Goal: Task Accomplishment & Management: Use online tool/utility

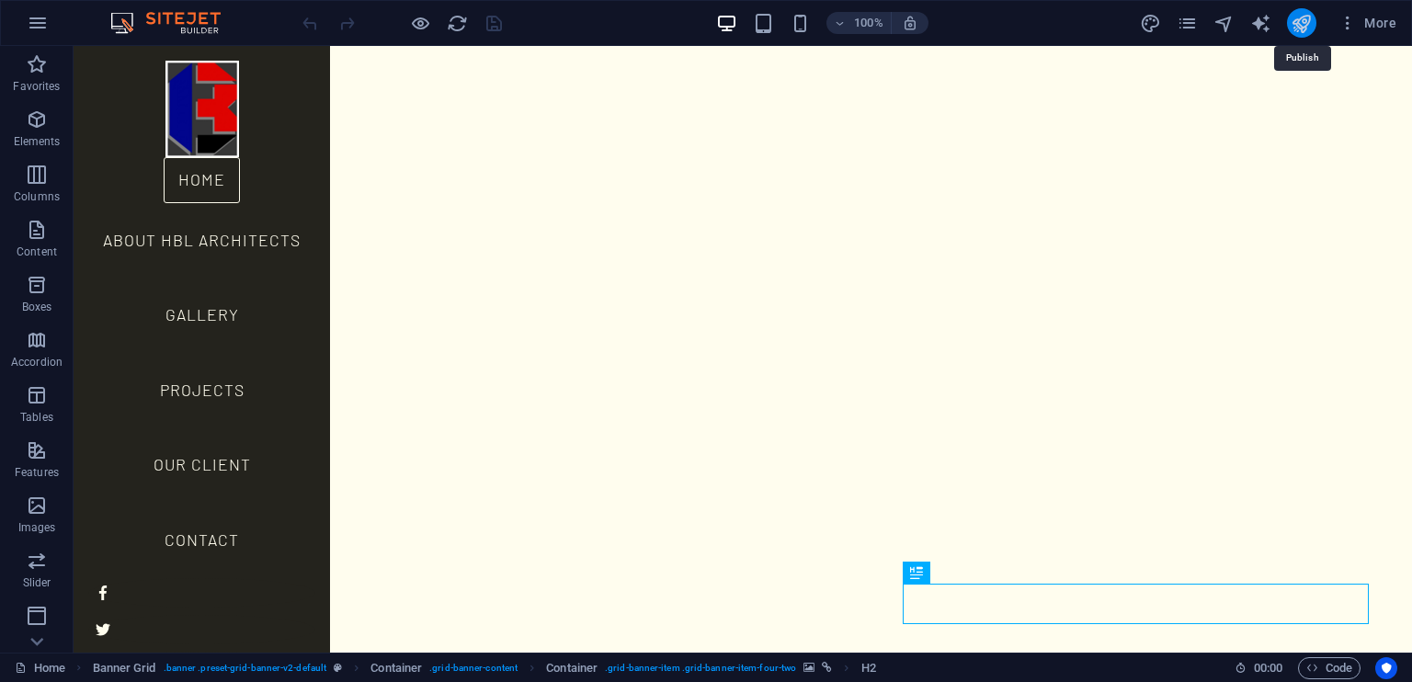
click at [1301, 25] on icon "publish" at bounding box center [1301, 23] width 21 height 21
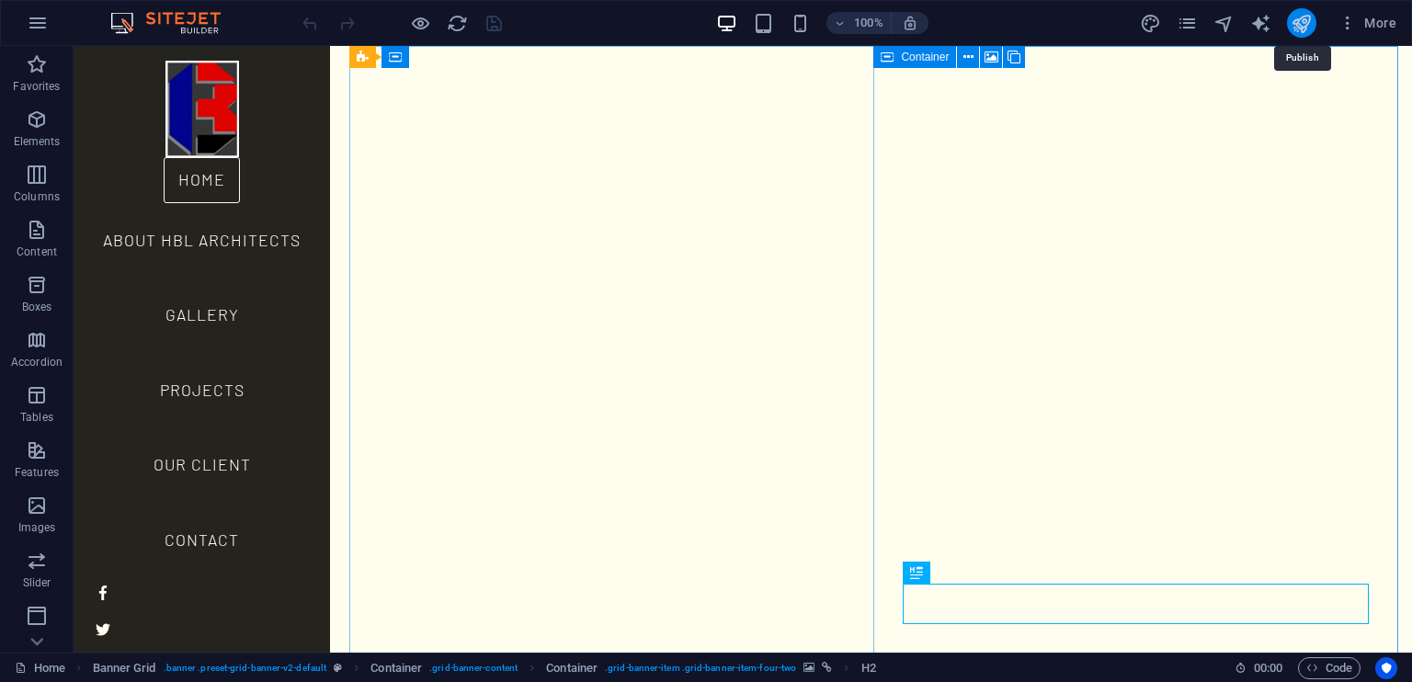
click at [1301, 24] on icon "publish" at bounding box center [1301, 23] width 21 height 21
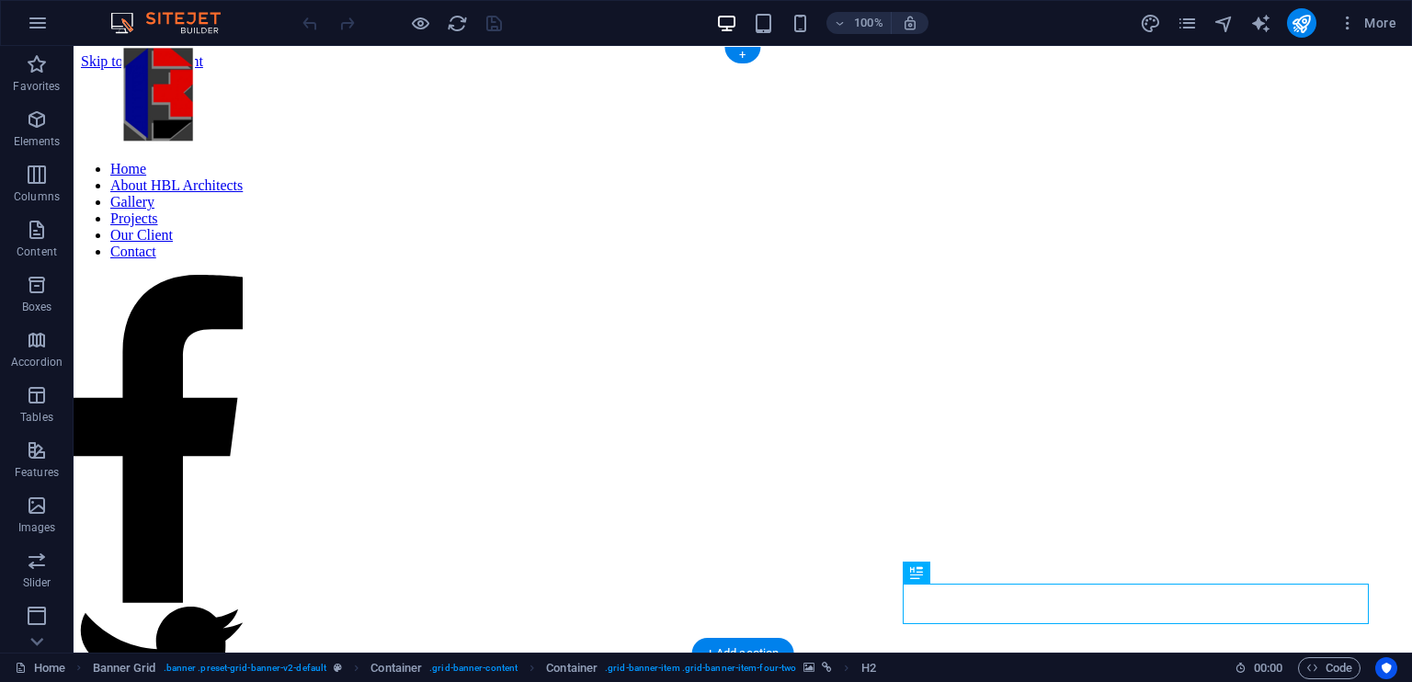
scroll to position [59, 0]
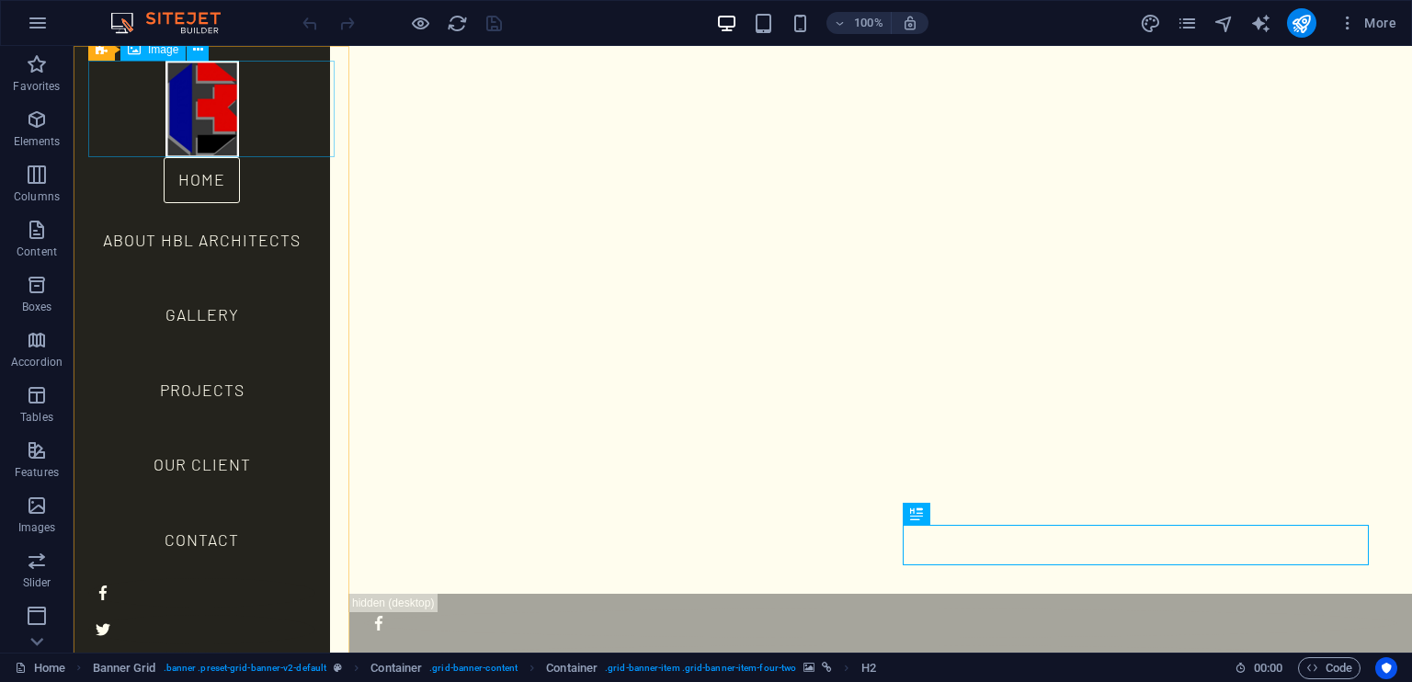
click at [221, 80] on figure at bounding box center [201, 109] width 227 height 97
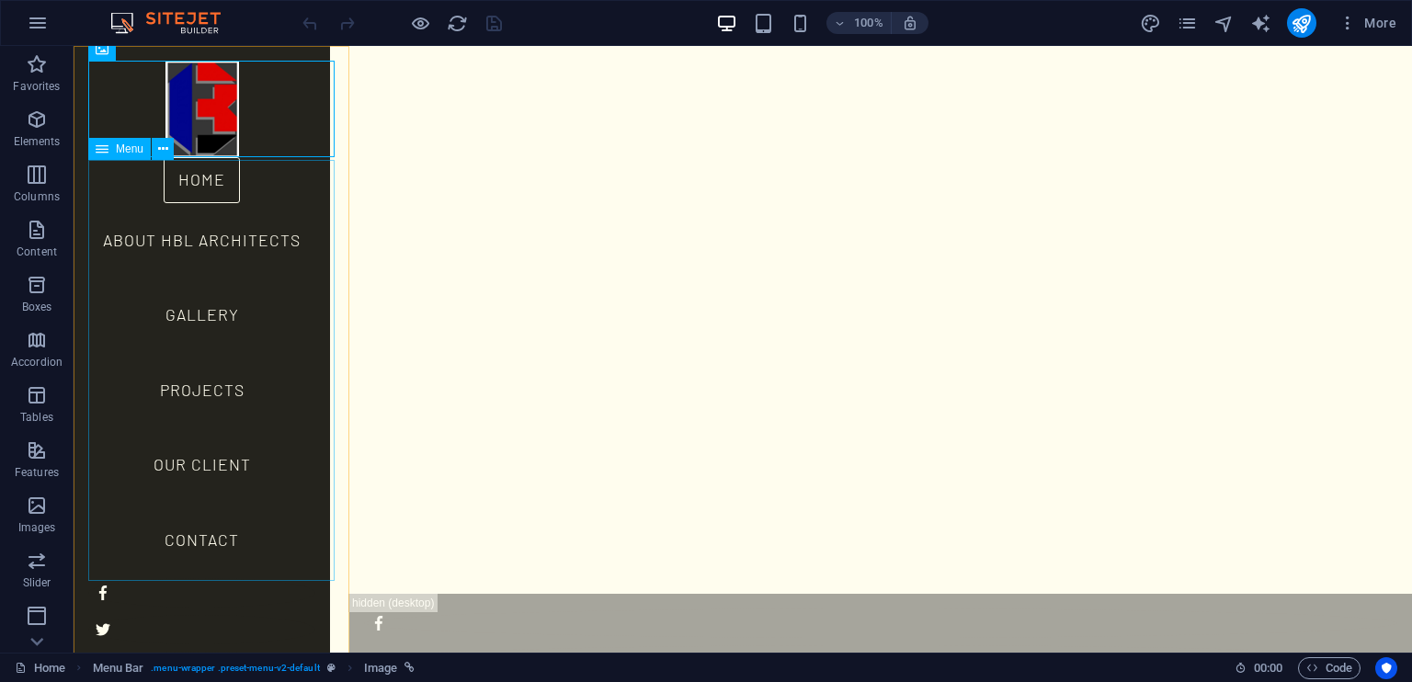
click at [210, 244] on nav "Home About HBL Architects Gallery Projects Our Client Contact" at bounding box center [201, 367] width 227 height 421
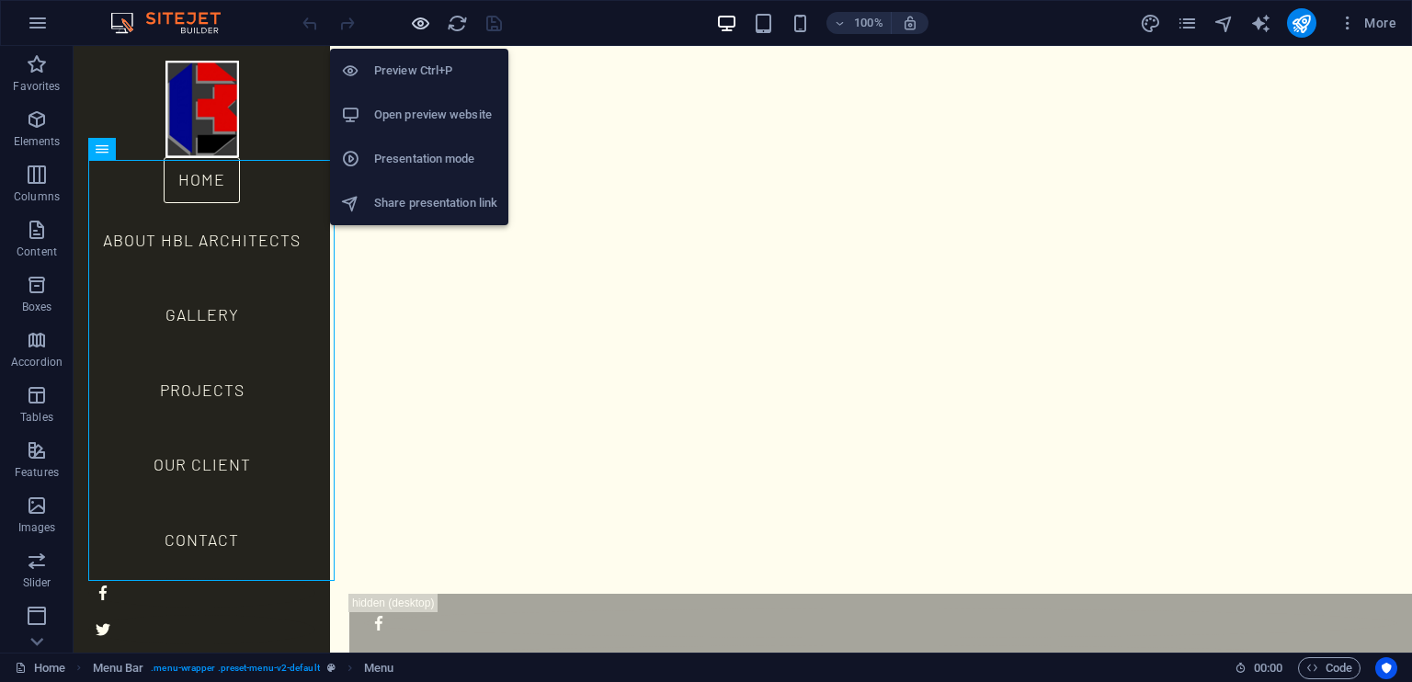
click at [421, 34] on div "Preview Ctrl+P Open preview website Presentation mode Share presentation link" at bounding box center [419, 129] width 178 height 191
click at [415, 17] on icon "button" at bounding box center [420, 23] width 21 height 21
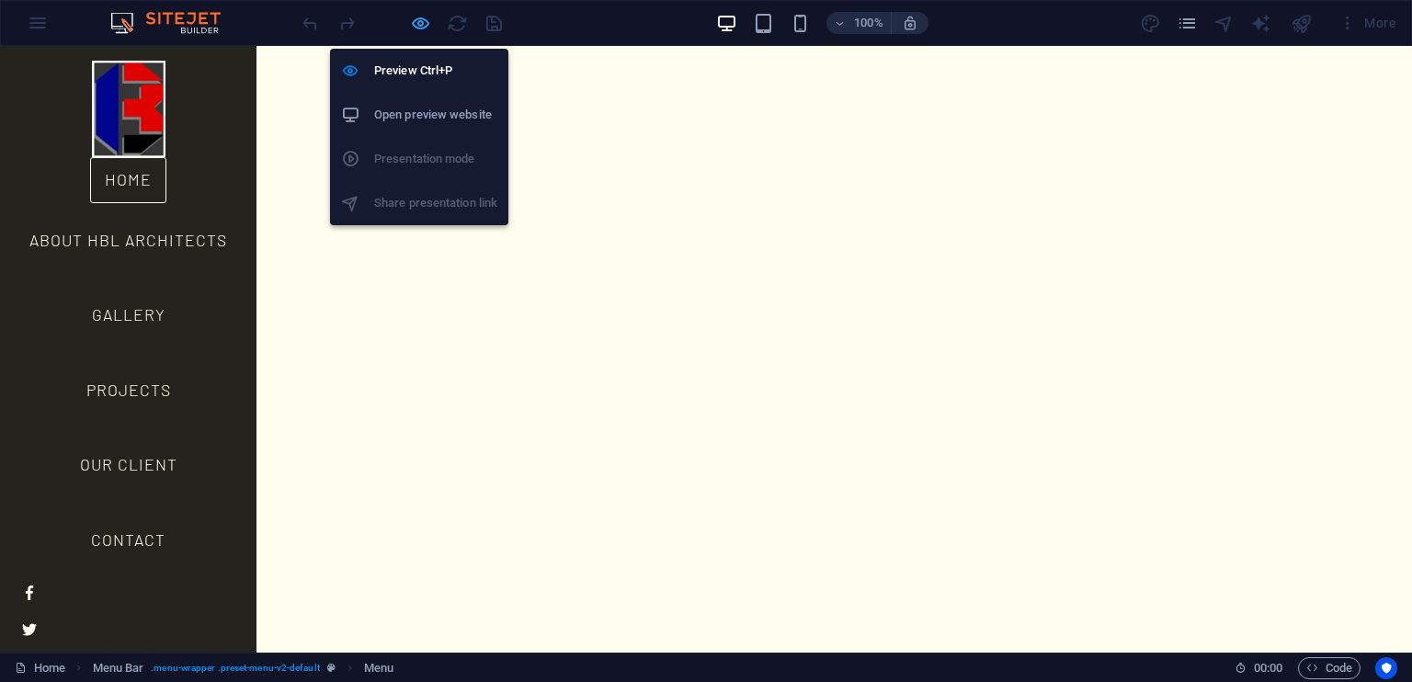
scroll to position [0, 0]
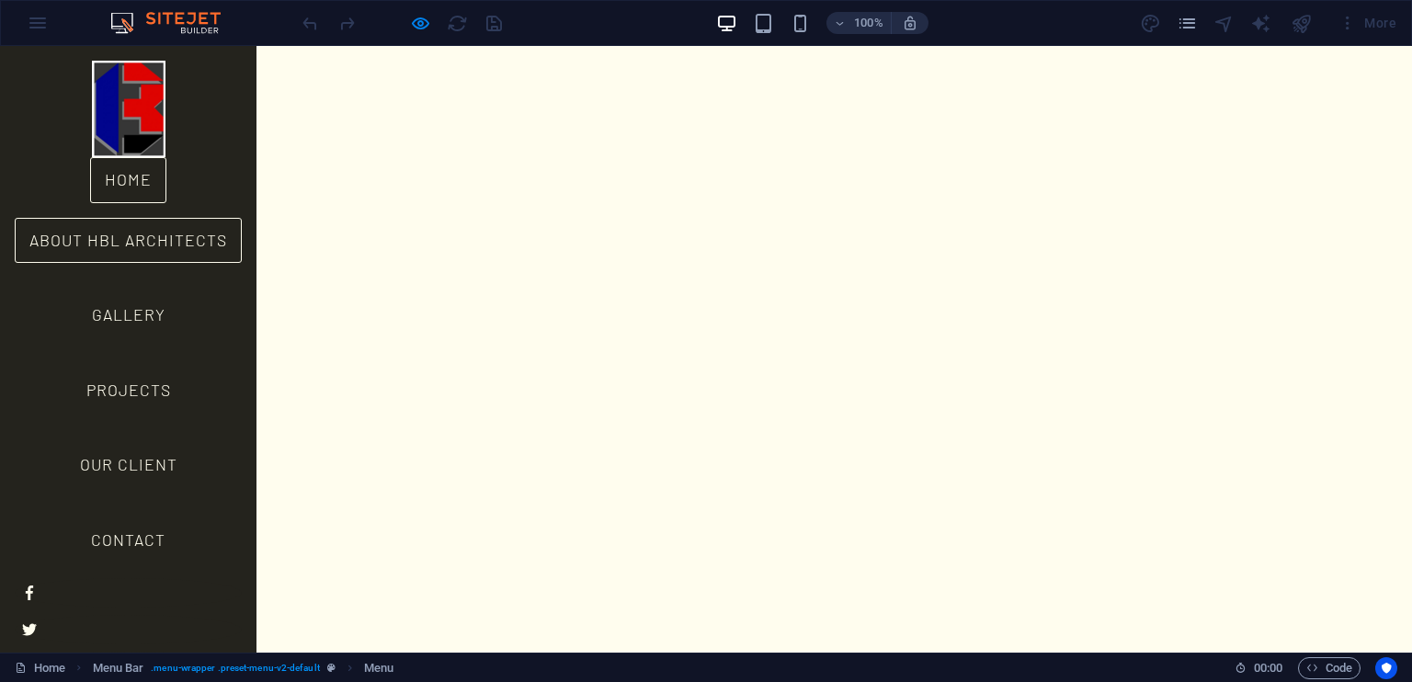
click at [127, 251] on link "About HBL Architects" at bounding box center [128, 241] width 227 height 46
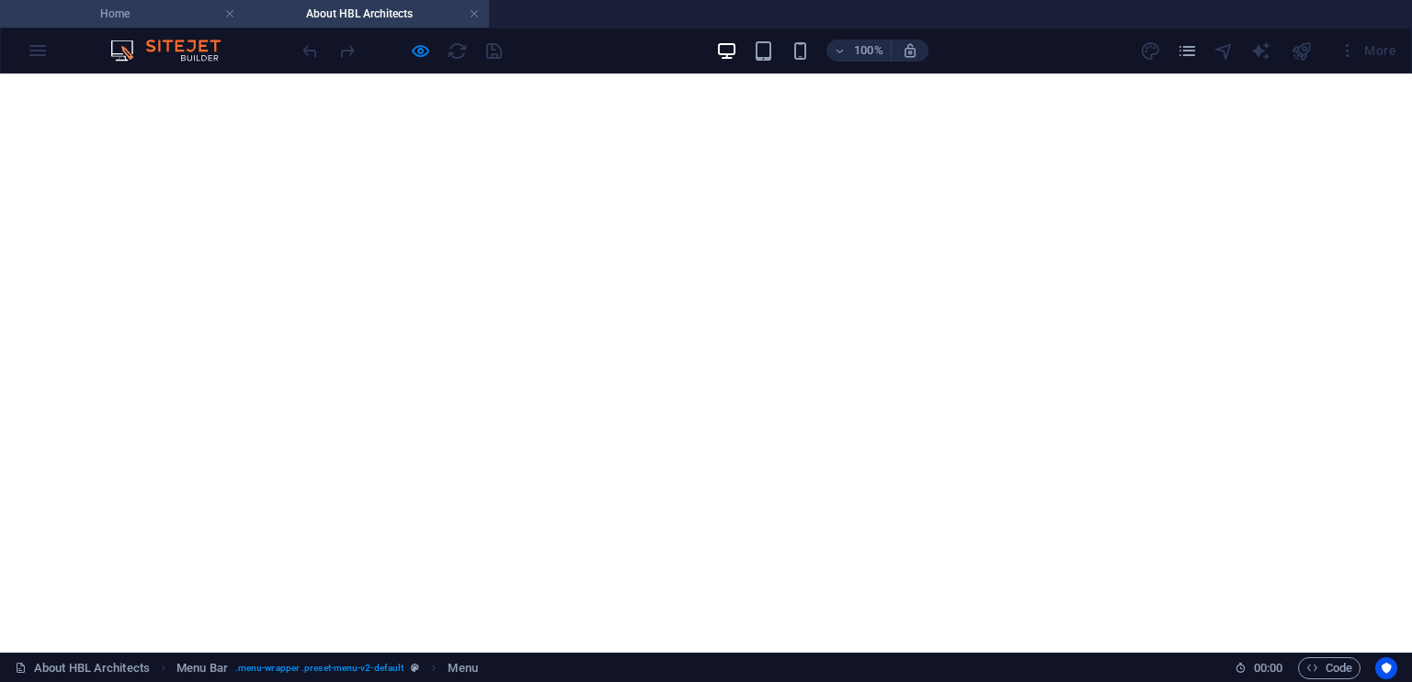
click at [120, 17] on h4 "Home" at bounding box center [122, 14] width 245 height 20
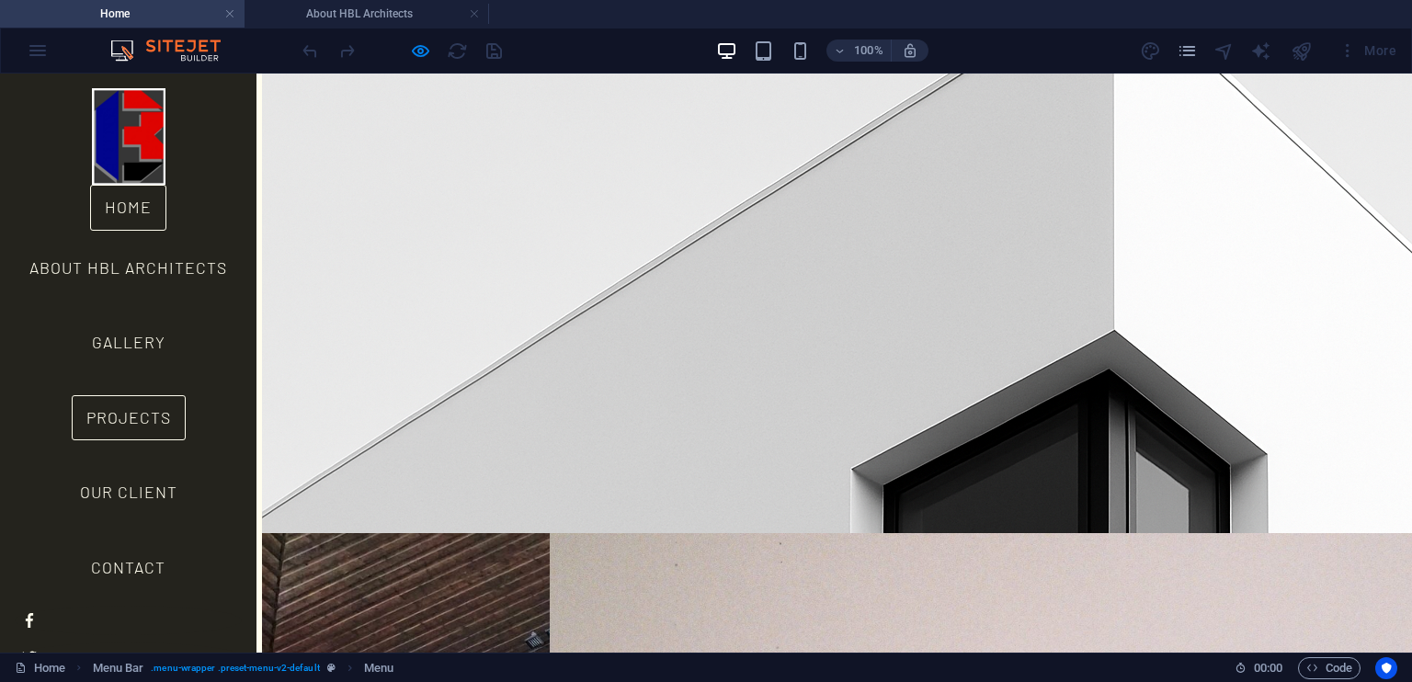
click at [133, 425] on link "Projects" at bounding box center [129, 418] width 114 height 46
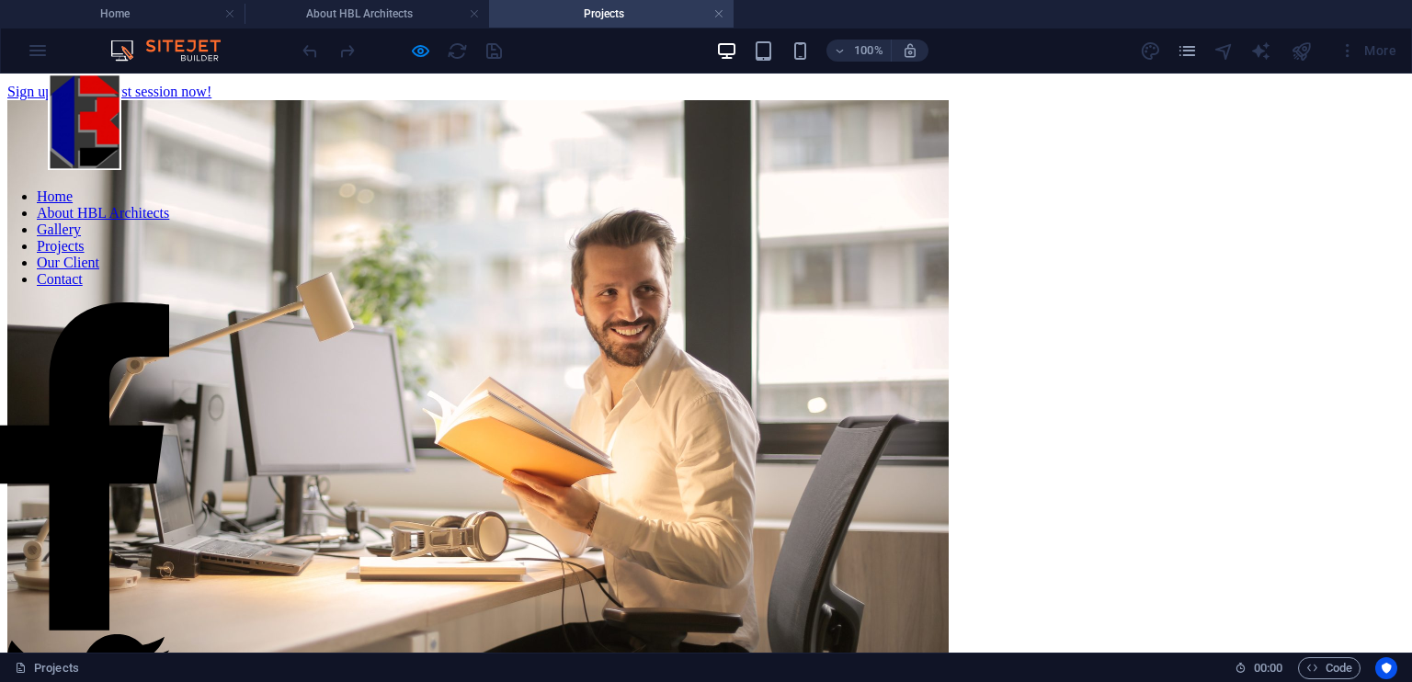
scroll to position [1173, 0]
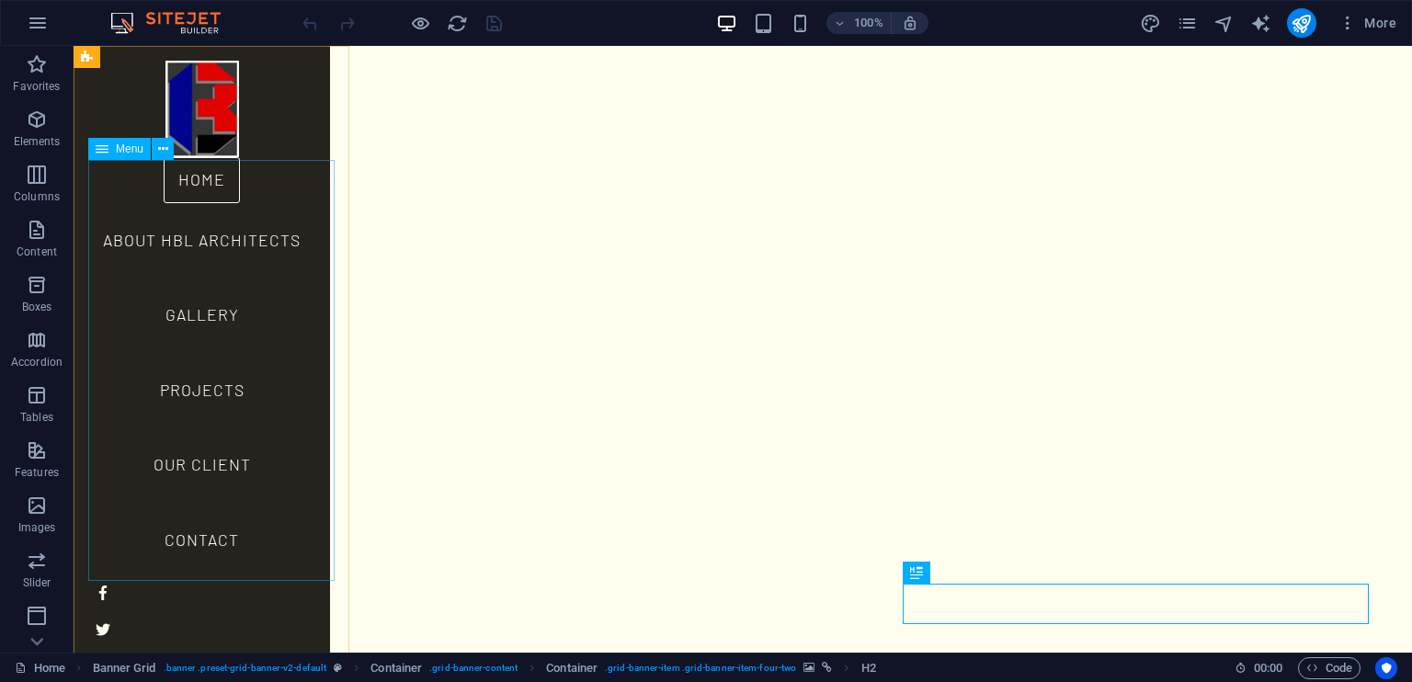
click at [227, 401] on nav "Home About HBL Architects Gallery Projects Our Client Contact" at bounding box center [201, 367] width 227 height 421
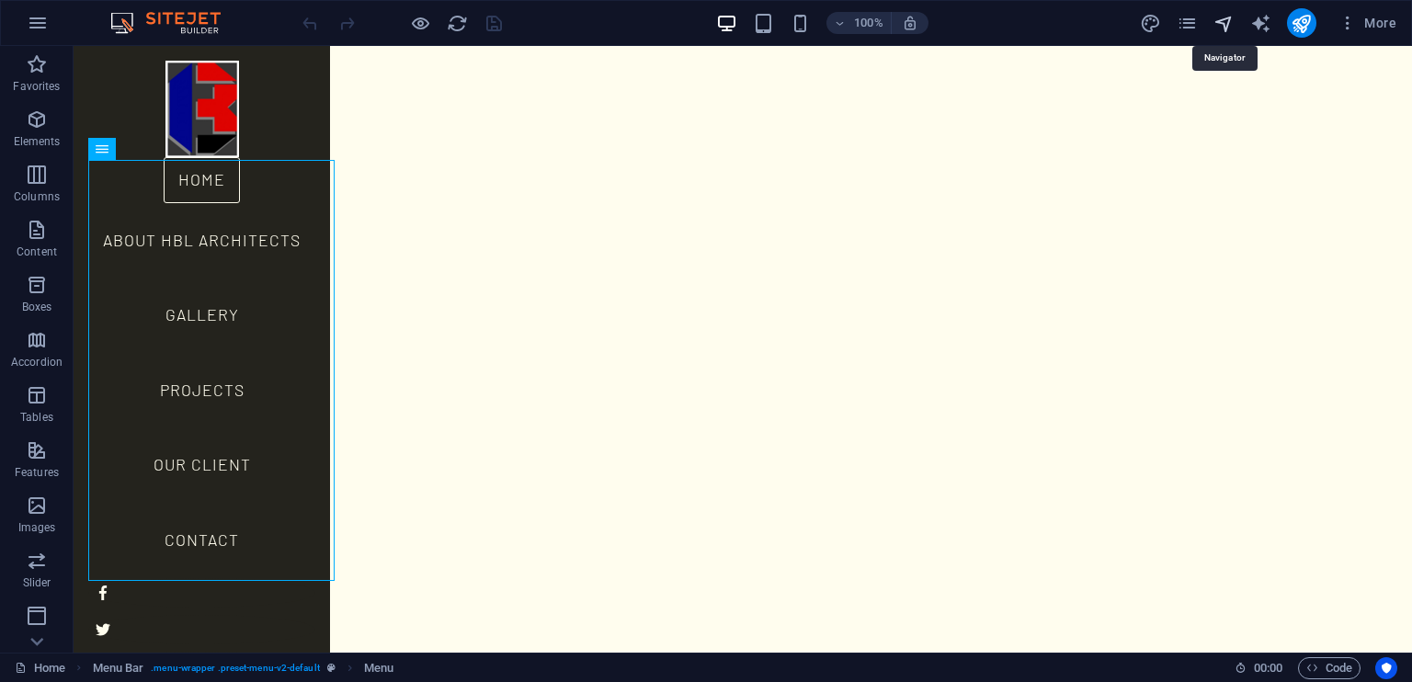
click at [1223, 28] on icon "navigator" at bounding box center [1223, 23] width 21 height 21
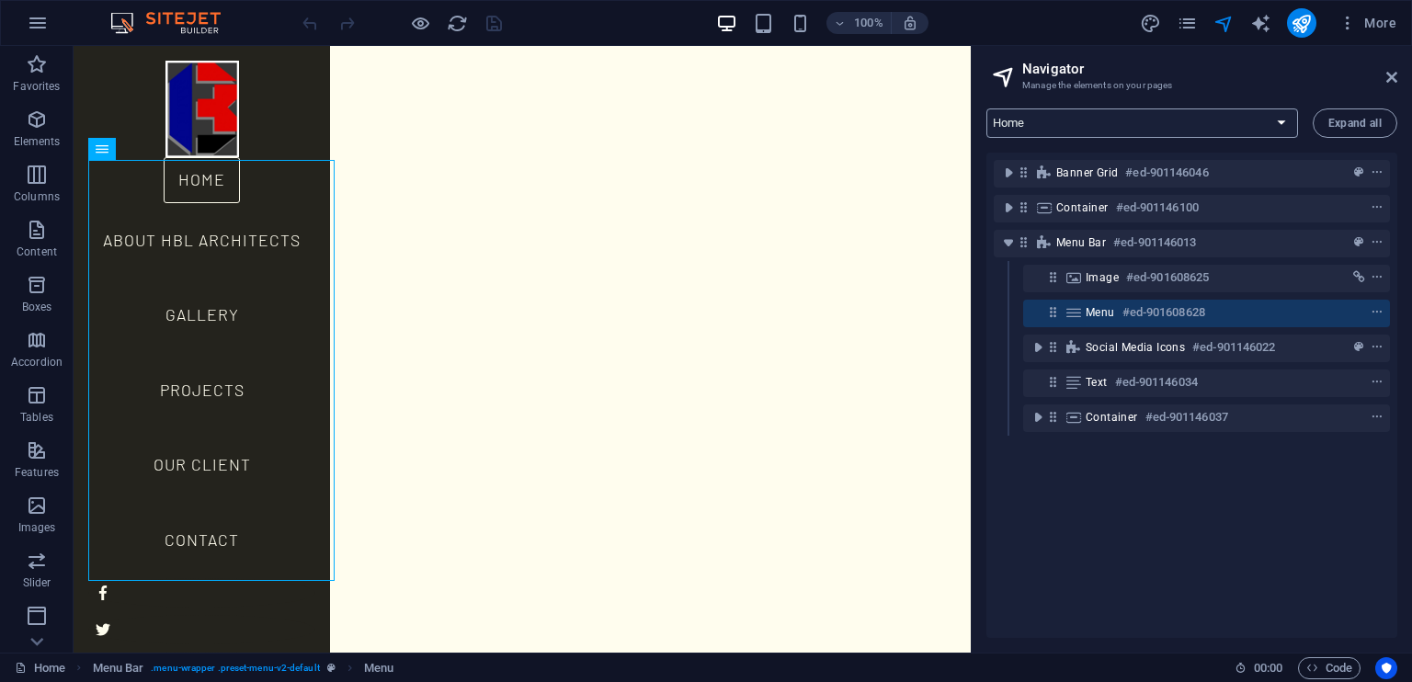
click at [1279, 125] on select "Home About HBL Architects Projects Our Client Gallery Contact Legal Notice Priv…" at bounding box center [1142, 122] width 312 height 29
select select "16934476-en"
click at [986, 108] on select "Home About HBL Architects Projects Our Client Gallery Contact Legal Notice Priv…" at bounding box center [1142, 122] width 312 height 29
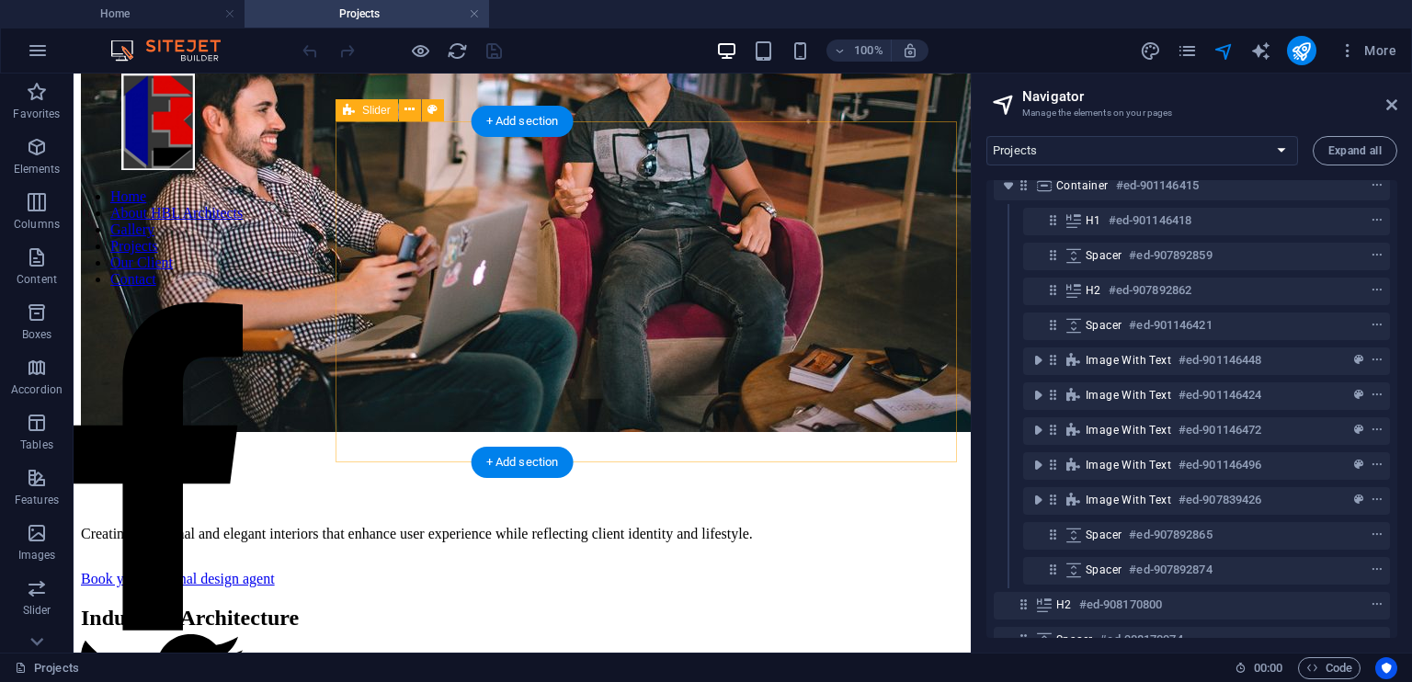
scroll to position [1918, 0]
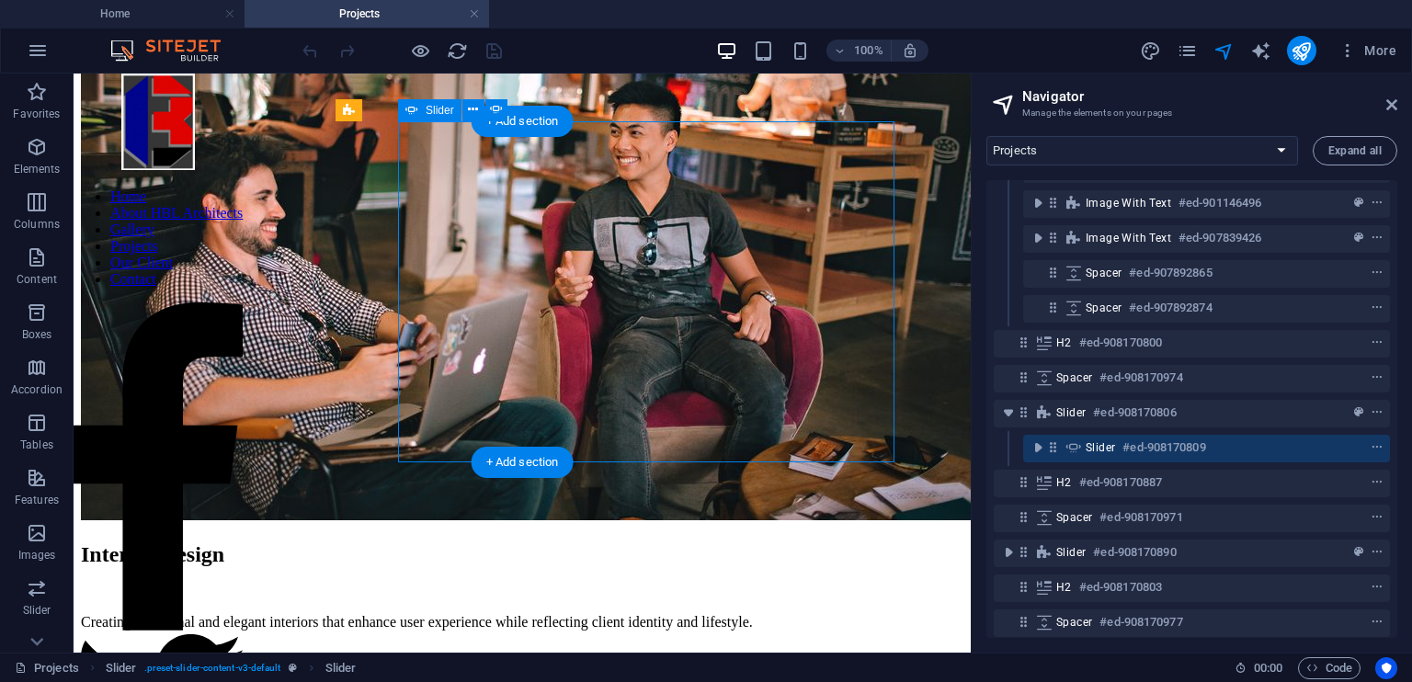
scroll to position [323, 0]
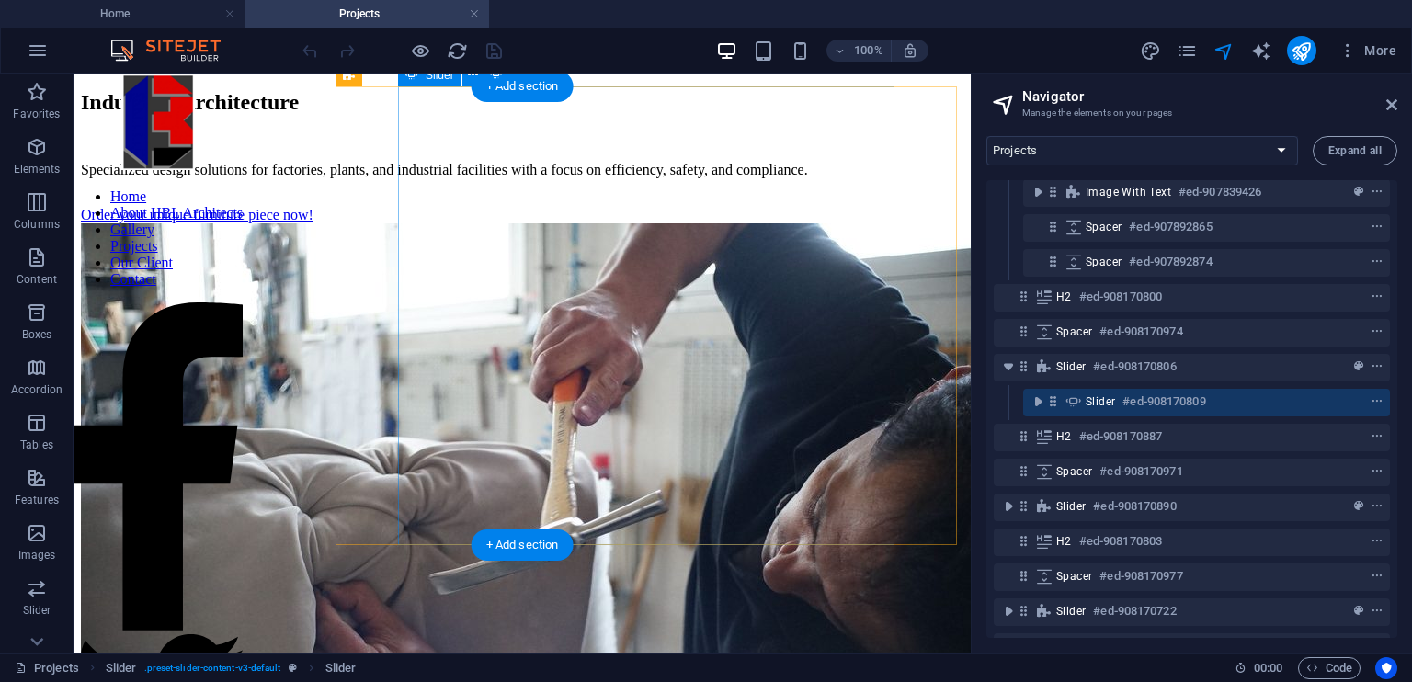
scroll to position [2526, 0]
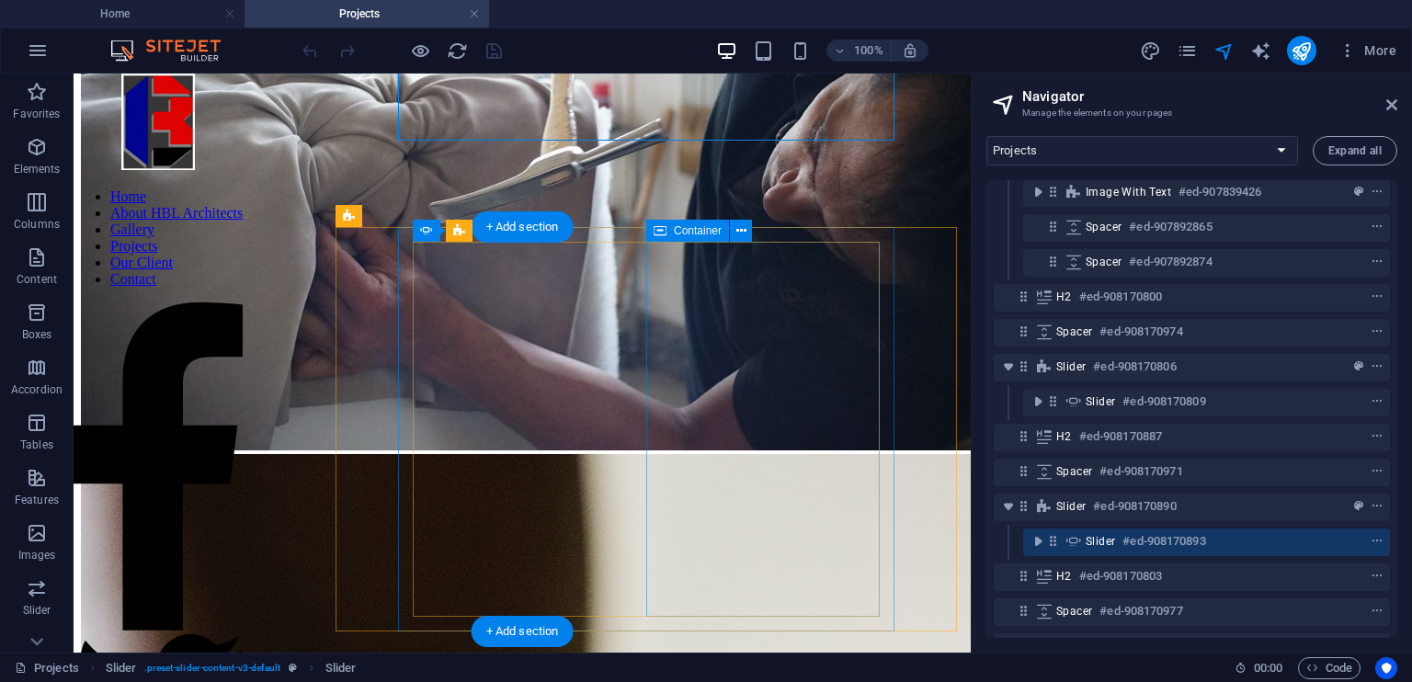
scroll to position [2898, 0]
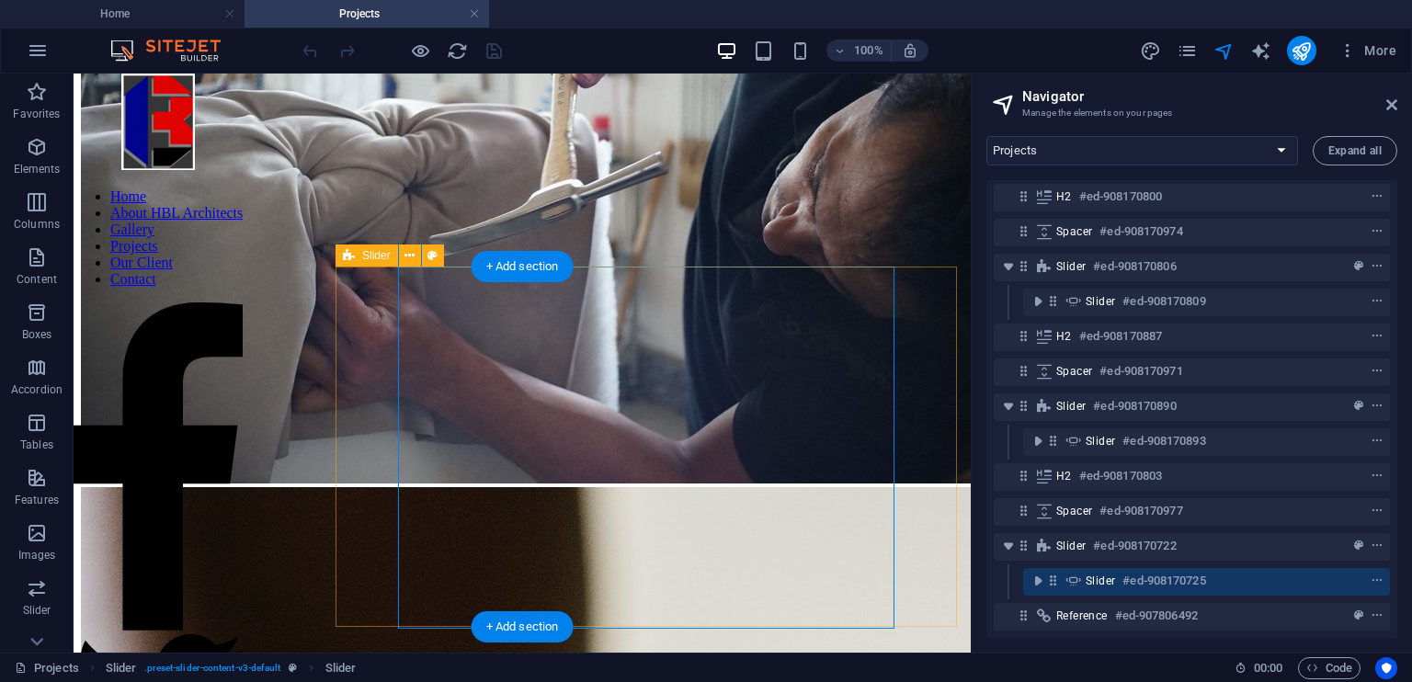
scroll to position [2854, 0]
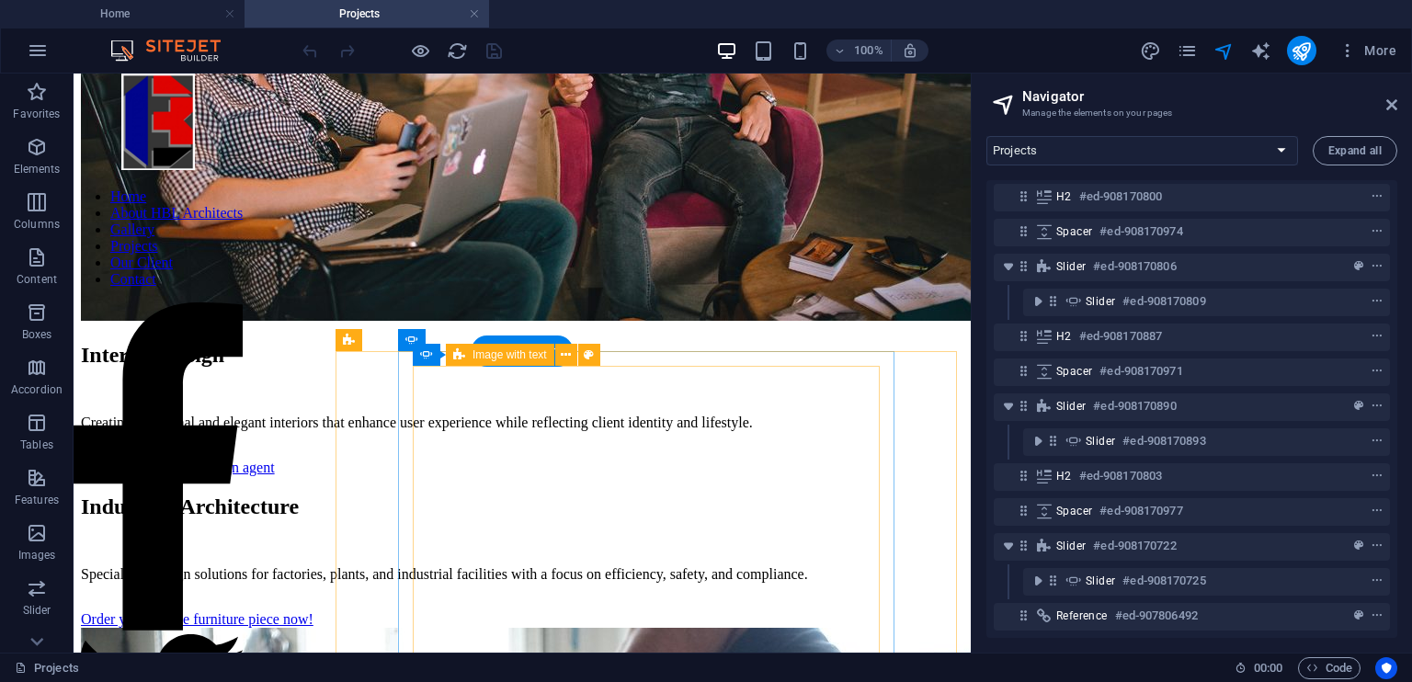
scroll to position [2118, 0]
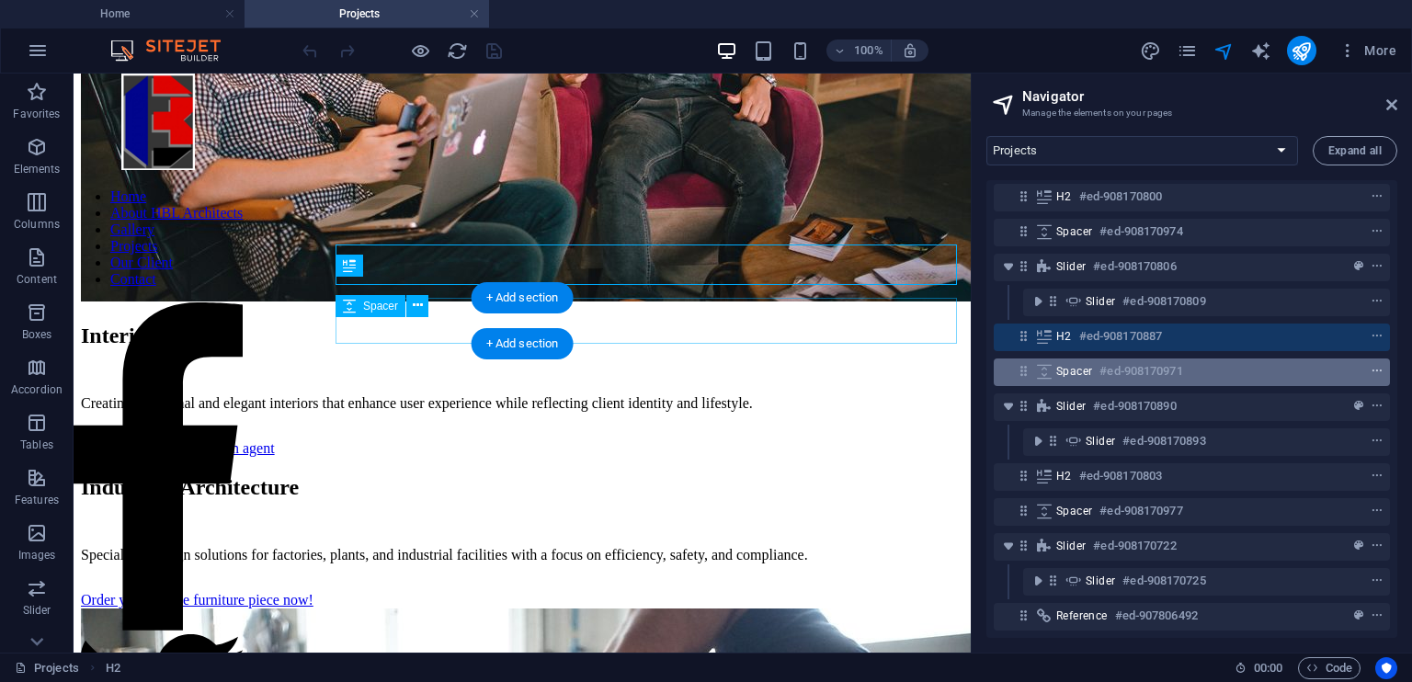
scroll to position [2139, 0]
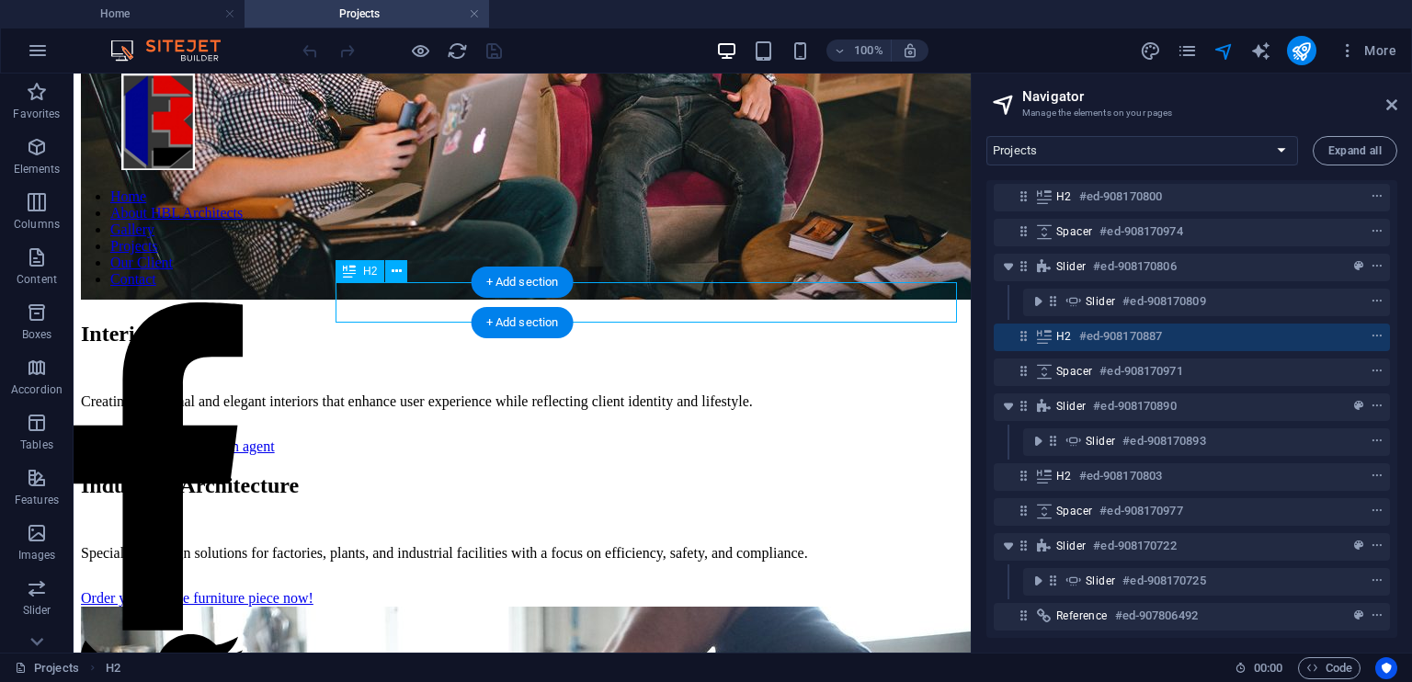
drag, startPoint x: 1213, startPoint y: 363, endPoint x: 1214, endPoint y: 311, distance: 52.4
click at [1214, 311] on div "Container #ed-901146415 H1 #ed-901146418 Spacer #ed-907892859 H2 #ed-907892862 …" at bounding box center [1191, 409] width 411 height 458
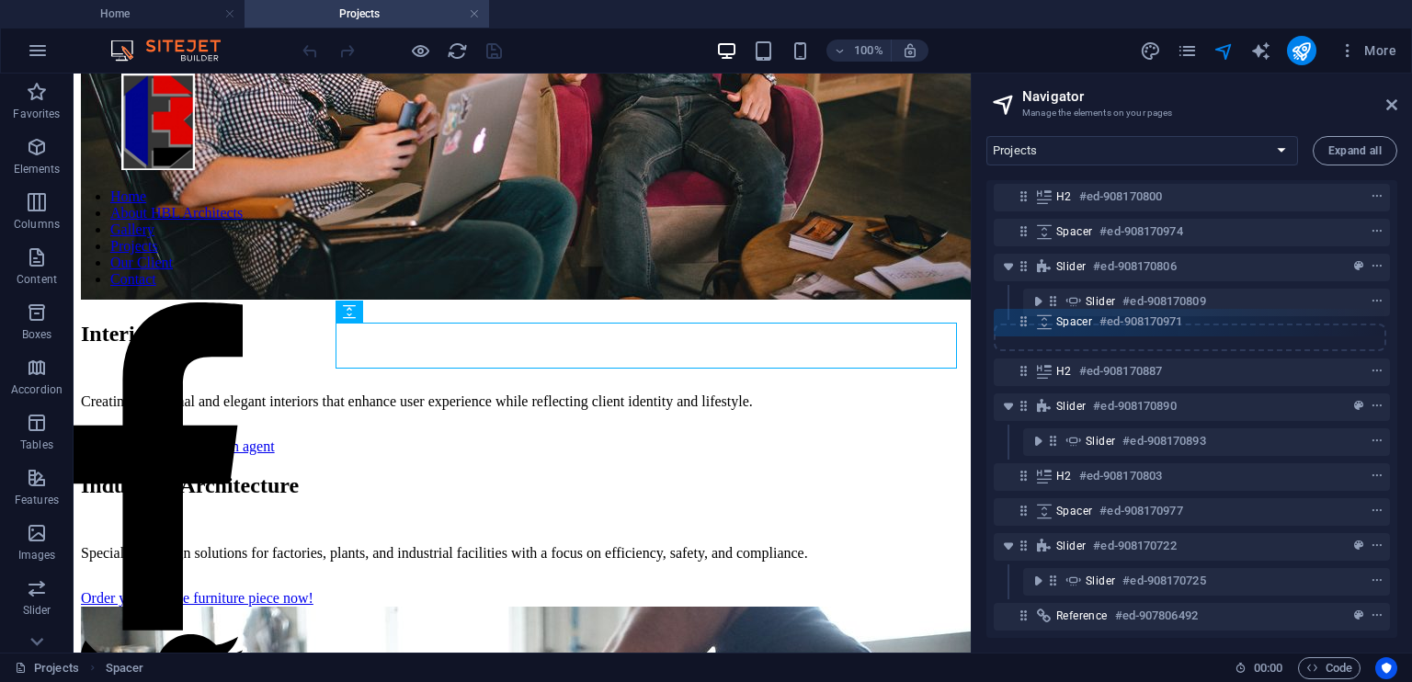
drag, startPoint x: 1022, startPoint y: 361, endPoint x: 1022, endPoint y: 307, distance: 54.2
click at [1022, 307] on div "Container #ed-901146415 H1 #ed-901146418 Spacer #ed-907892859 H2 #ed-907892862 …" at bounding box center [1191, 409] width 411 height 458
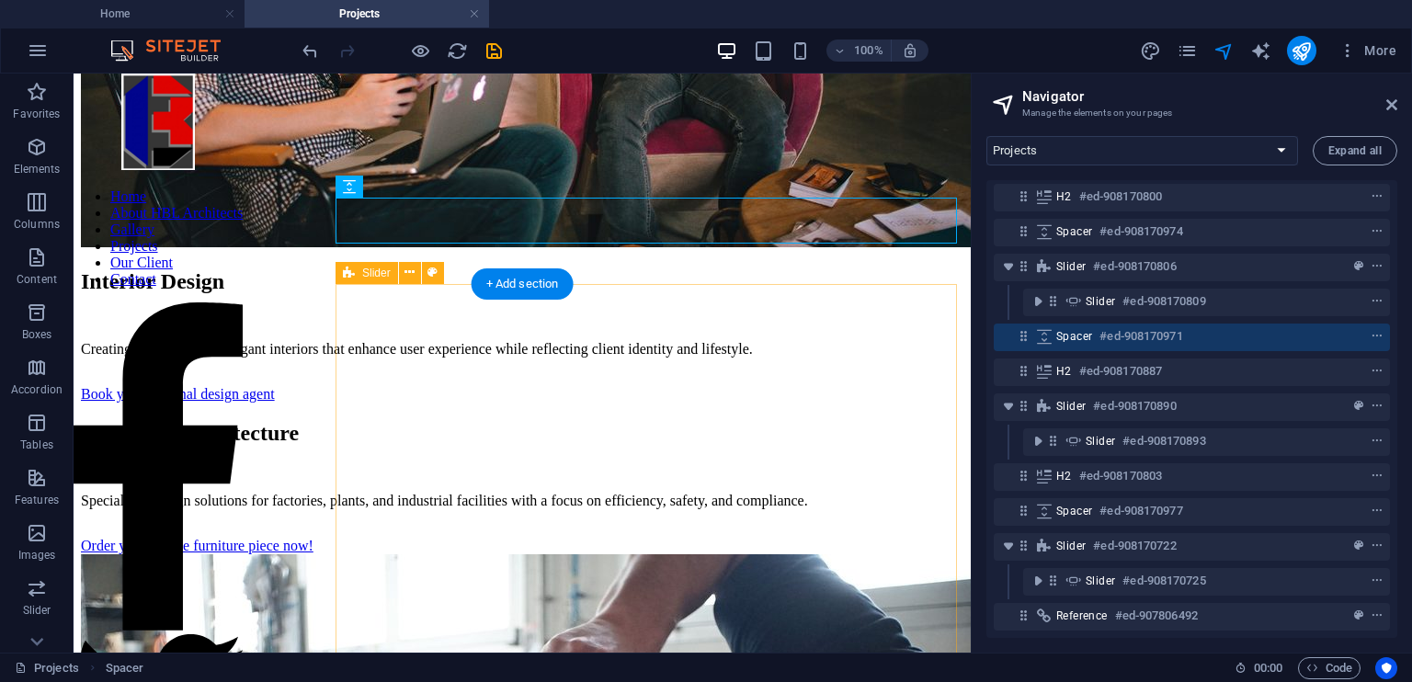
scroll to position [2341, 0]
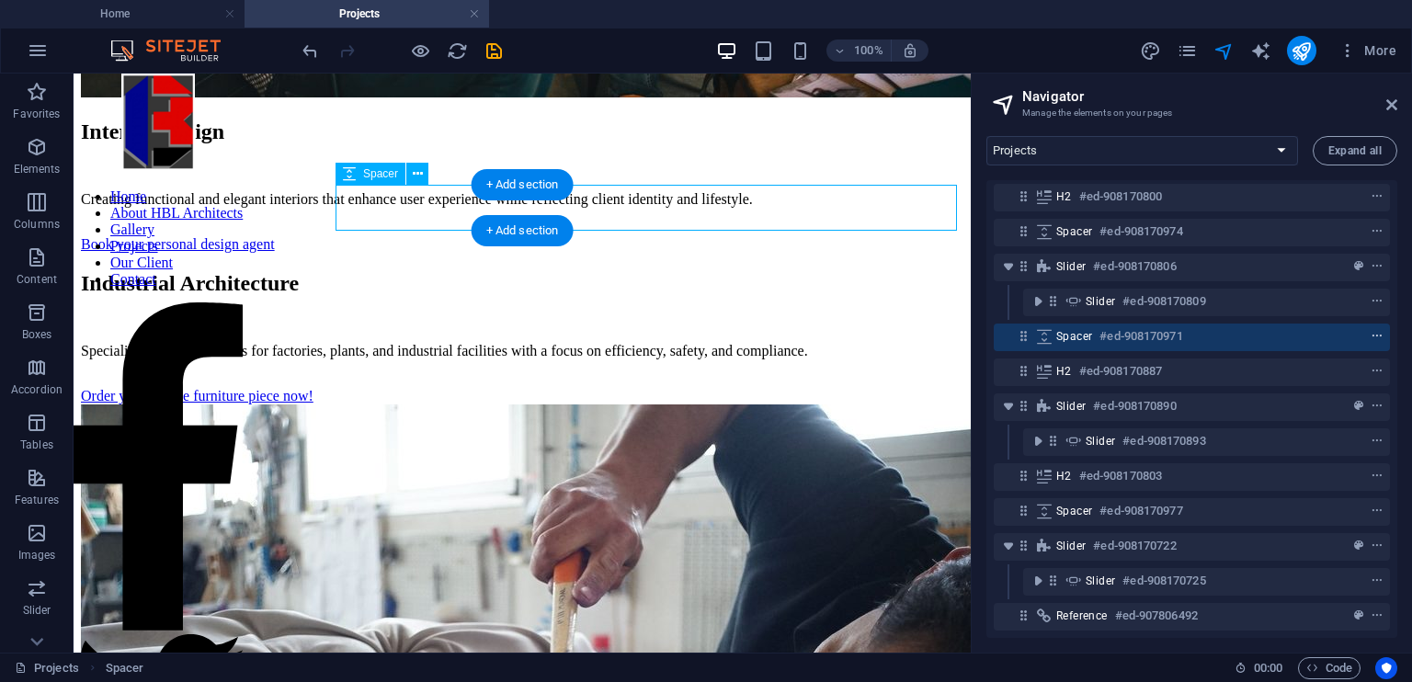
click at [1371, 330] on icon "context-menu" at bounding box center [1377, 336] width 13 height 13
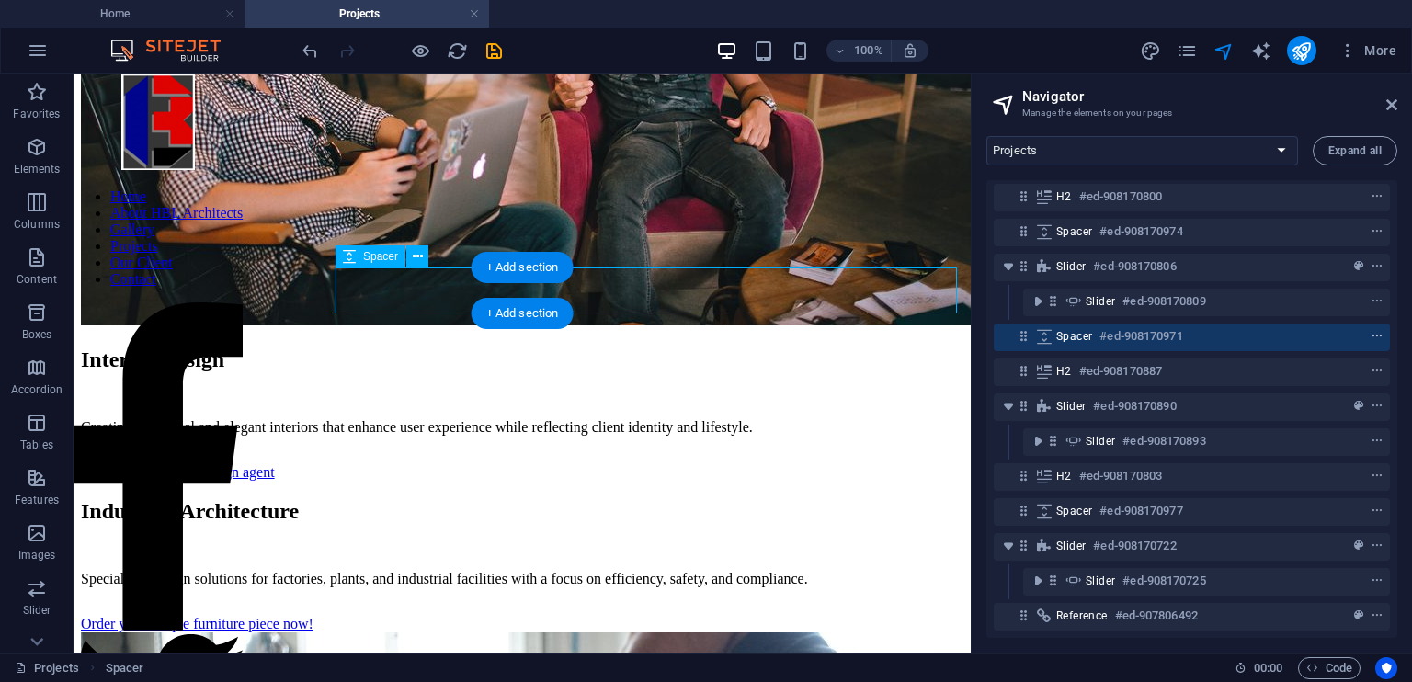
click at [1371, 330] on icon "context-menu" at bounding box center [1377, 336] width 13 height 13
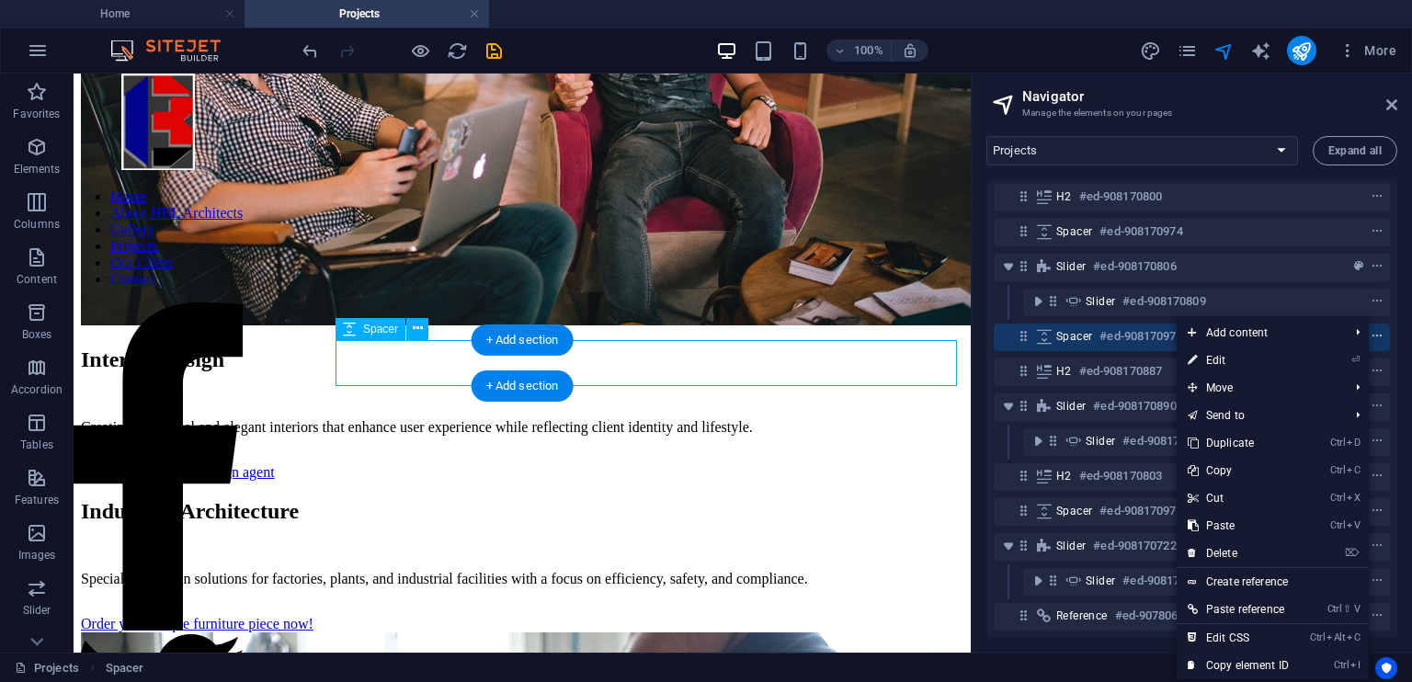
scroll to position [2041, 0]
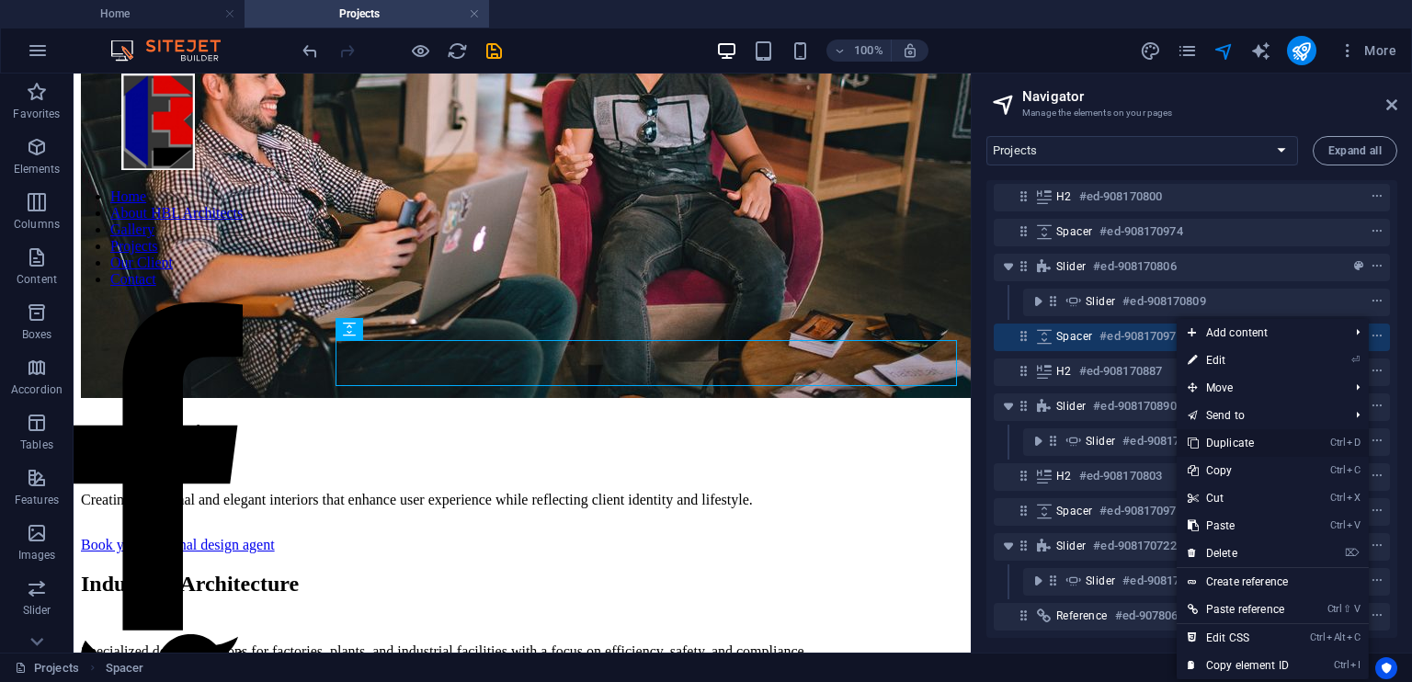
click at [1264, 439] on link "Ctrl D Duplicate" at bounding box center [1238, 443] width 123 height 28
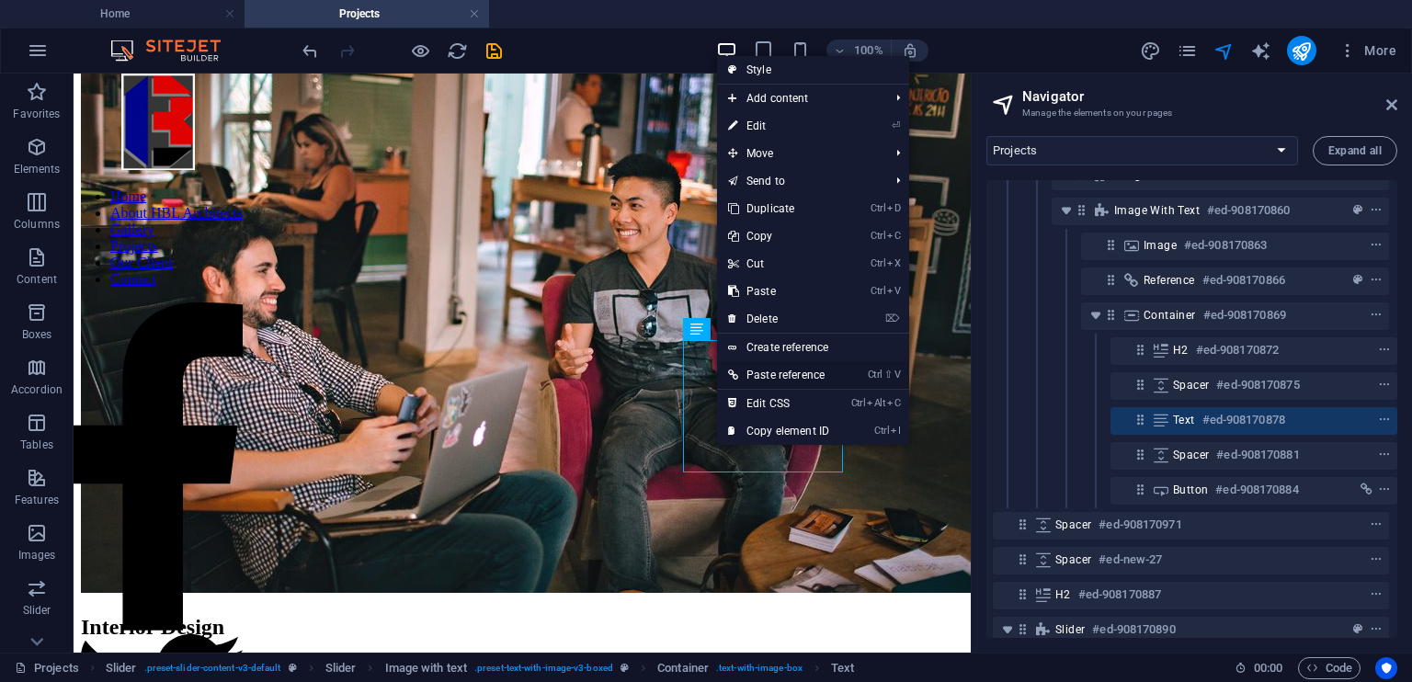
scroll to position [637, 4]
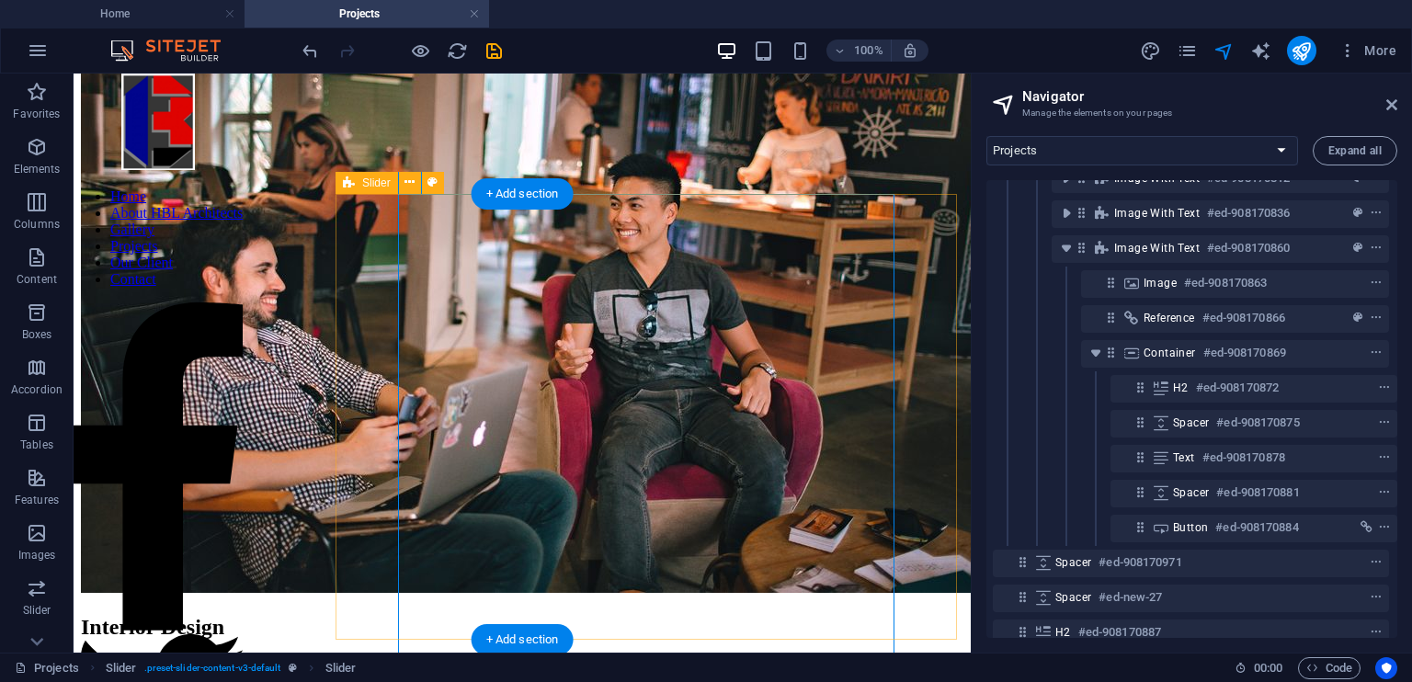
scroll to position [323, 4]
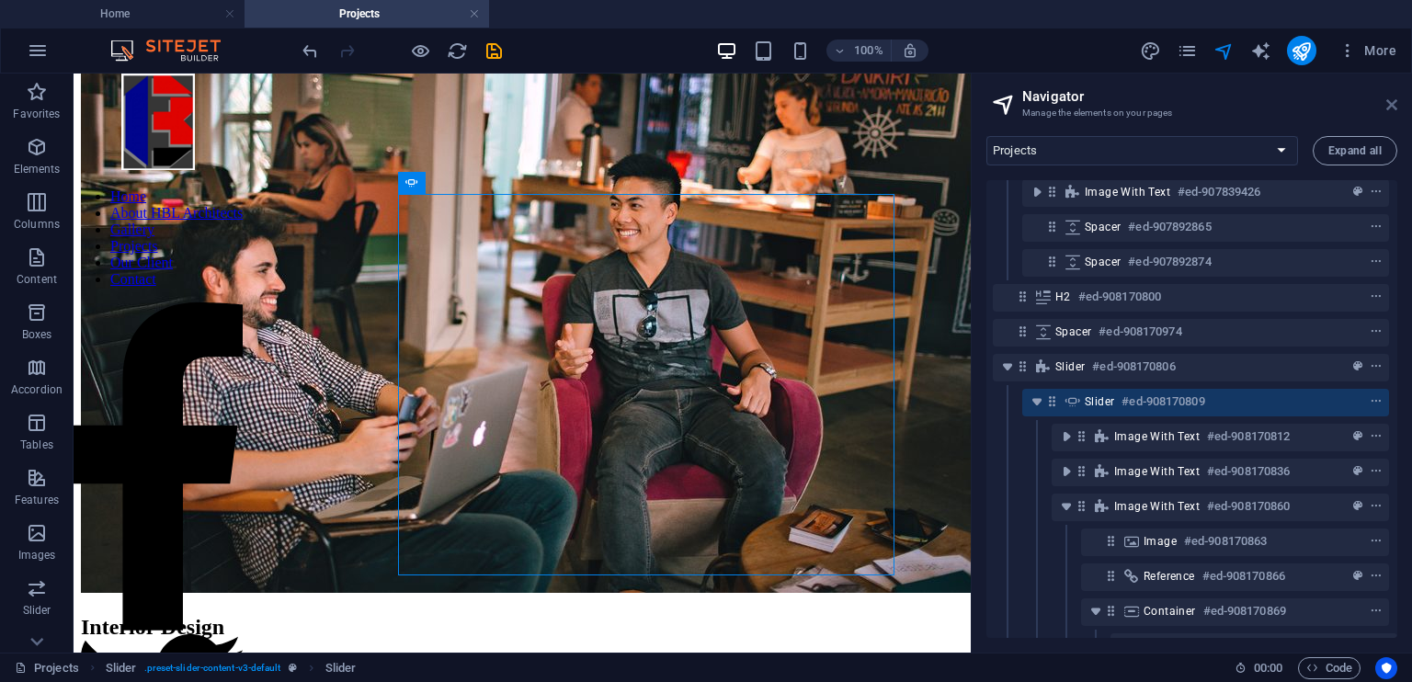
click at [0, 0] on icon at bounding box center [0, 0] width 0 height 0
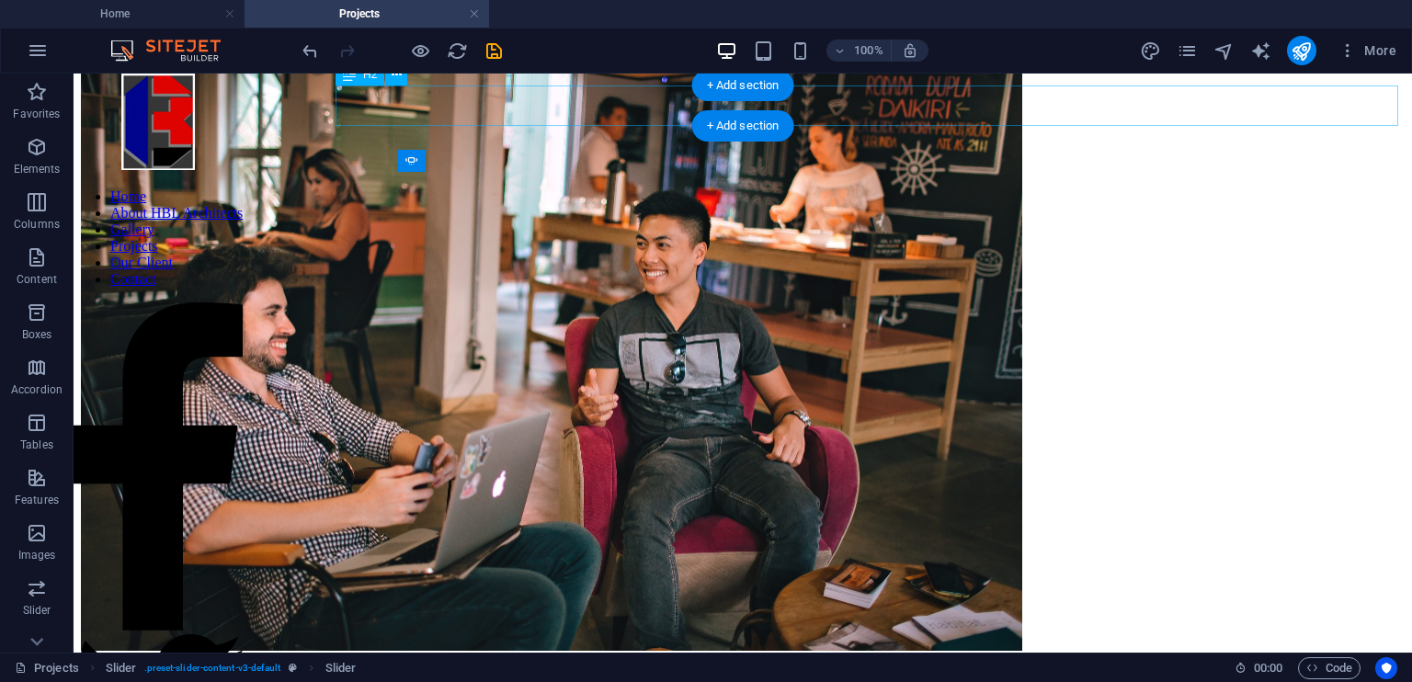
scroll to position [2389, 0]
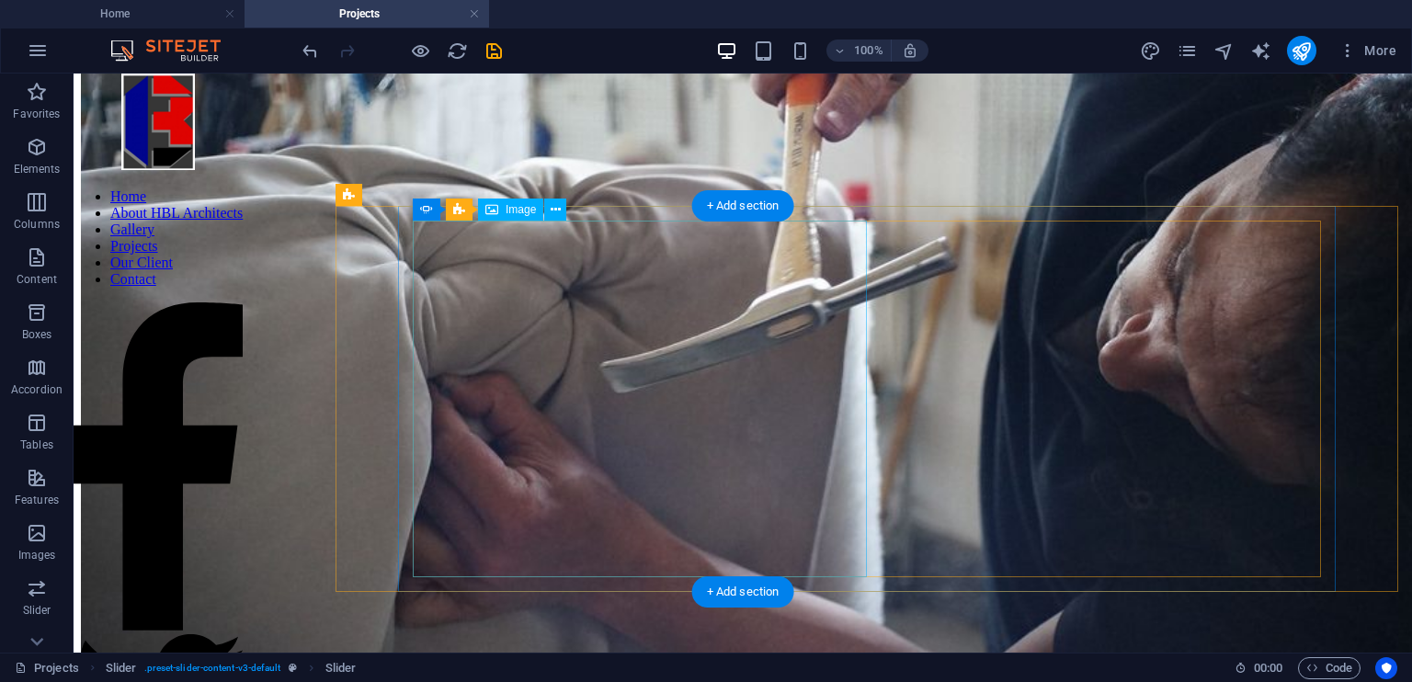
scroll to position [2973, 0]
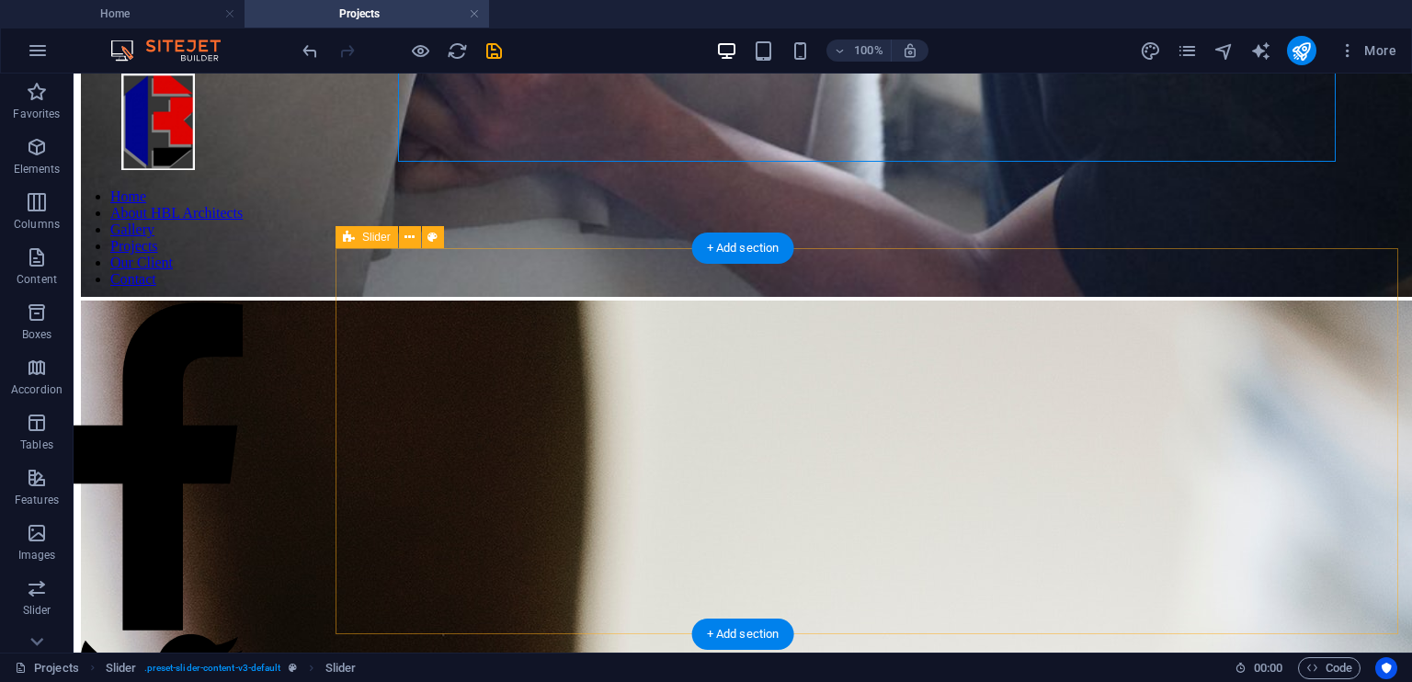
scroll to position [3403, 0]
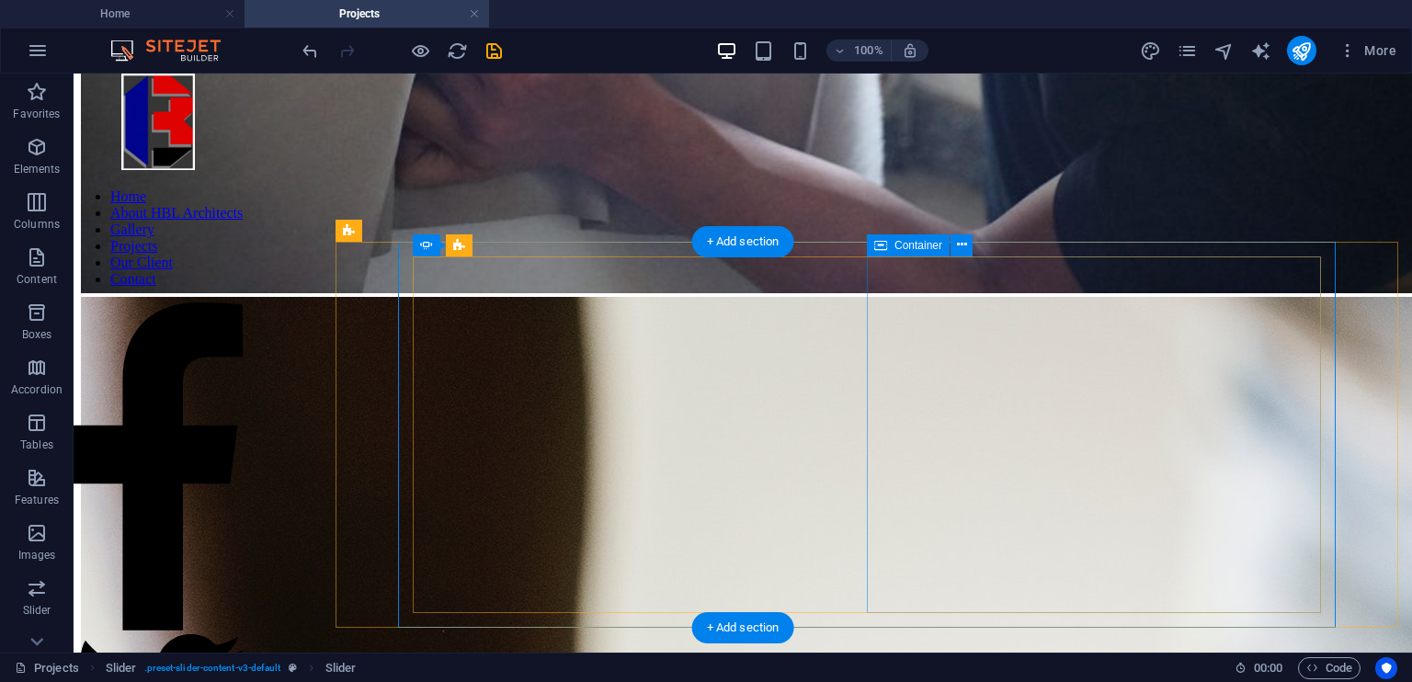
scroll to position [3407, 0]
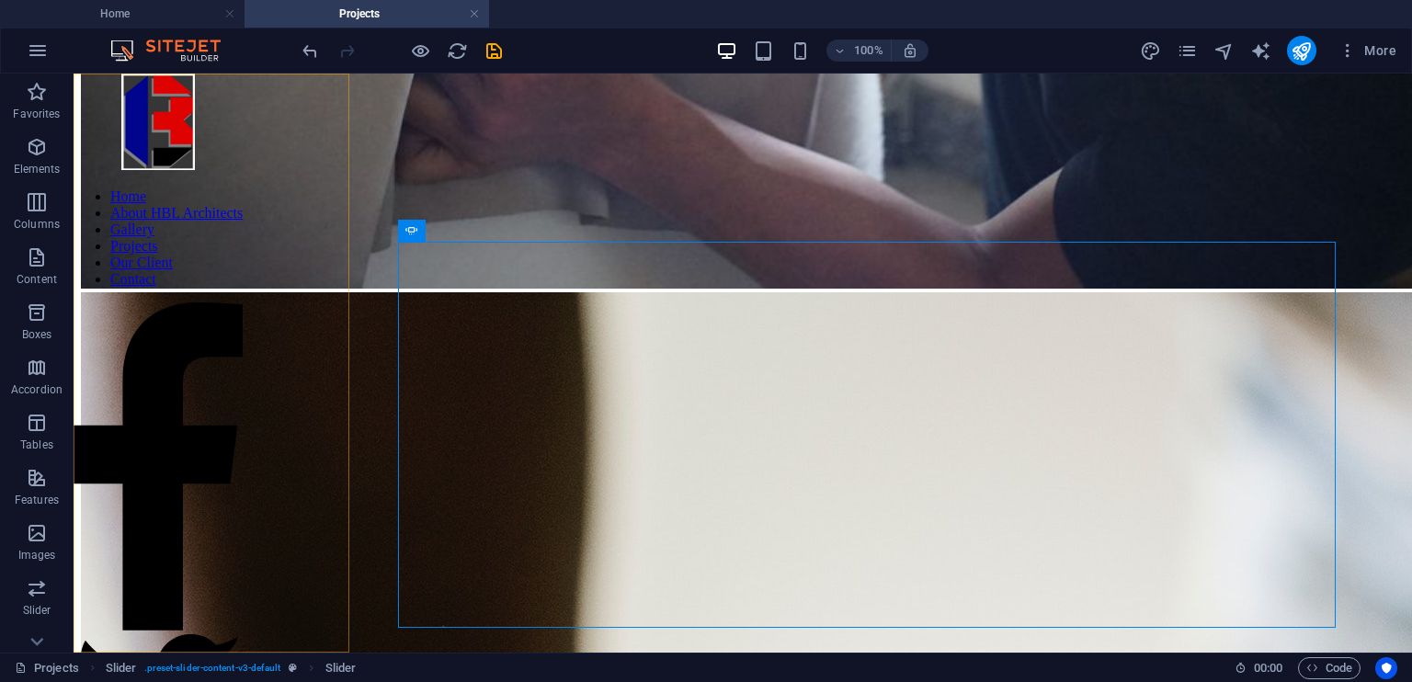
click at [221, 288] on nav "Home About HBL Architects Gallery Projects Our Client Contact" at bounding box center [158, 237] width 169 height 99
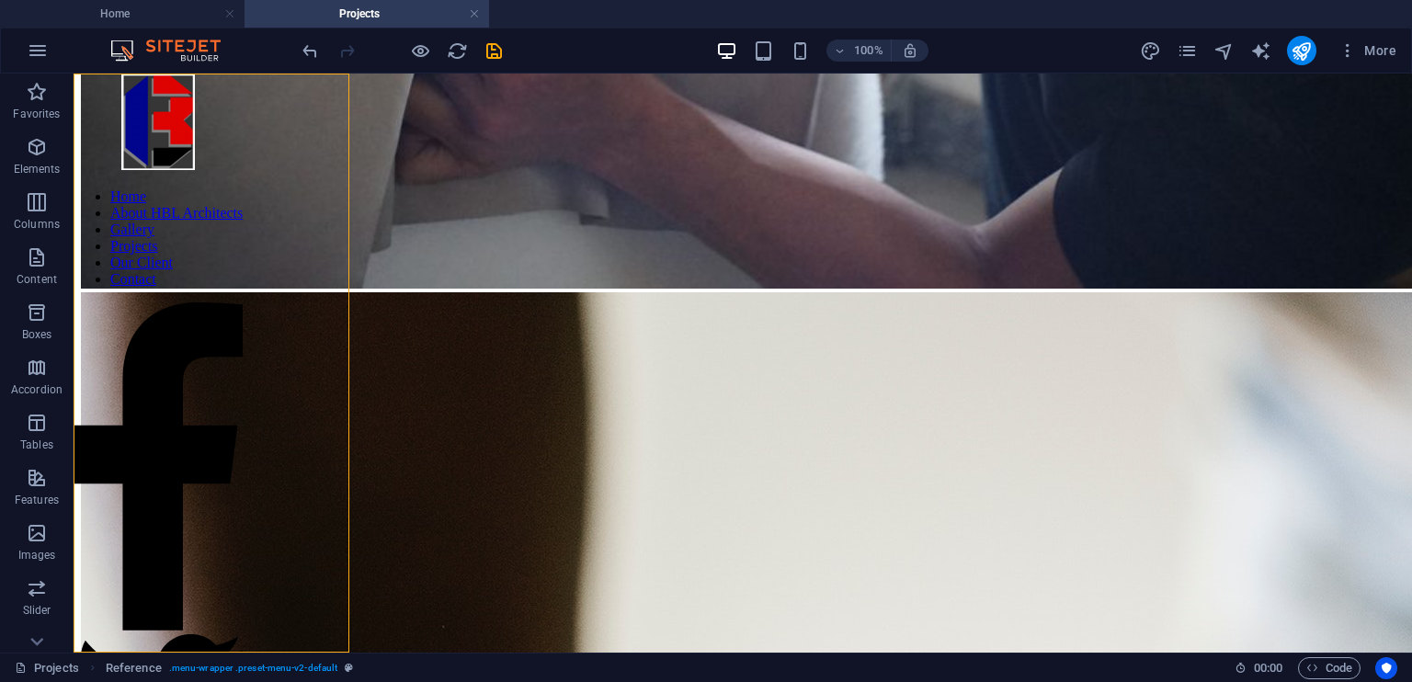
click at [199, 288] on nav "Home About HBL Architects Gallery Projects Our Client Contact" at bounding box center [158, 237] width 169 height 99
click at [182, 288] on nav "Home About HBL Architects Gallery Projects Our Client Contact" at bounding box center [158, 237] width 169 height 99
click at [1224, 43] on icon "navigator" at bounding box center [1223, 50] width 21 height 21
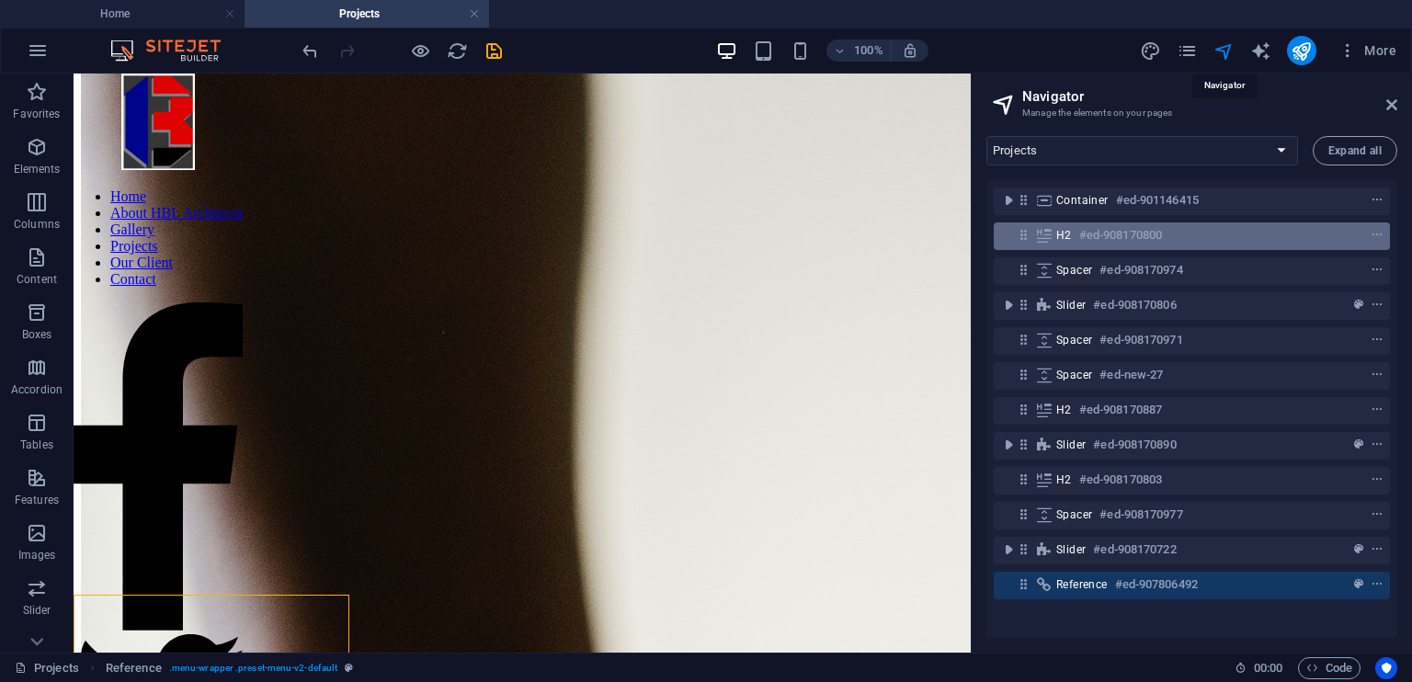
scroll to position [2886, 0]
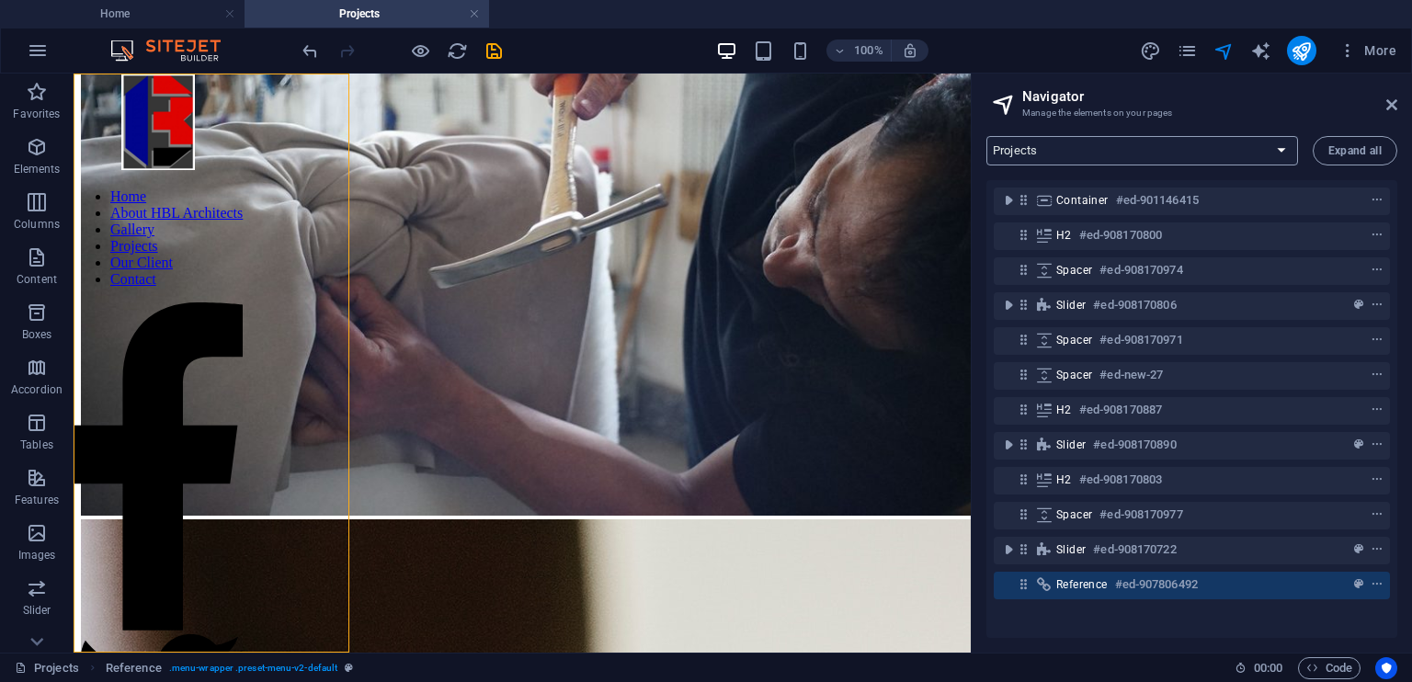
click at [1145, 156] on select "Home About HBL Architects Projects Our Client Gallery Contact Legal Notice Priv…" at bounding box center [1142, 150] width 312 height 29
click at [986, 136] on select "Home About HBL Architects Projects Our Client Gallery Contact Legal Notice Priv…" at bounding box center [1142, 150] width 312 height 29
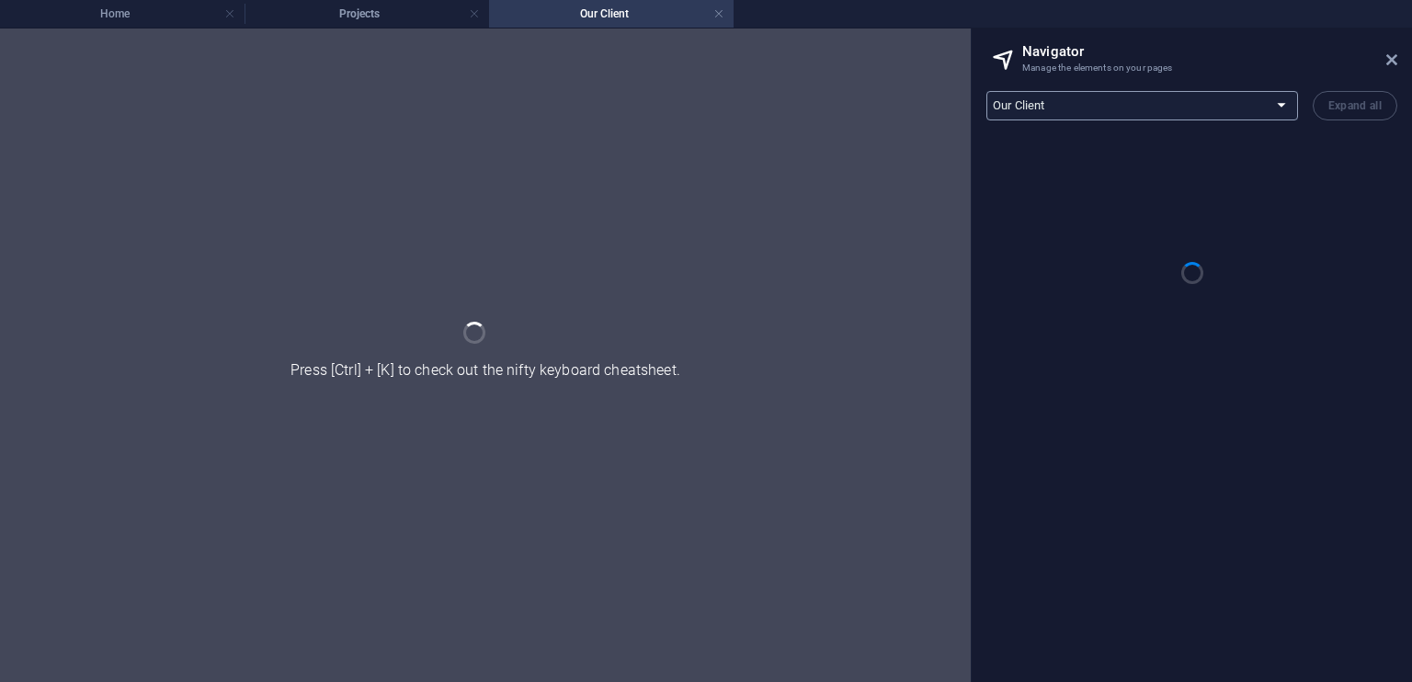
scroll to position [0, 0]
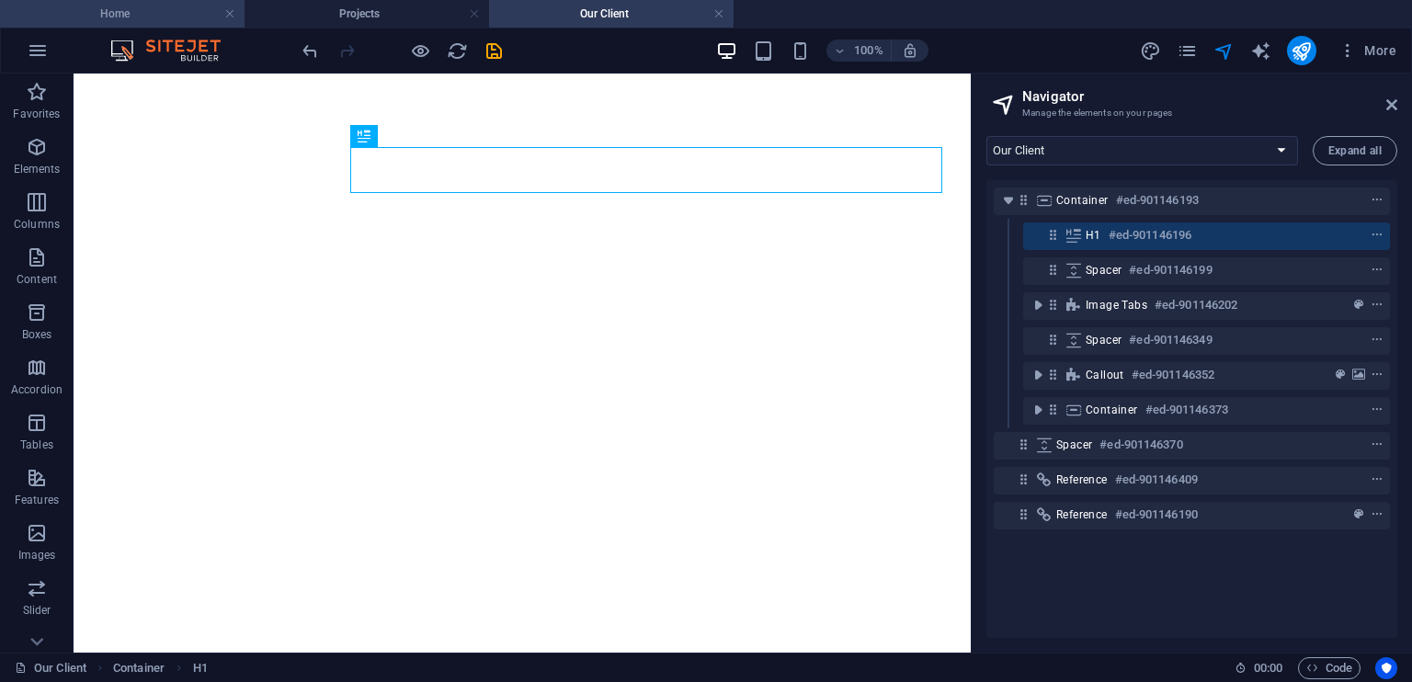
click at [162, 21] on h4 "Home" at bounding box center [122, 14] width 245 height 20
select select "16934467-en"
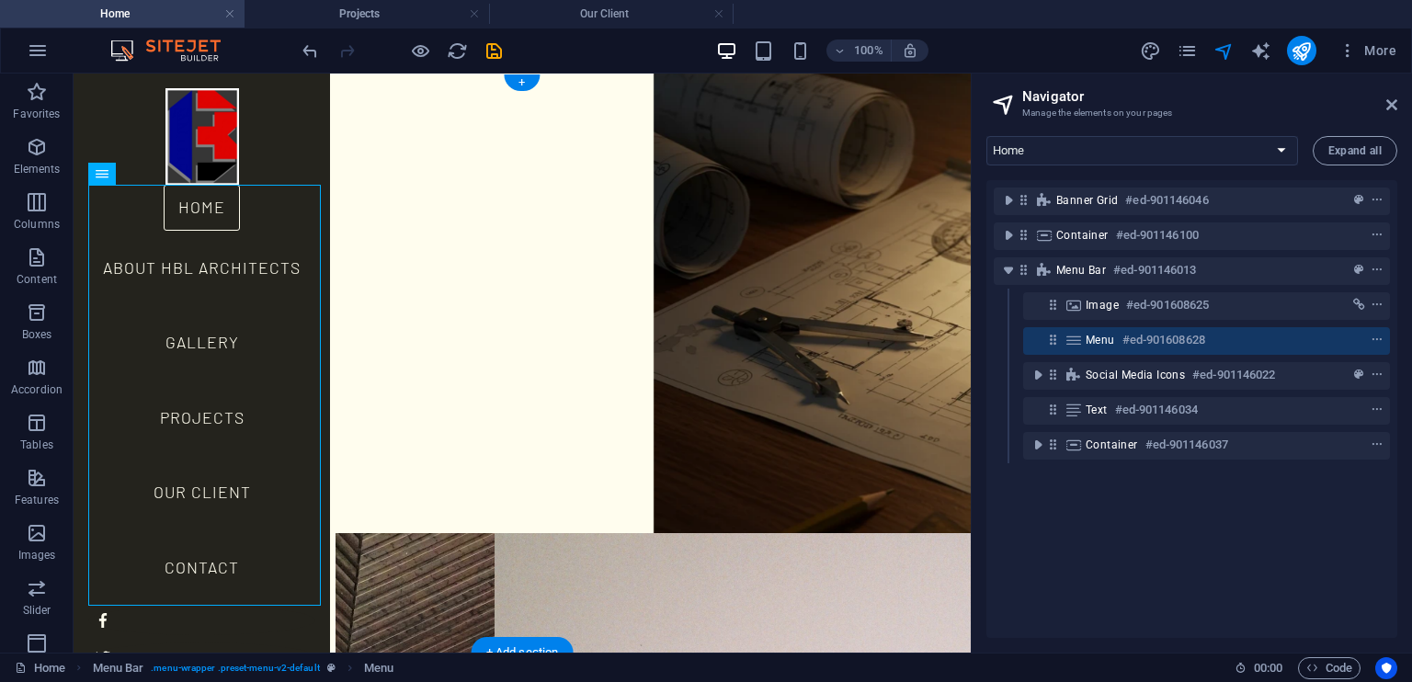
click at [527, 163] on figure at bounding box center [494, 218] width 349 height 319
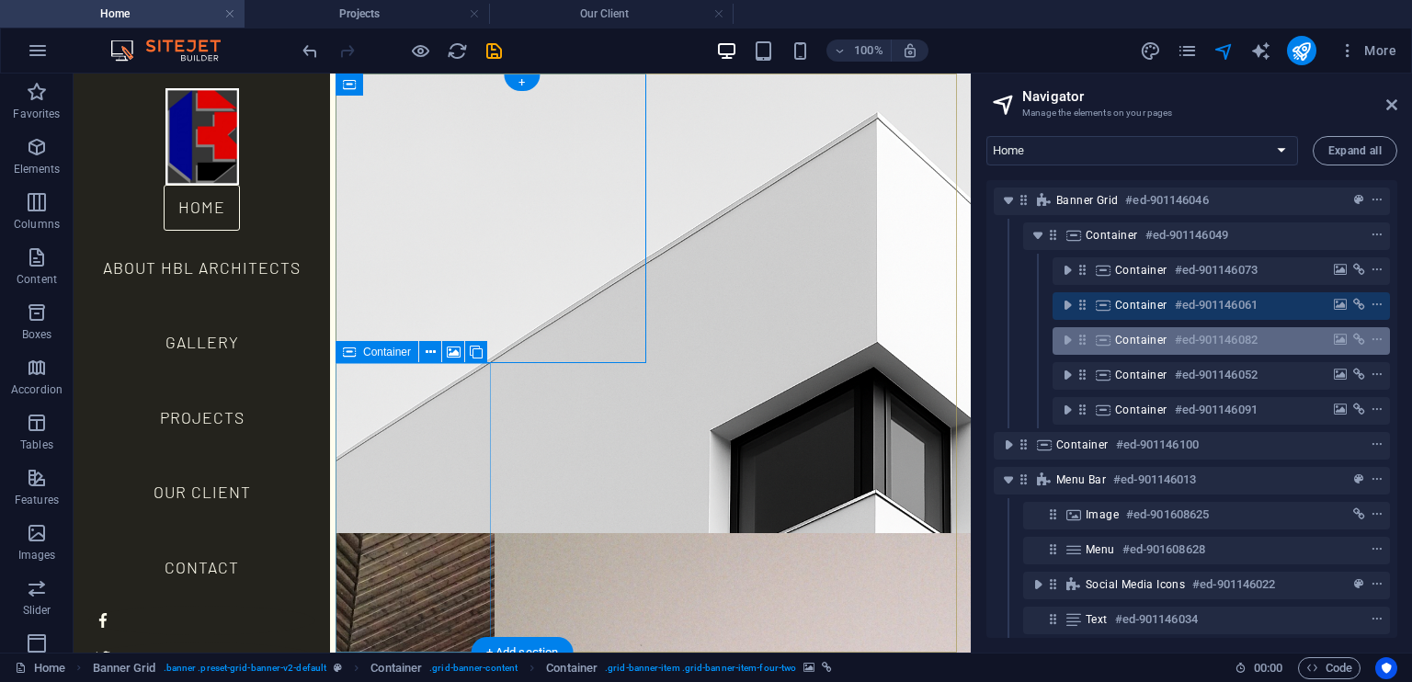
click at [1127, 345] on span "Container" at bounding box center [1141, 340] width 52 height 15
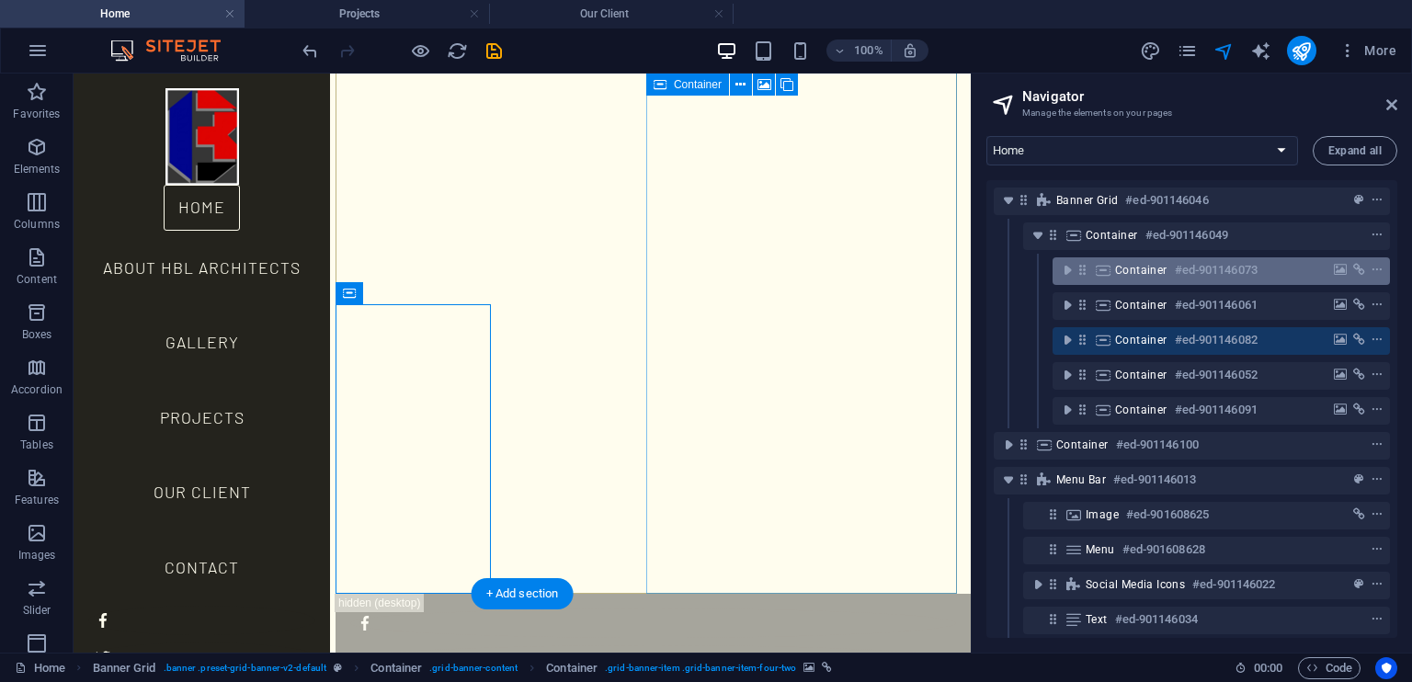
click at [1135, 275] on span "Container" at bounding box center [1141, 270] width 52 height 15
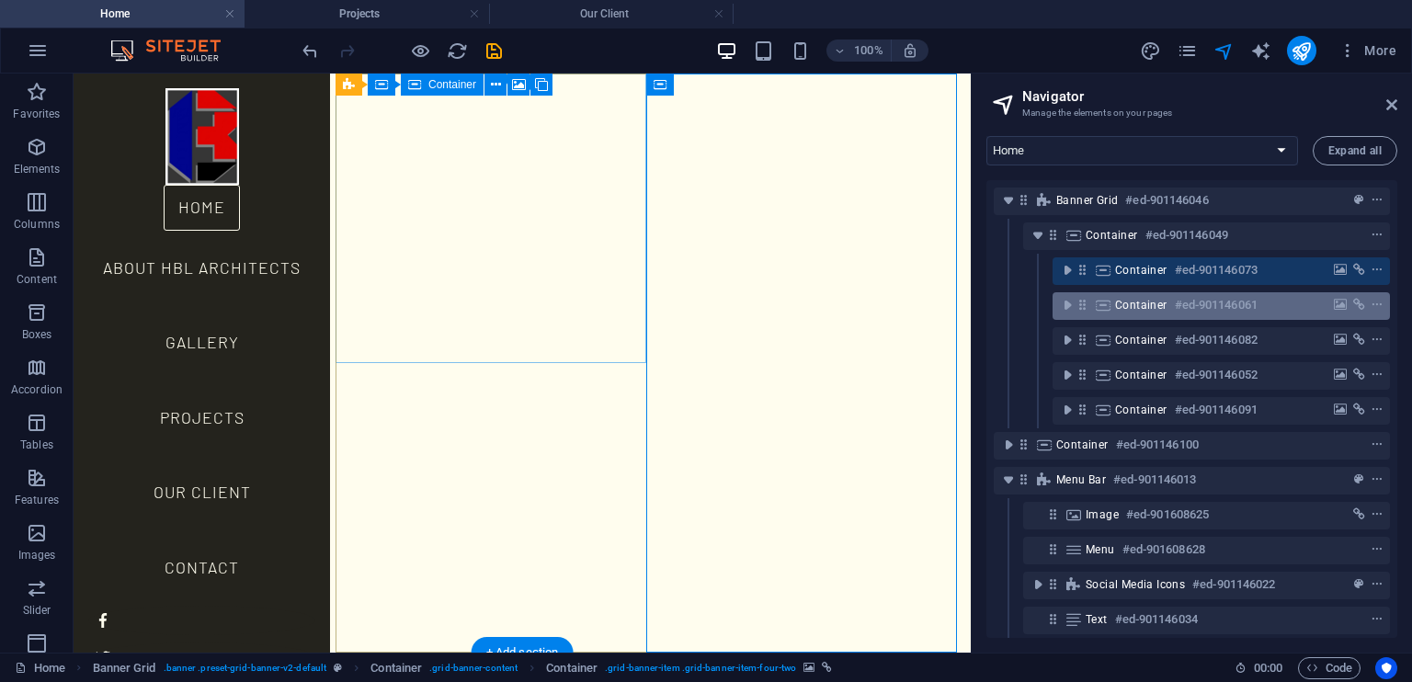
click at [1124, 308] on span "Container" at bounding box center [1141, 305] width 52 height 15
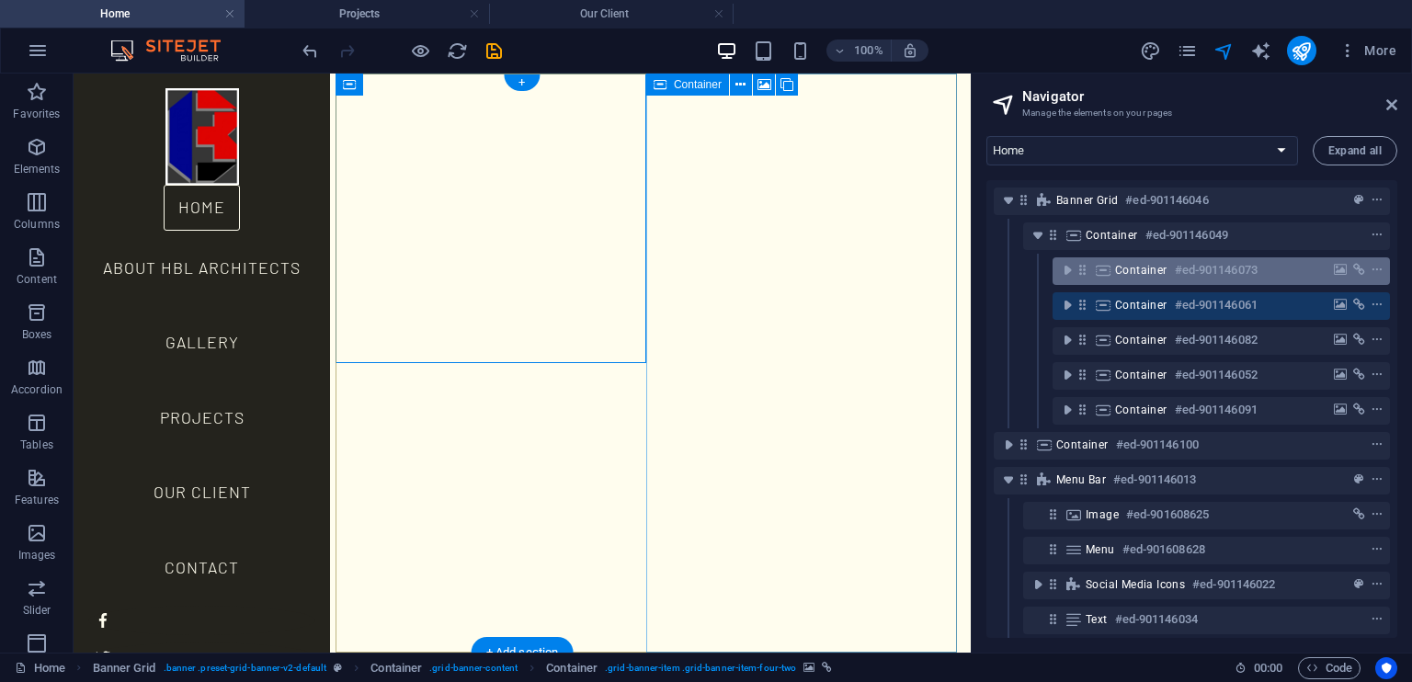
drag, startPoint x: 1124, startPoint y: 308, endPoint x: 1123, endPoint y: 264, distance: 44.1
click at [1123, 264] on div "Banner Grid #ed-901146046 Container #ed-901146049 Container #ed-901146073 Conta…" at bounding box center [1191, 409] width 411 height 458
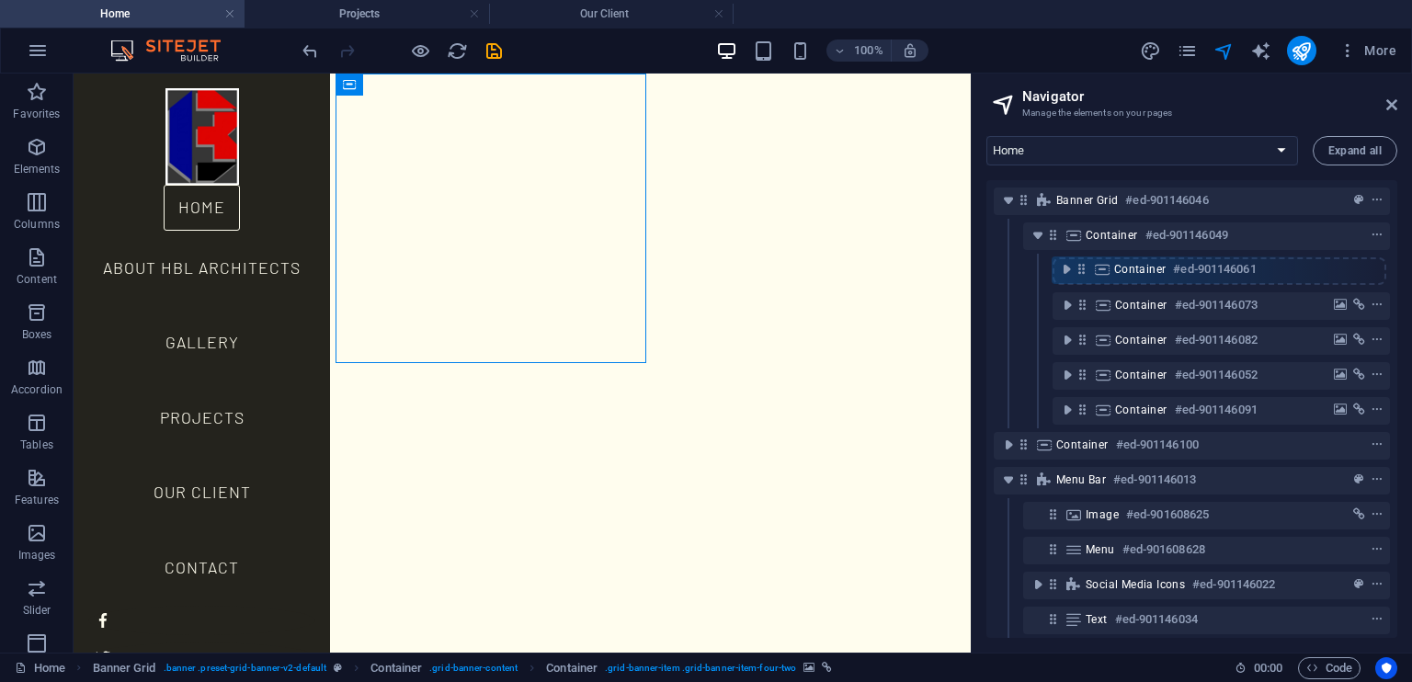
drag, startPoint x: 1086, startPoint y: 308, endPoint x: 1085, endPoint y: 266, distance: 42.3
click at [1085, 266] on div "Banner Grid #ed-901146046 Container #ed-901146049 Container #ed-901146073 Conta…" at bounding box center [1191, 409] width 411 height 458
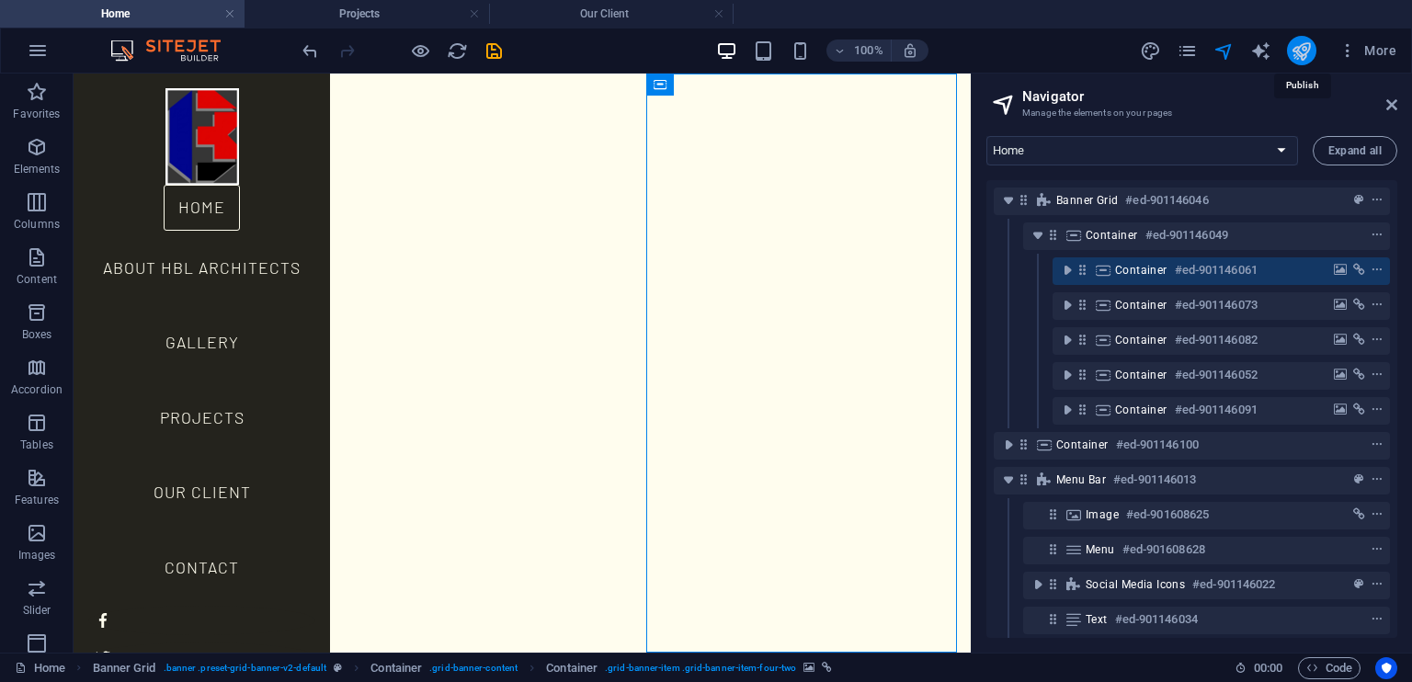
click at [1308, 49] on icon "publish" at bounding box center [1301, 50] width 21 height 21
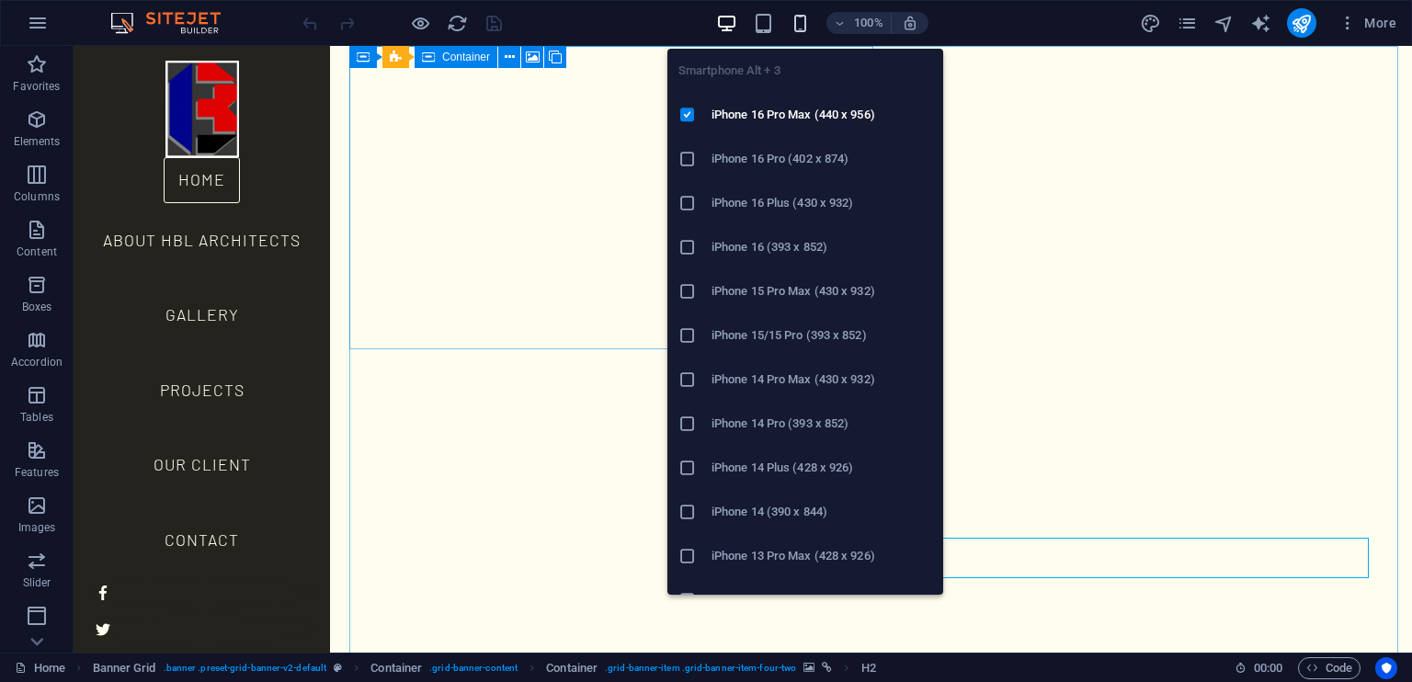
click at [800, 21] on icon "button" at bounding box center [800, 23] width 21 height 21
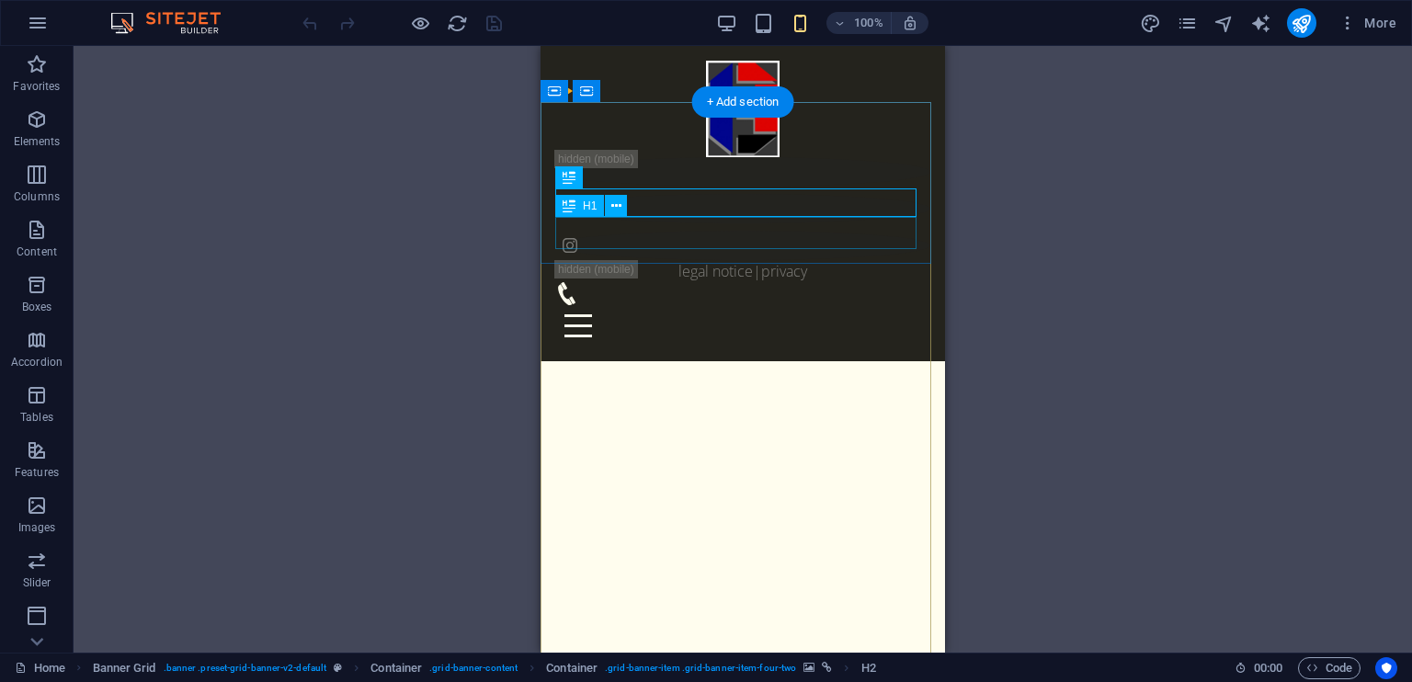
click at [895, 314] on div "HBL ARCHITECTS" at bounding box center [742, 330] width 404 height 32
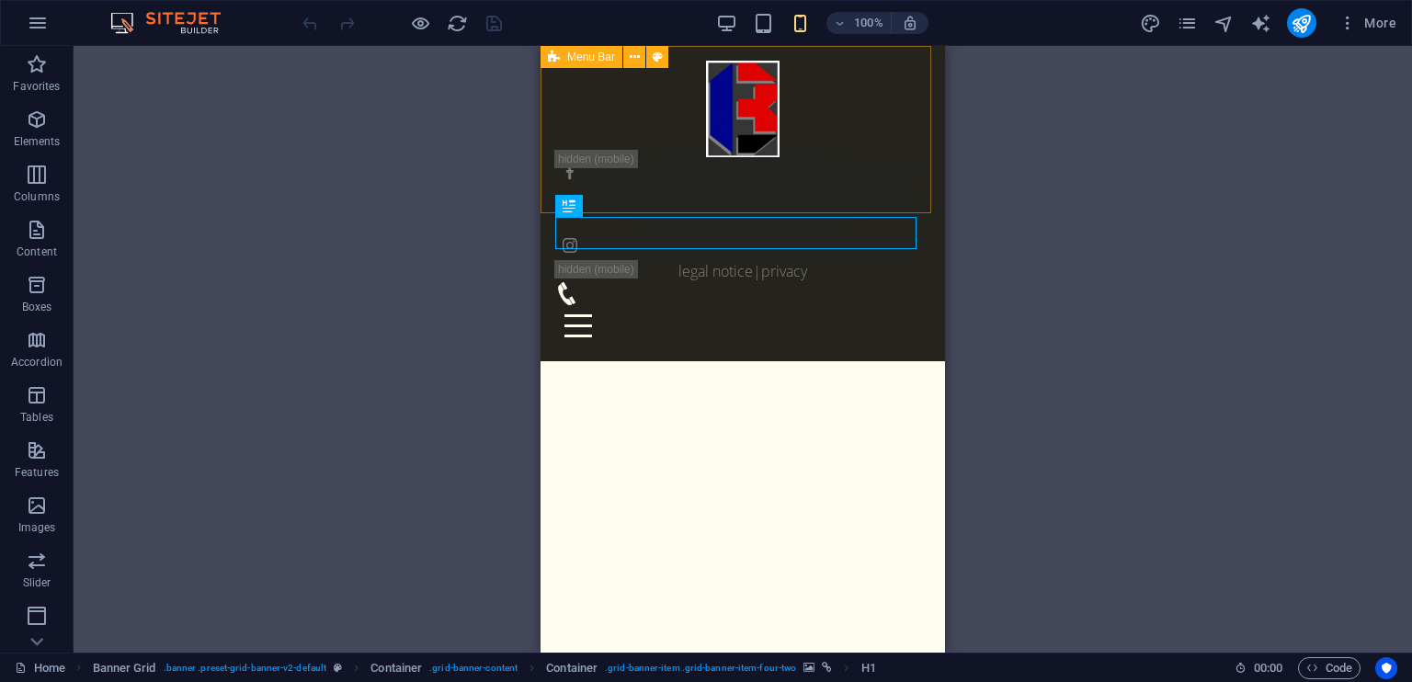
click at [919, 62] on div "Home About HBL Architects Gallery Projects Our Client Contact Legal Notice | Pr…" at bounding box center [742, 203] width 404 height 315
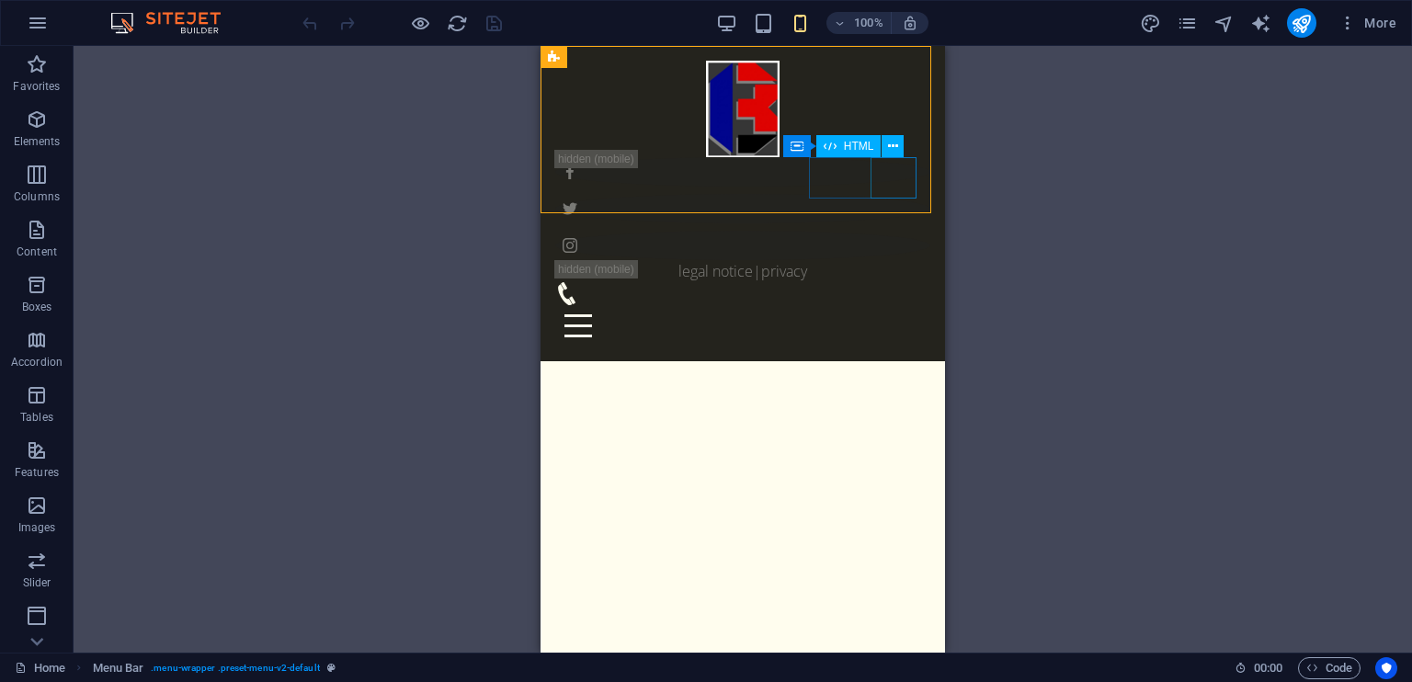
click at [889, 305] on div at bounding box center [742, 325] width 375 height 41
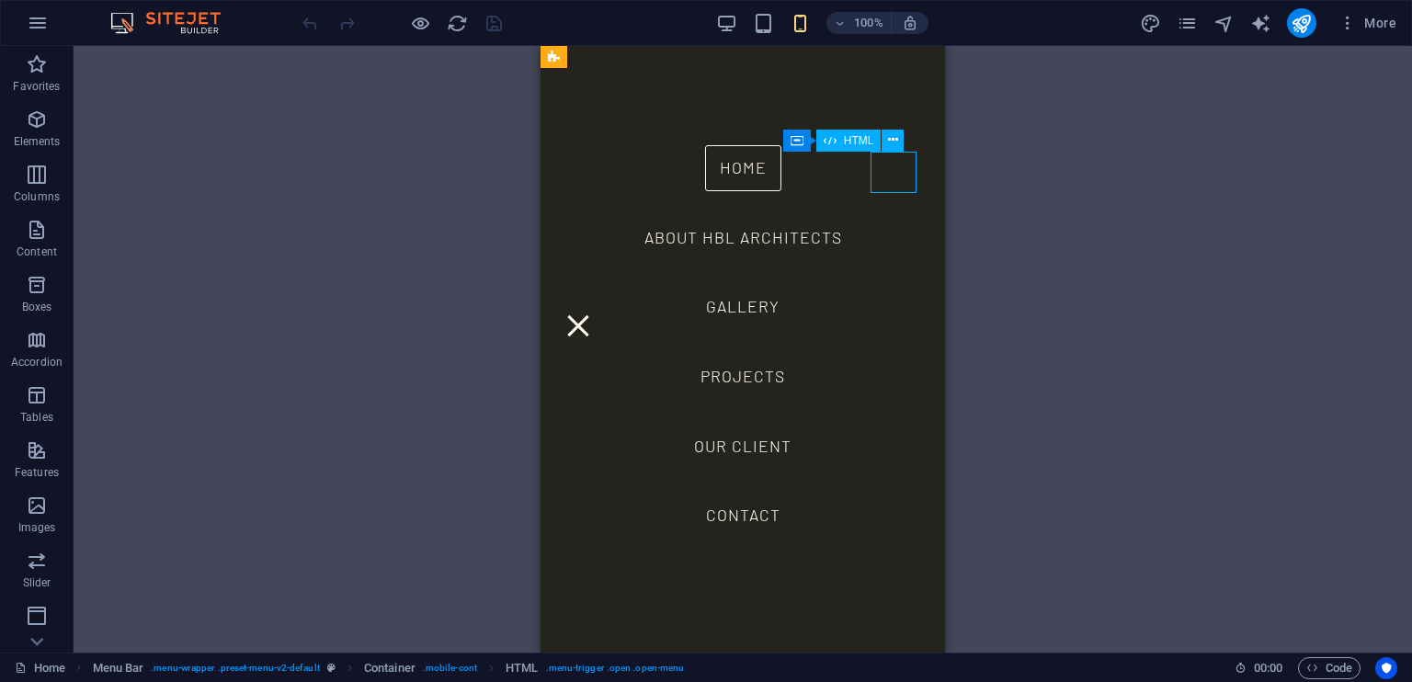
click at [601, 305] on div at bounding box center [578, 325] width 46 height 41
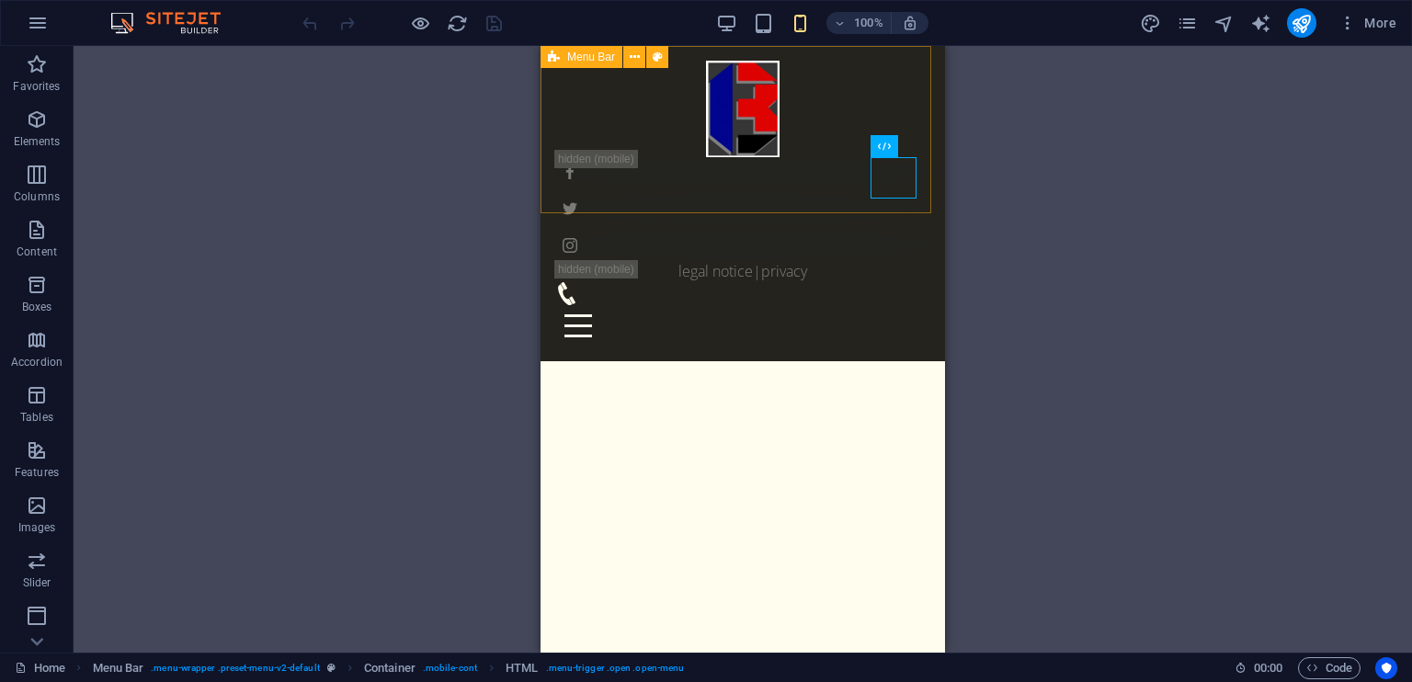
click at [548, 195] on div "Home About HBL Architects Gallery Projects Our Client Contact Legal Notice | Pr…" at bounding box center [742, 203] width 404 height 315
click at [550, 56] on icon at bounding box center [554, 57] width 12 height 22
click at [586, 58] on span "Menu Bar" at bounding box center [591, 56] width 48 height 11
select select "vh"
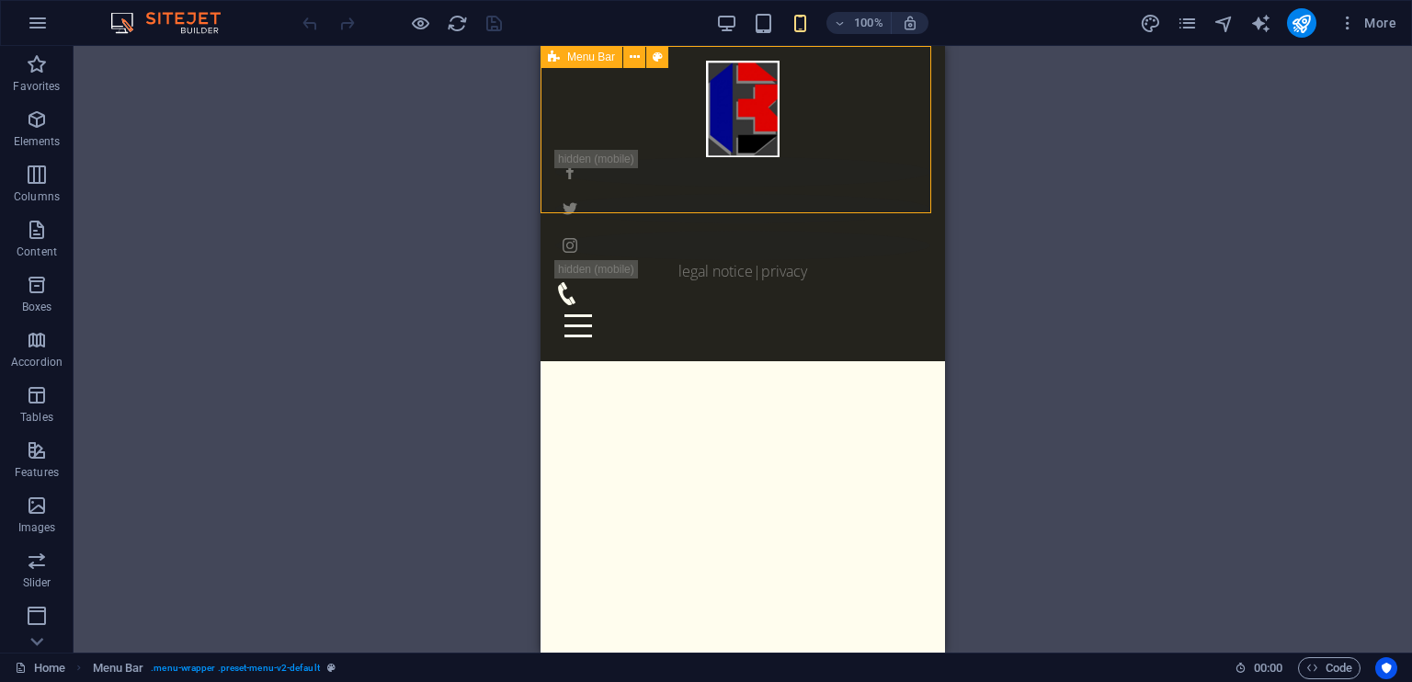
select select "px"
select select "%"
select select "header"
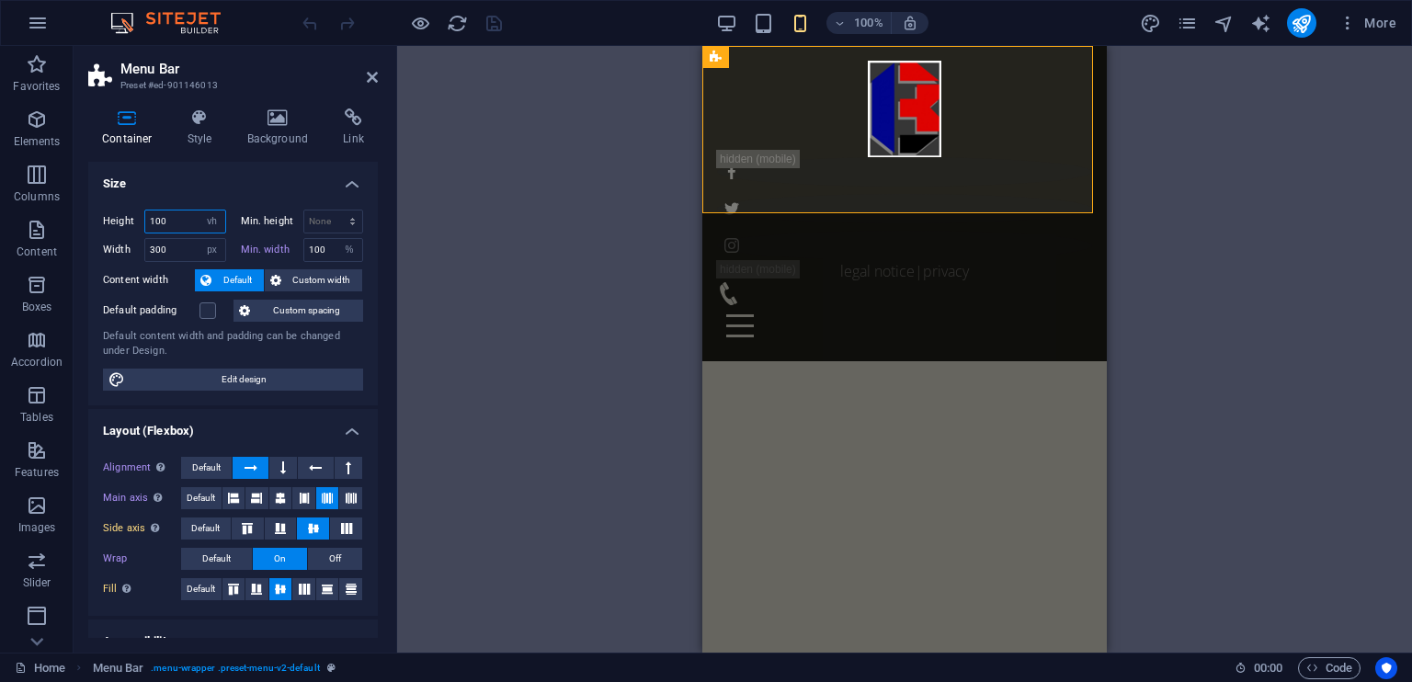
click at [154, 216] on input "100" at bounding box center [185, 221] width 80 height 22
type input "80"
click at [449, 223] on div "Drag here to replace the existing content. Press “Ctrl” if you want to create a…" at bounding box center [904, 349] width 1015 height 607
click at [376, 84] on icon at bounding box center [372, 77] width 11 height 15
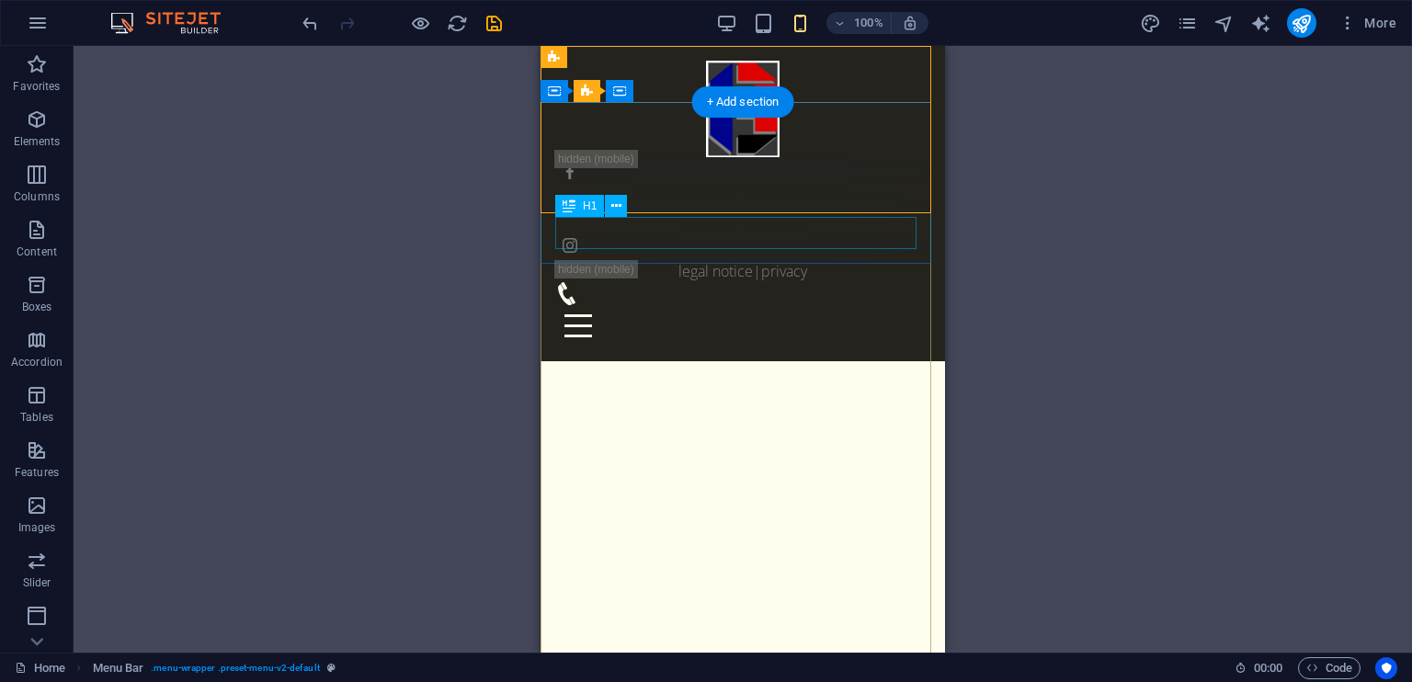
click at [677, 314] on div "HBL ARCHITECTS" at bounding box center [742, 330] width 404 height 32
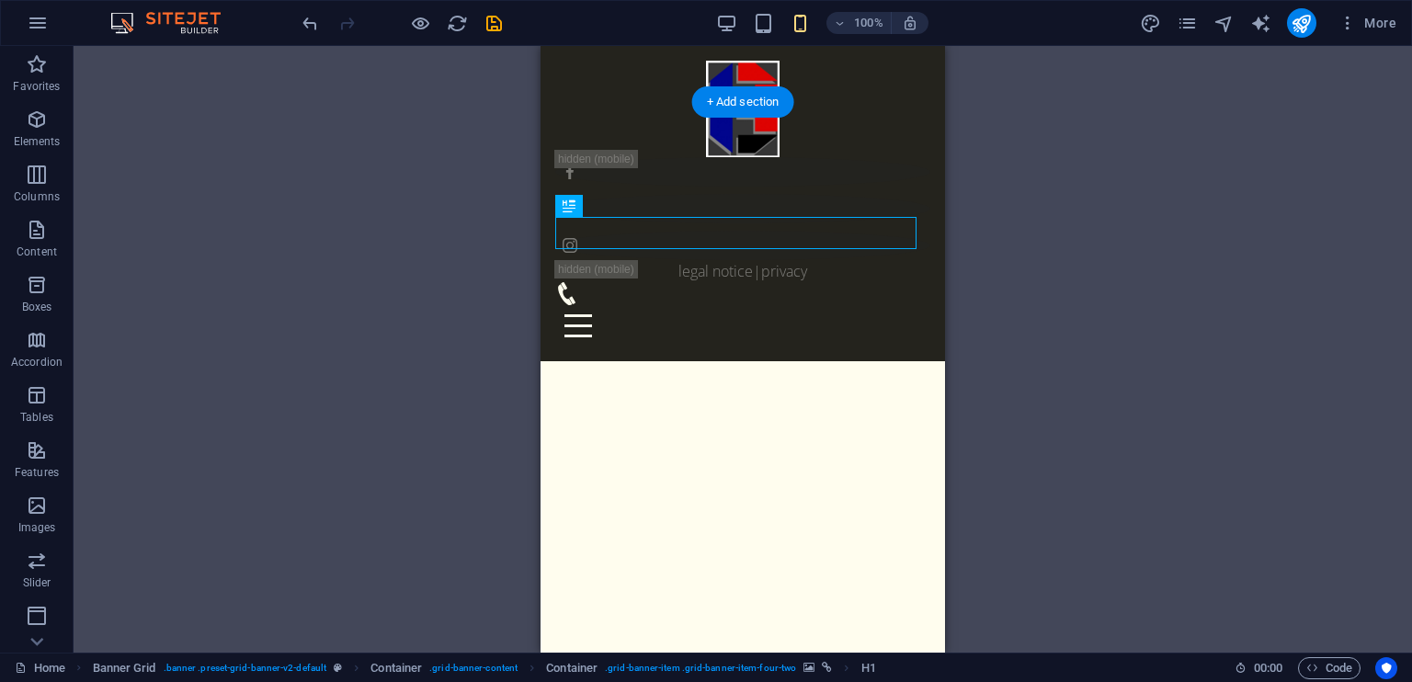
click at [827, 259] on figure at bounding box center [742, 183] width 445 height 178
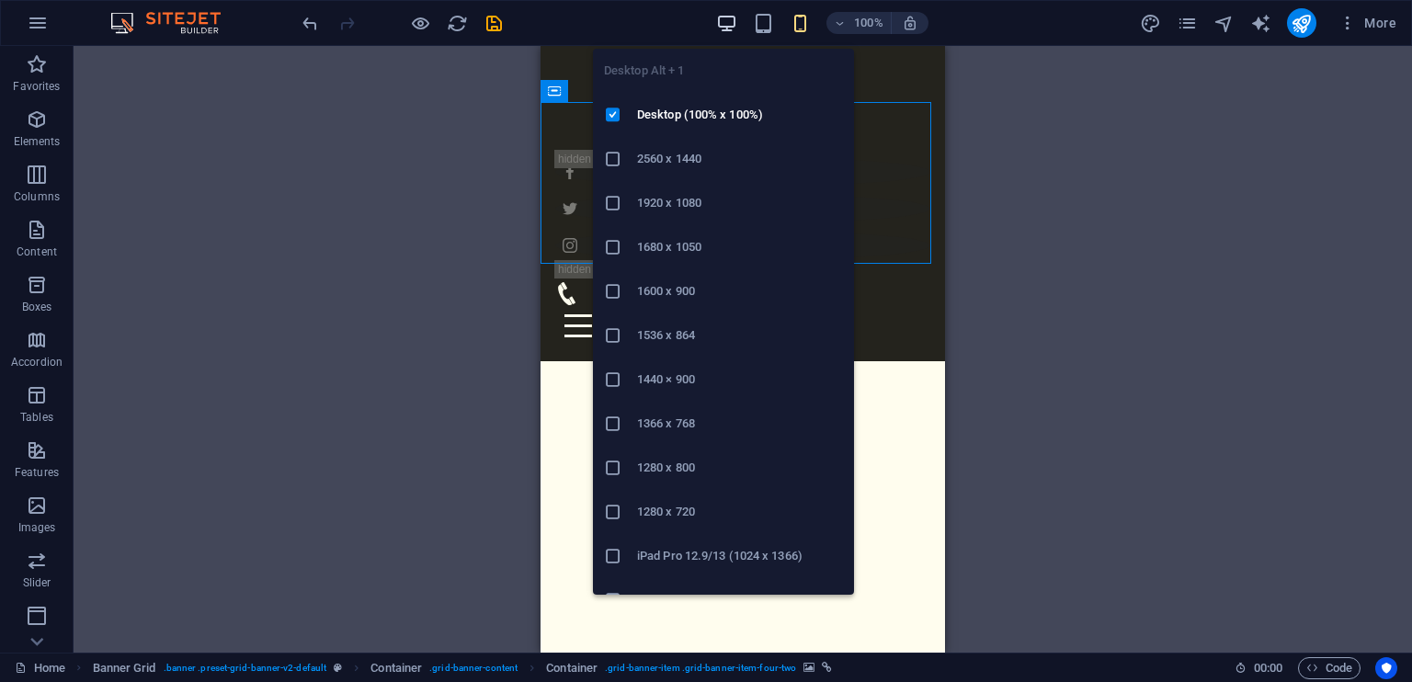
click at [722, 21] on icon "button" at bounding box center [726, 23] width 21 height 21
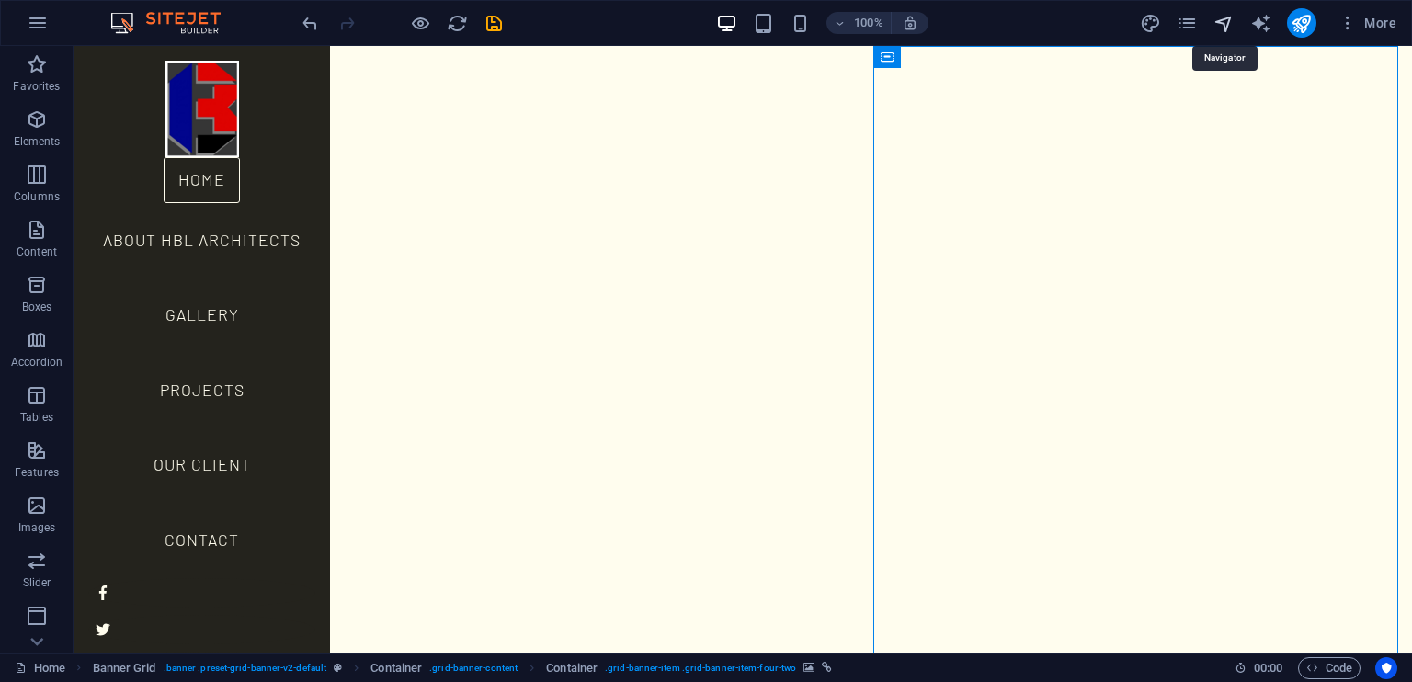
click at [1224, 21] on icon "navigator" at bounding box center [1223, 23] width 21 height 21
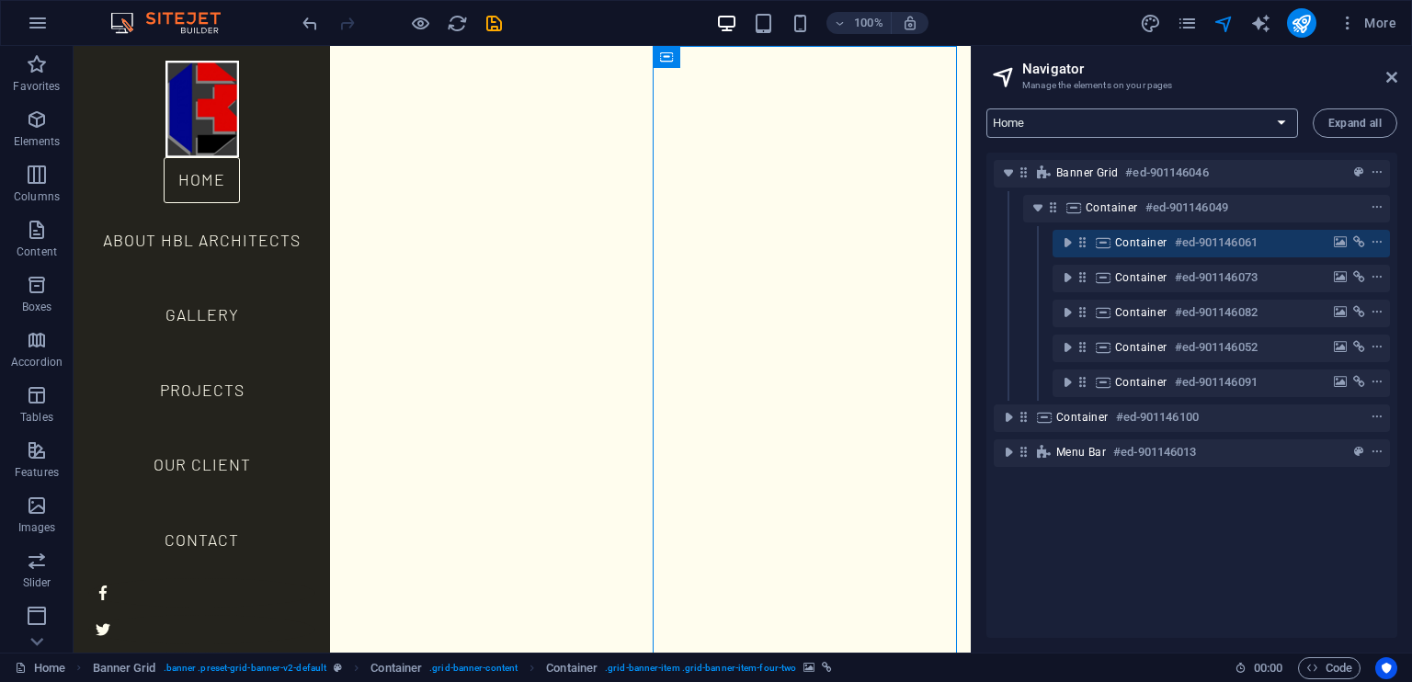
click at [1161, 109] on select "Home About HBL Architects Projects Our Client Gallery Contact Legal Notice Priv…" at bounding box center [1142, 122] width 312 height 29
click at [986, 108] on select "Home About HBL Architects Projects Our Client Gallery Contact Legal Notice Priv…" at bounding box center [1142, 122] width 312 height 29
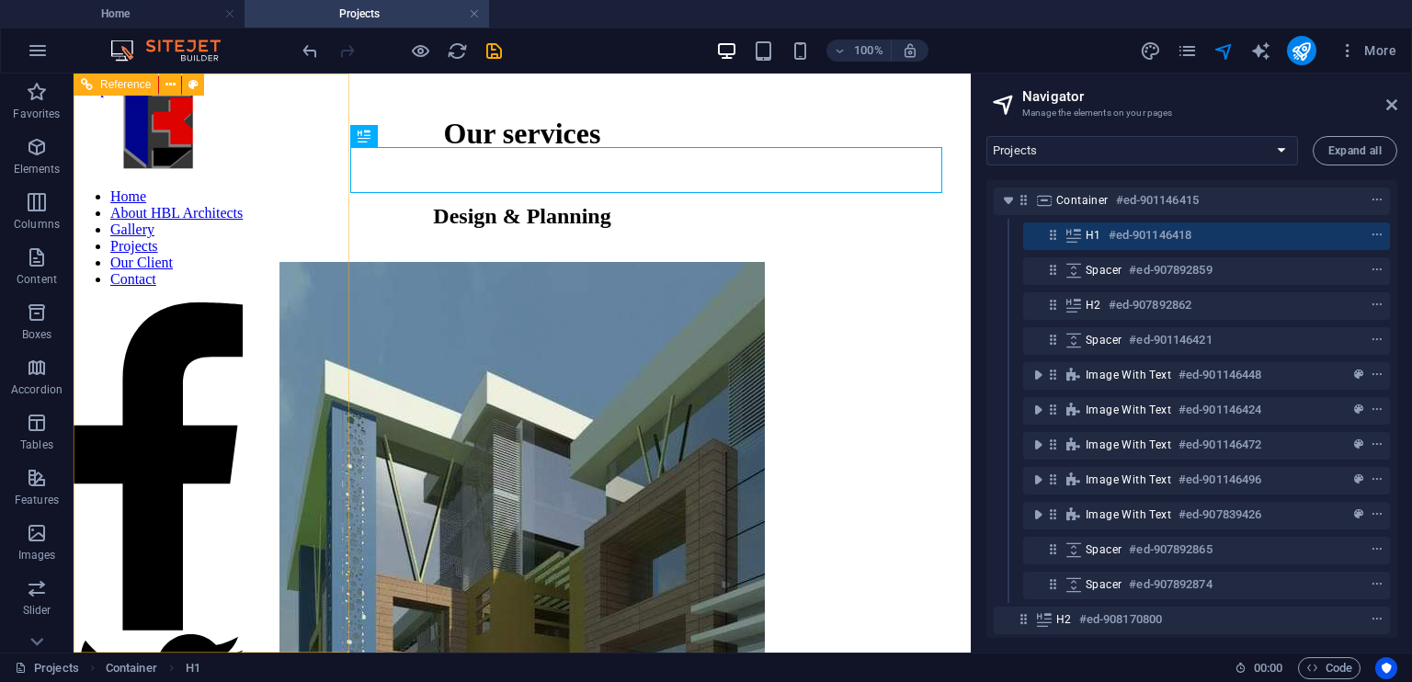
scroll to position [18, 0]
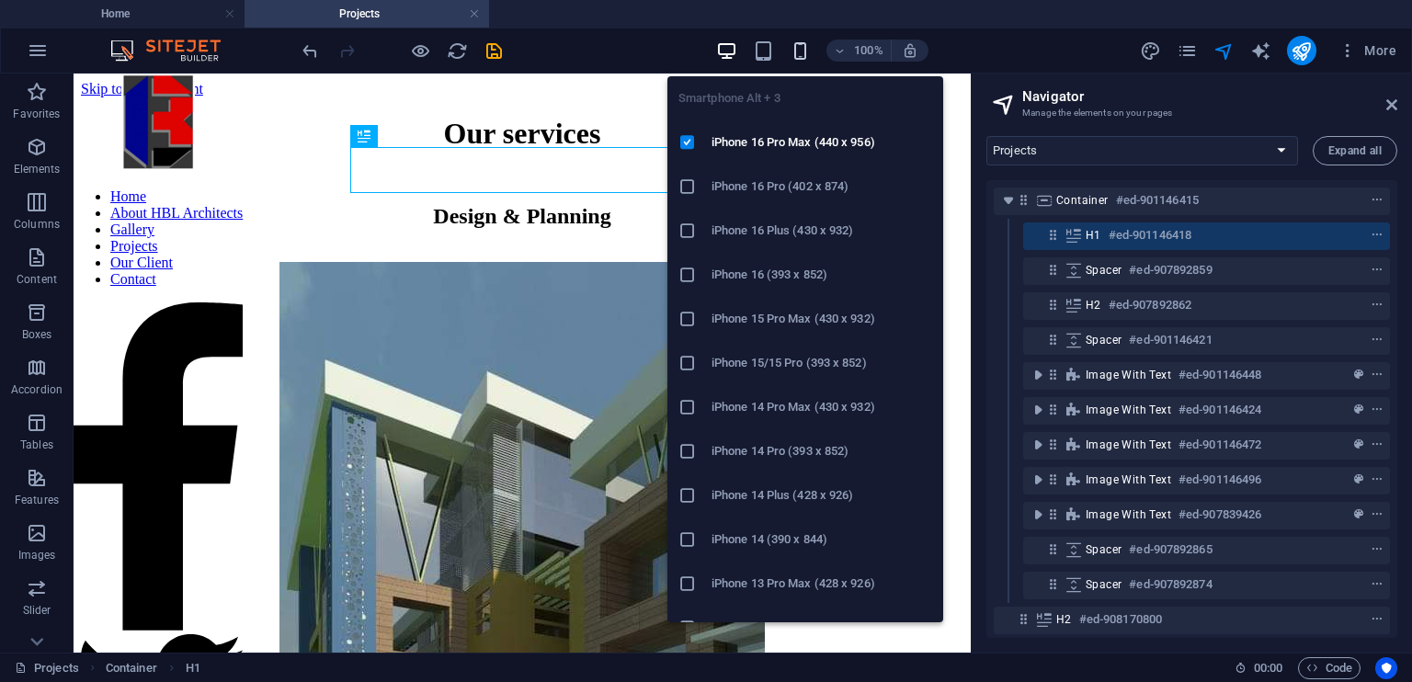
click at [801, 47] on icon "button" at bounding box center [800, 50] width 21 height 21
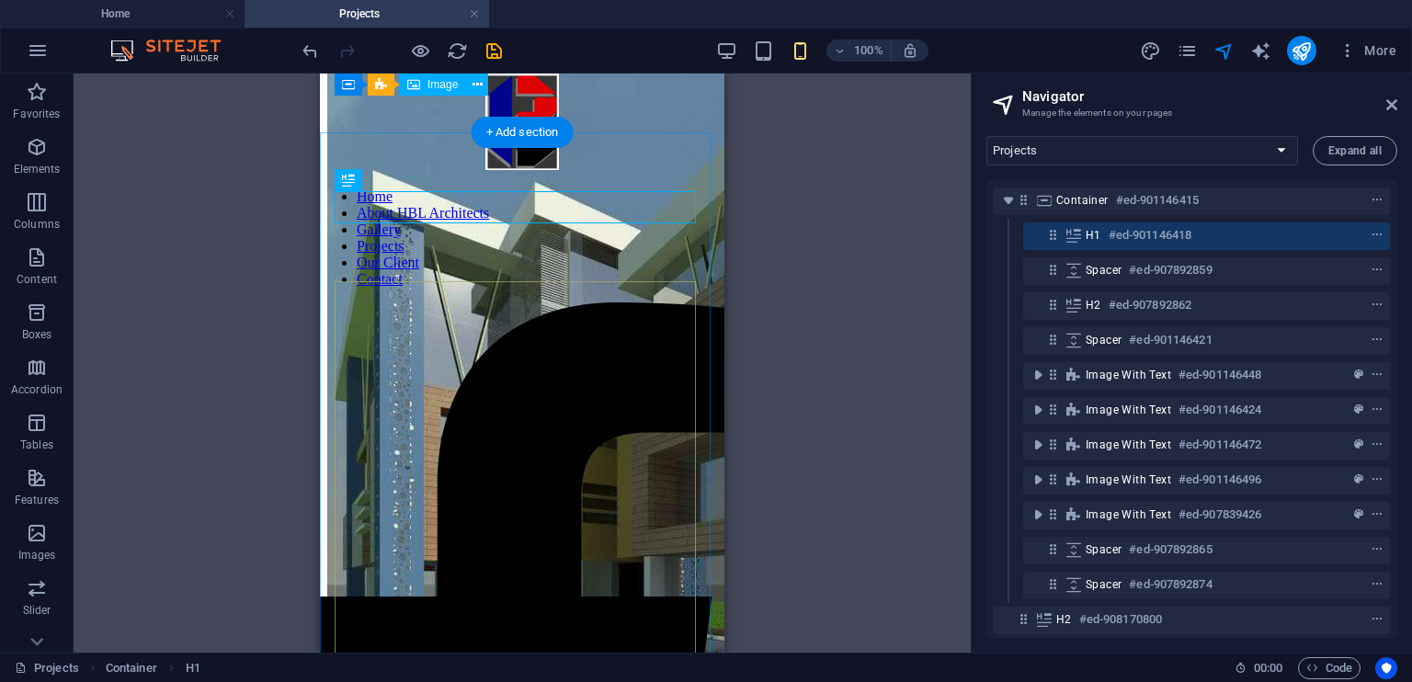
scroll to position [0, 0]
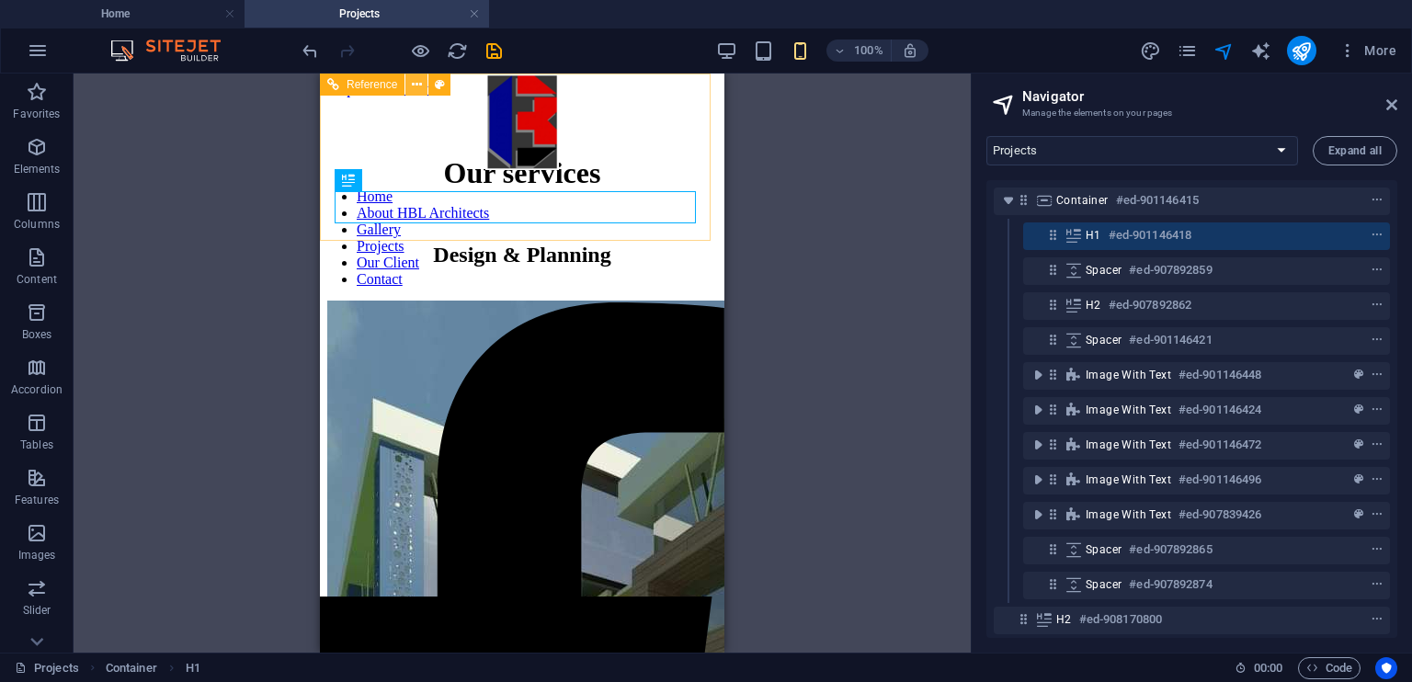
click at [416, 84] on icon at bounding box center [417, 84] width 10 height 19
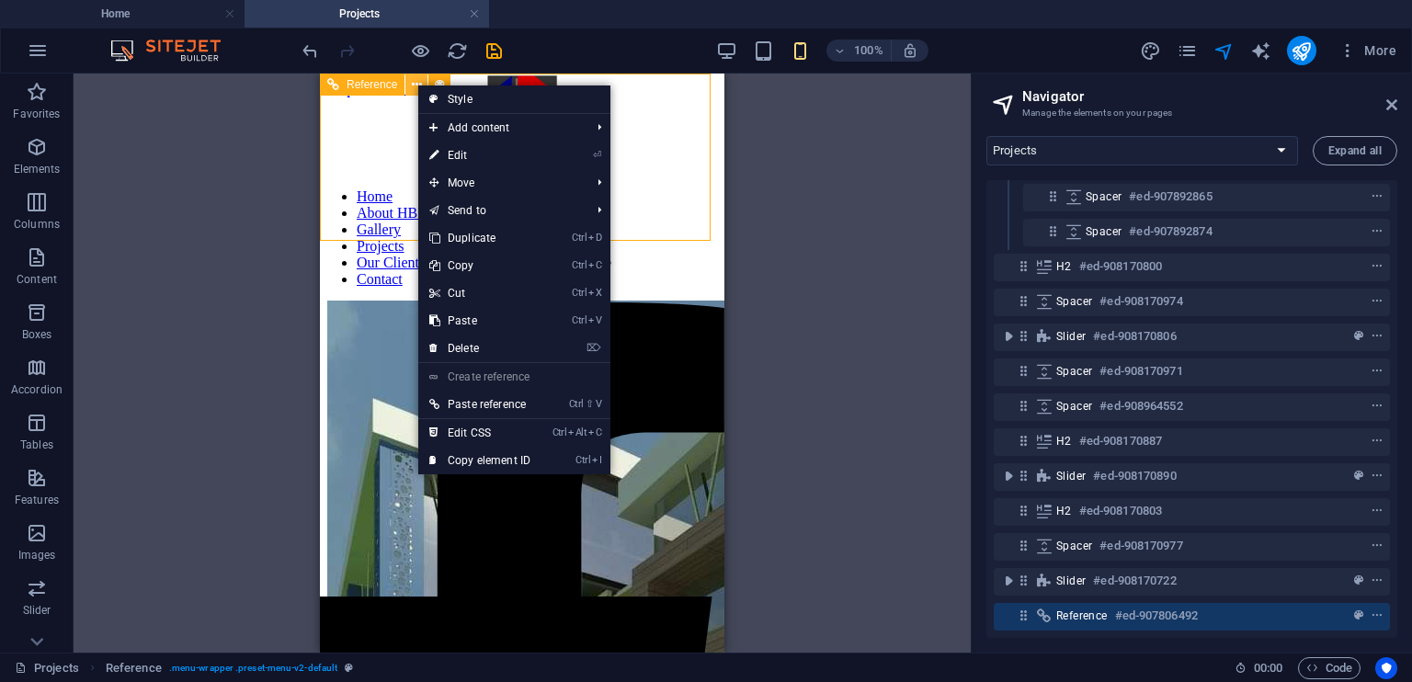
scroll to position [367, 0]
click at [460, 154] on link "⏎ Edit" at bounding box center [479, 156] width 123 height 28
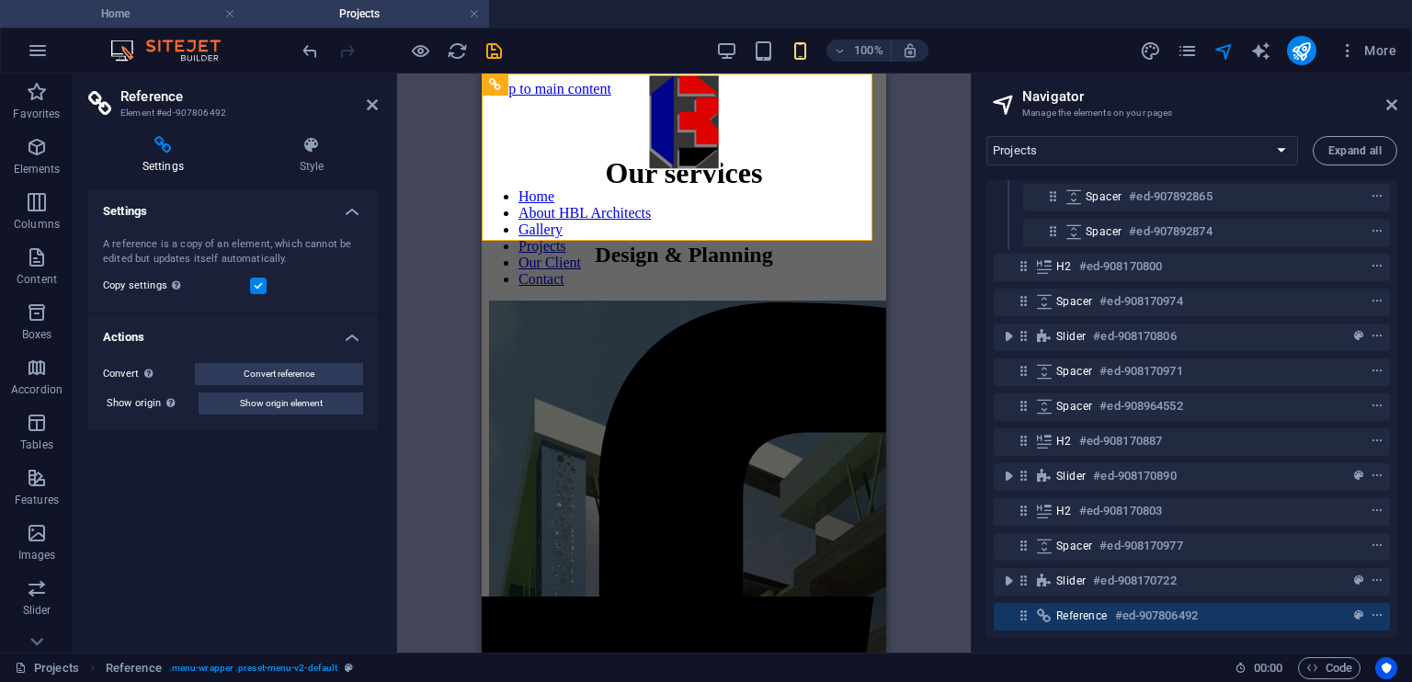
click at [145, 13] on h4 "Home" at bounding box center [122, 14] width 245 height 20
select select "16934467-en"
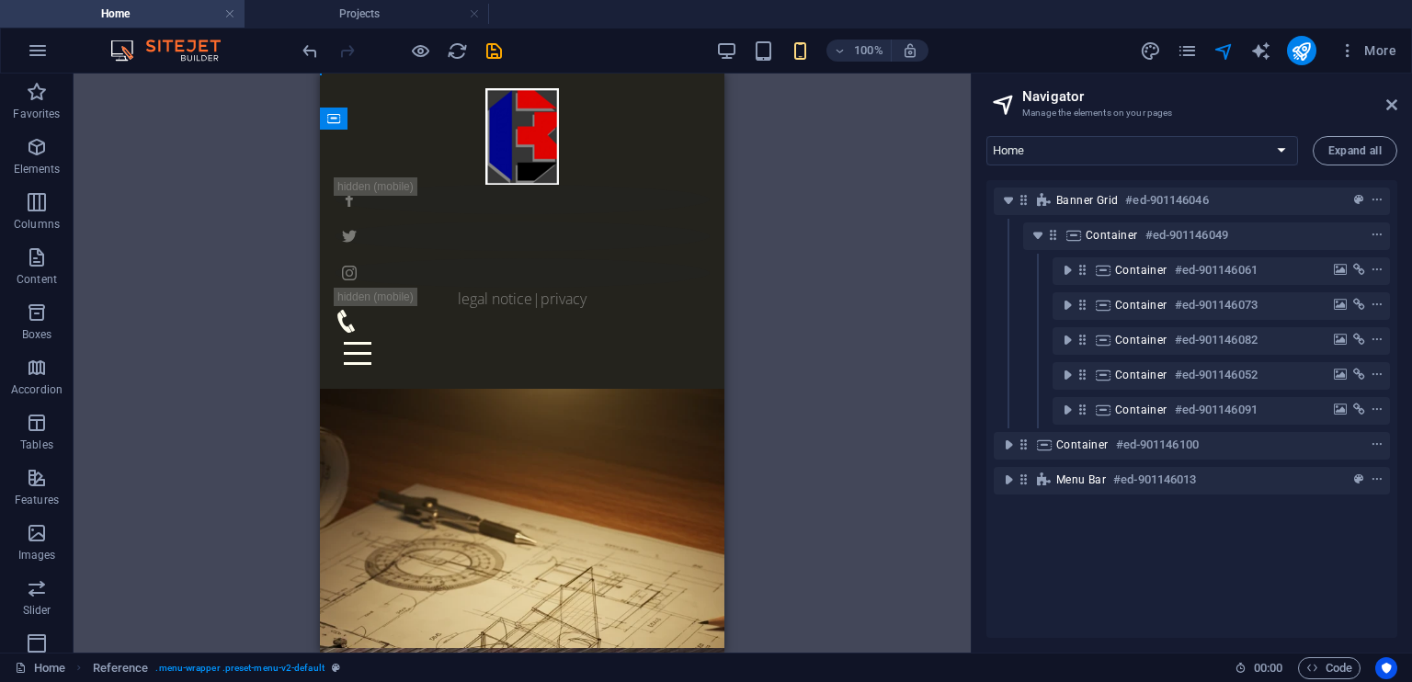
scroll to position [0, 0]
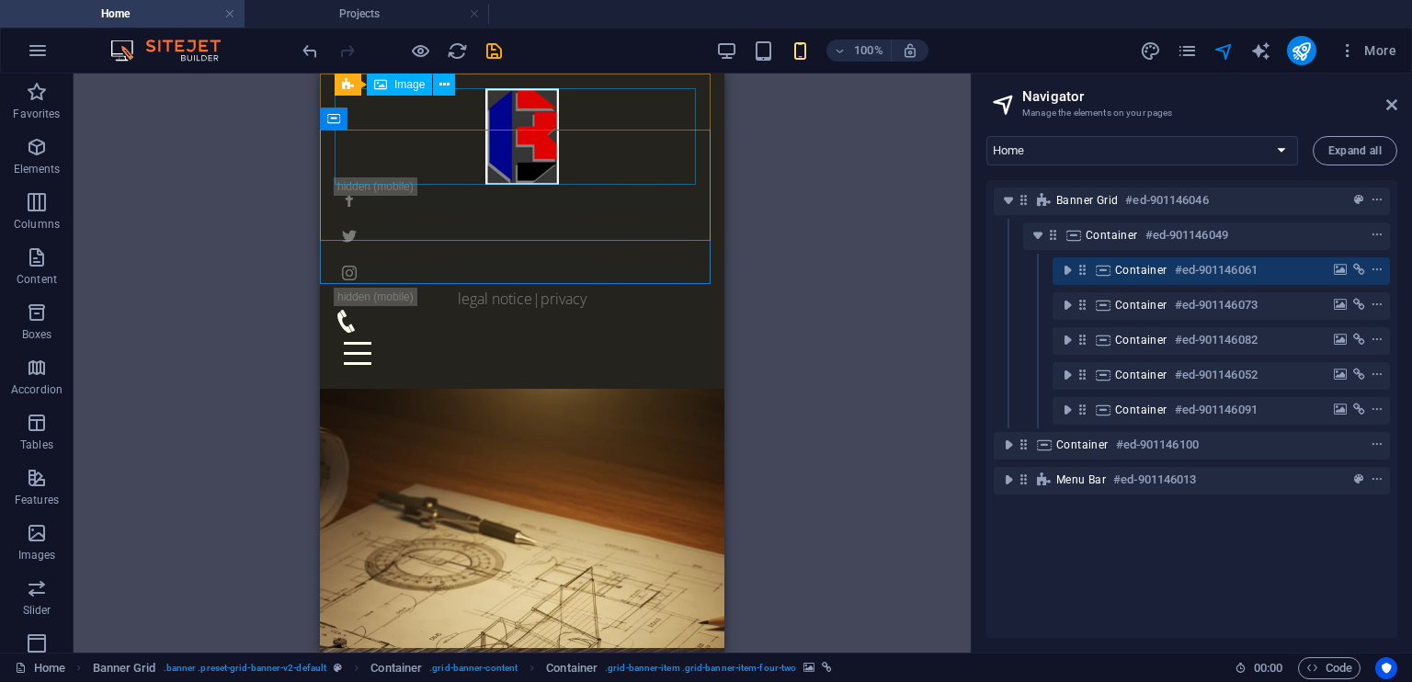
click at [695, 107] on figure at bounding box center [522, 136] width 375 height 97
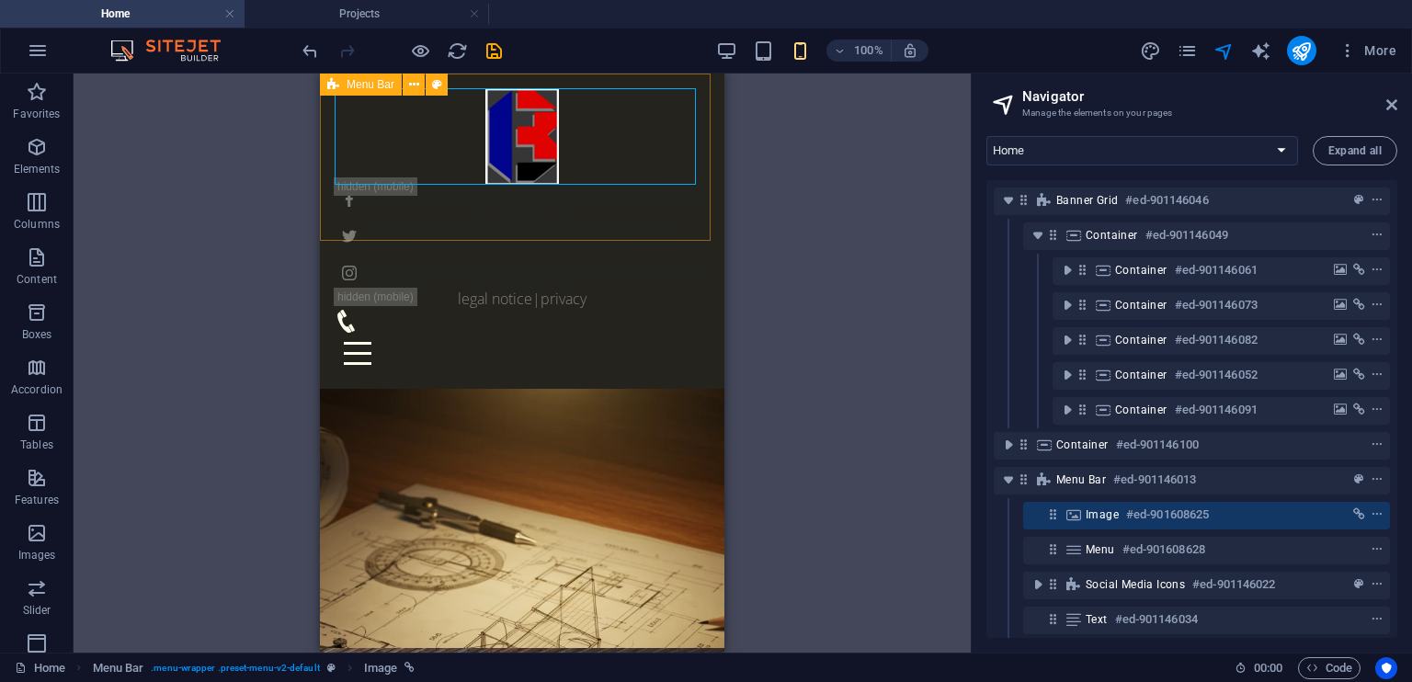
click at [328, 181] on div "Home About HBL Architects Gallery Projects Our Client Contact Legal Notice | Pr…" at bounding box center [522, 231] width 404 height 315
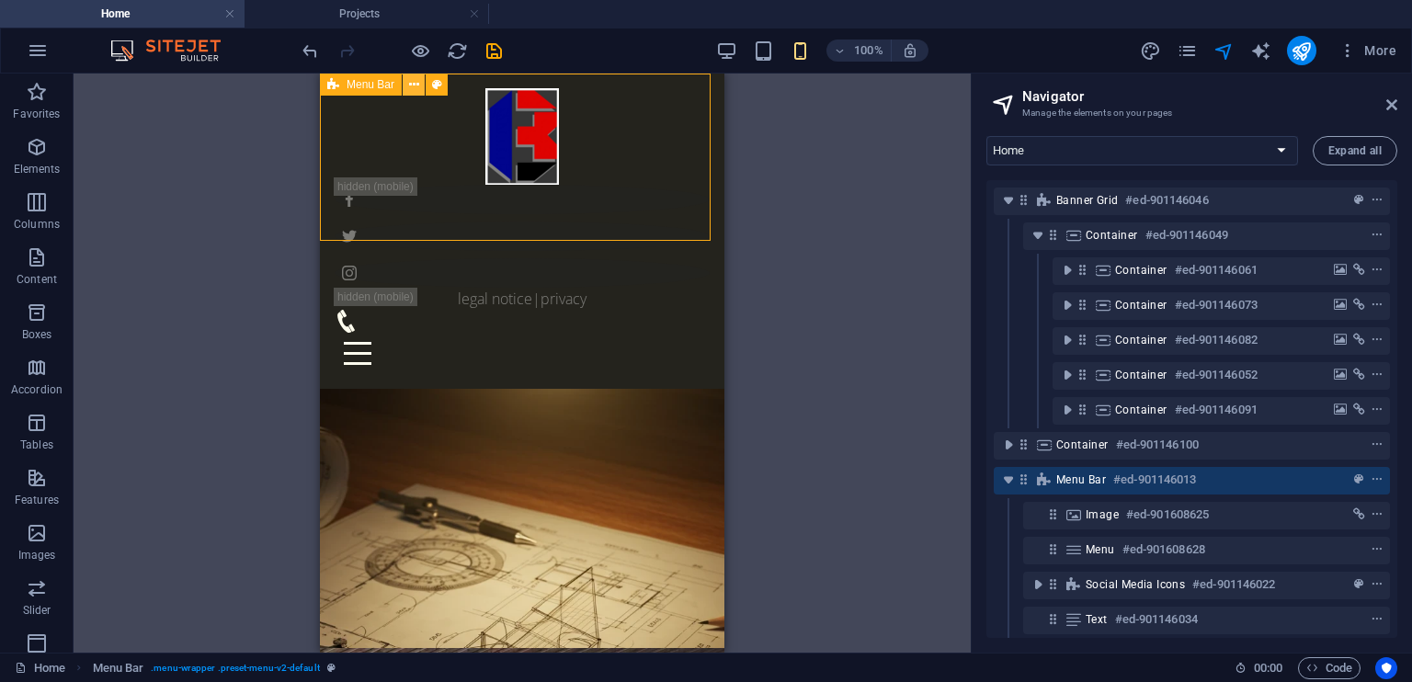
click at [414, 84] on icon at bounding box center [414, 84] width 10 height 19
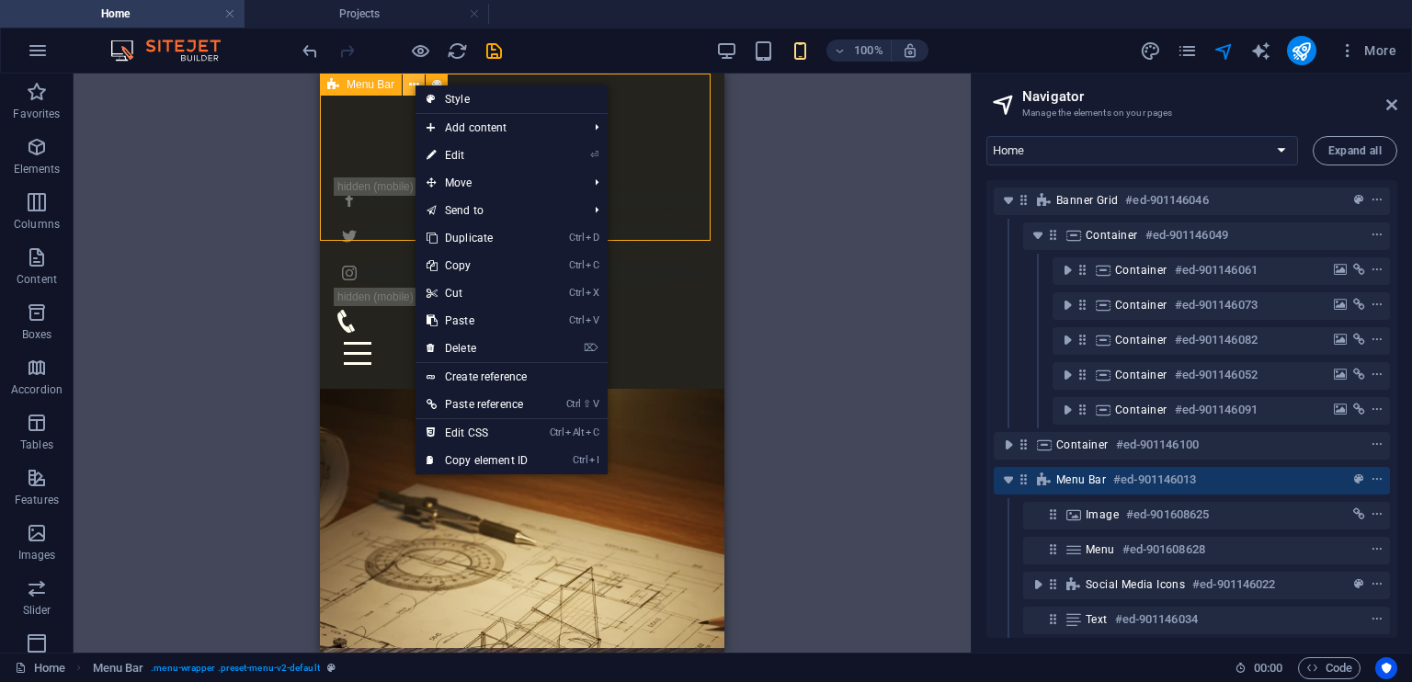
click at [414, 84] on icon at bounding box center [414, 84] width 10 height 19
click at [515, 155] on link "⏎ Edit" at bounding box center [476, 156] width 123 height 28
select select "vh"
select select "px"
select select "%"
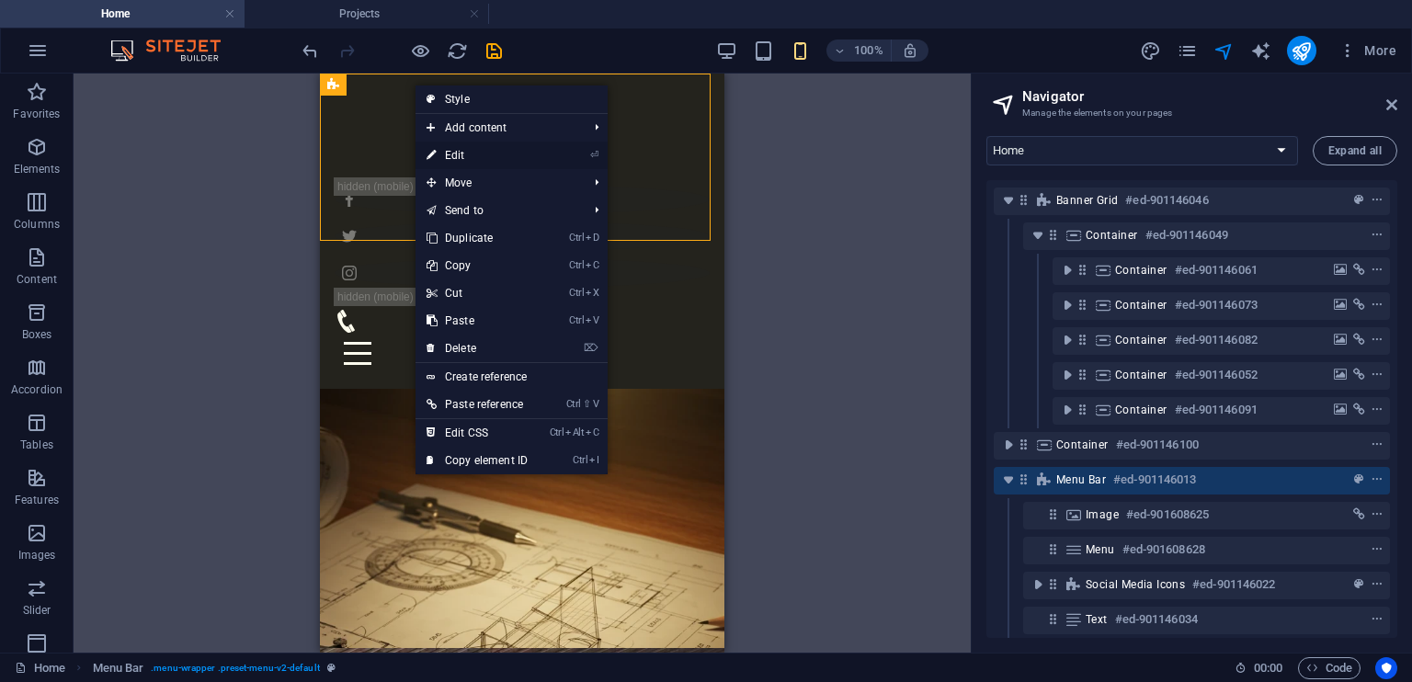
select select "header"
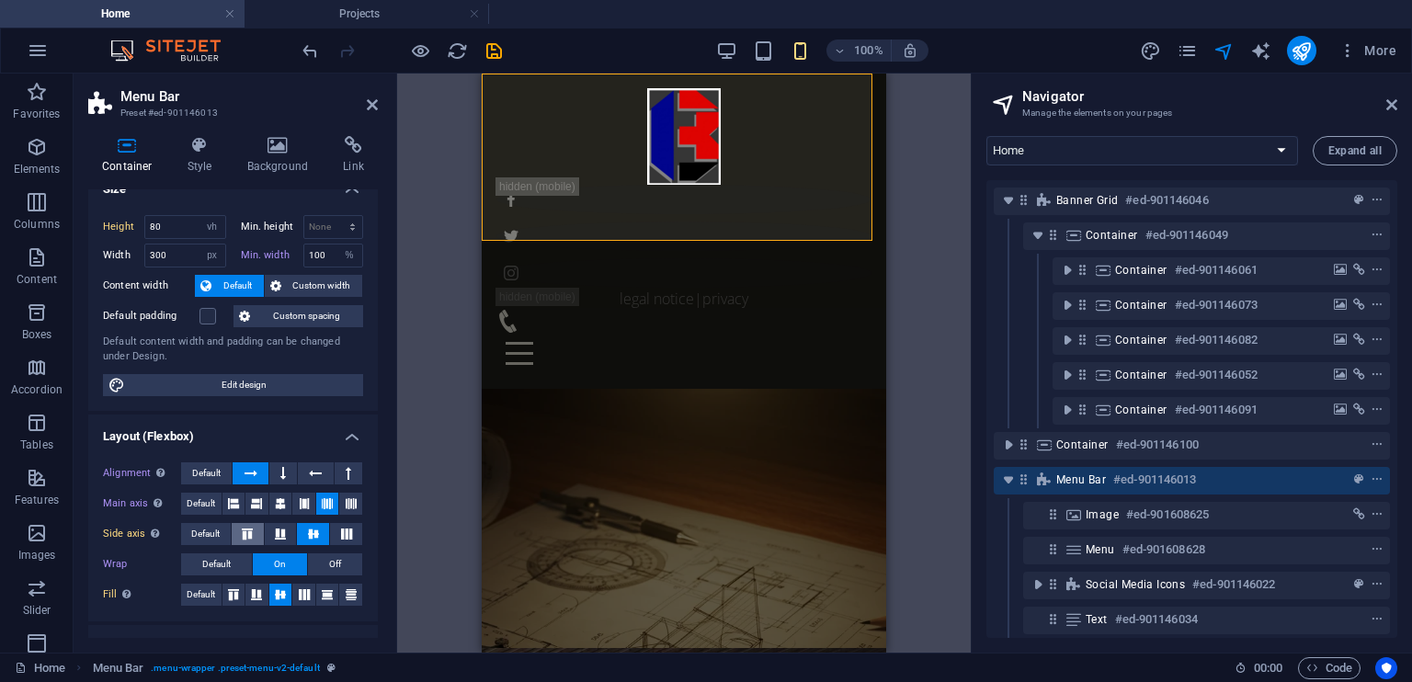
scroll to position [20, 0]
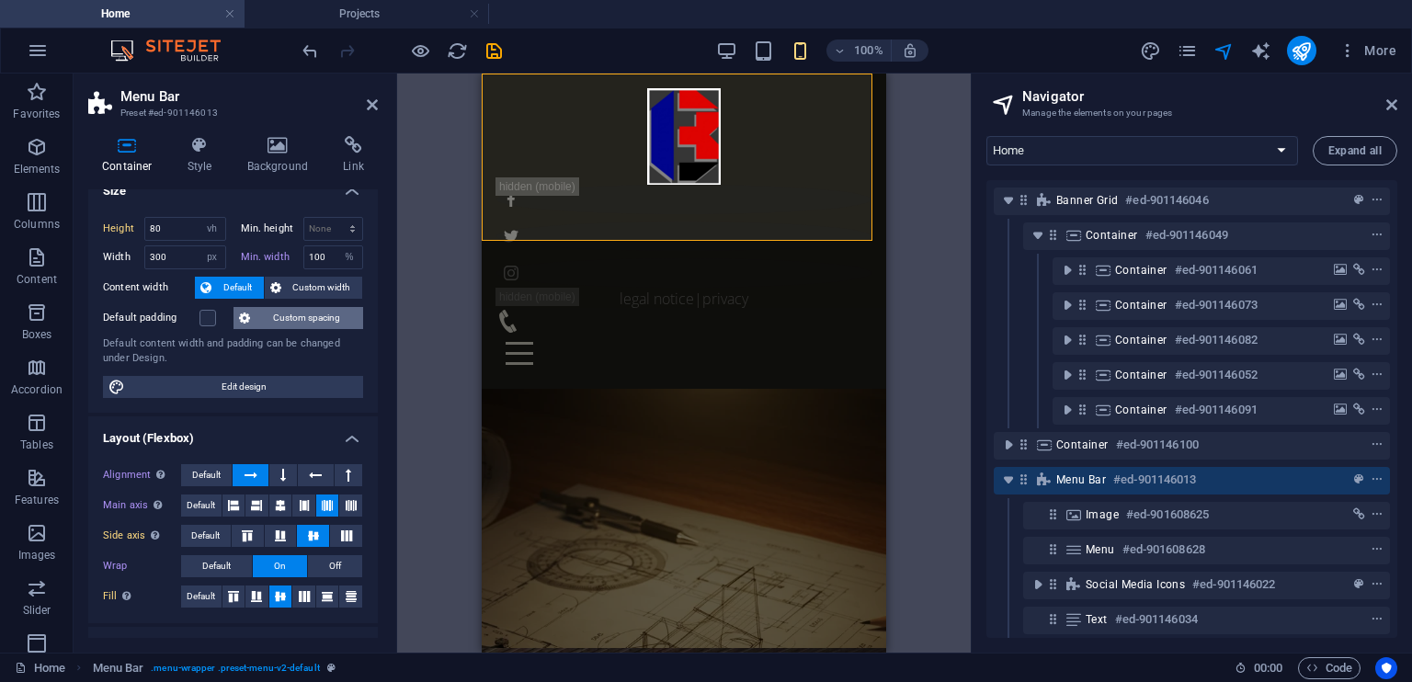
click at [310, 312] on span "Custom spacing" at bounding box center [307, 318] width 102 height 22
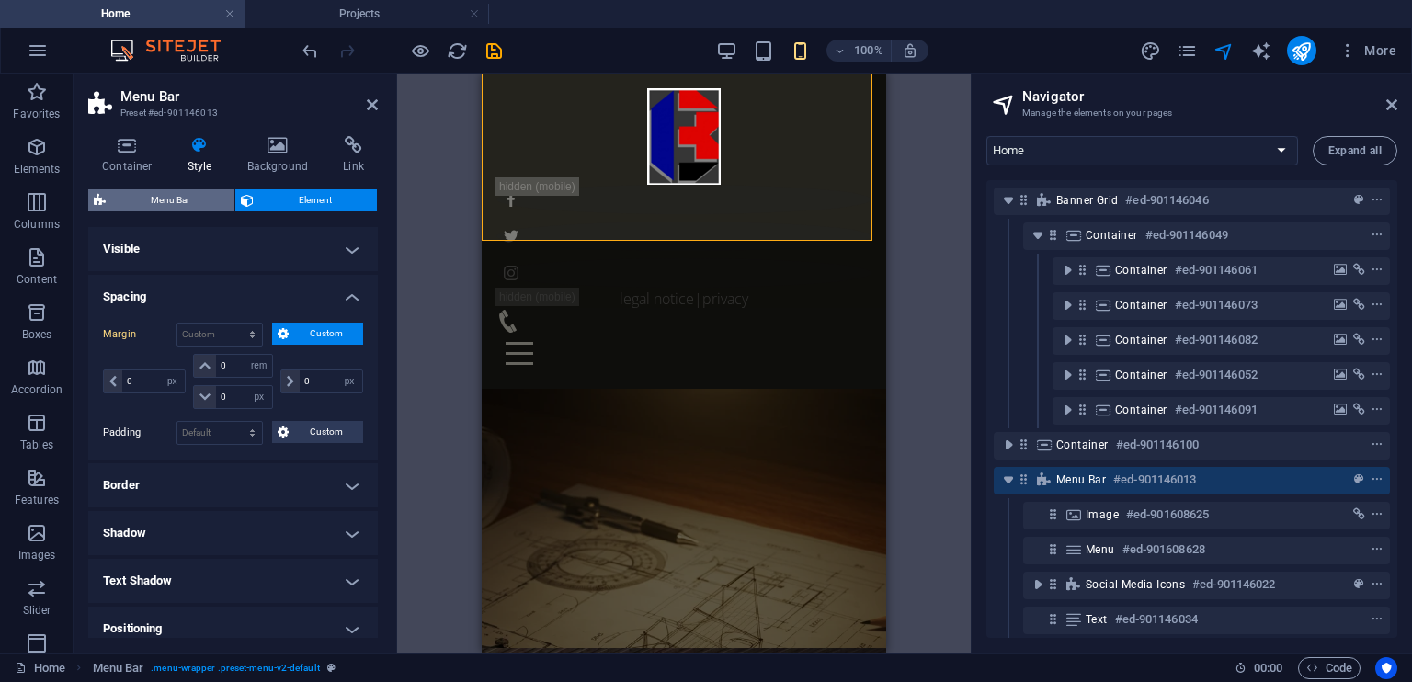
click at [154, 200] on span "Menu Bar" at bounding box center [170, 200] width 118 height 22
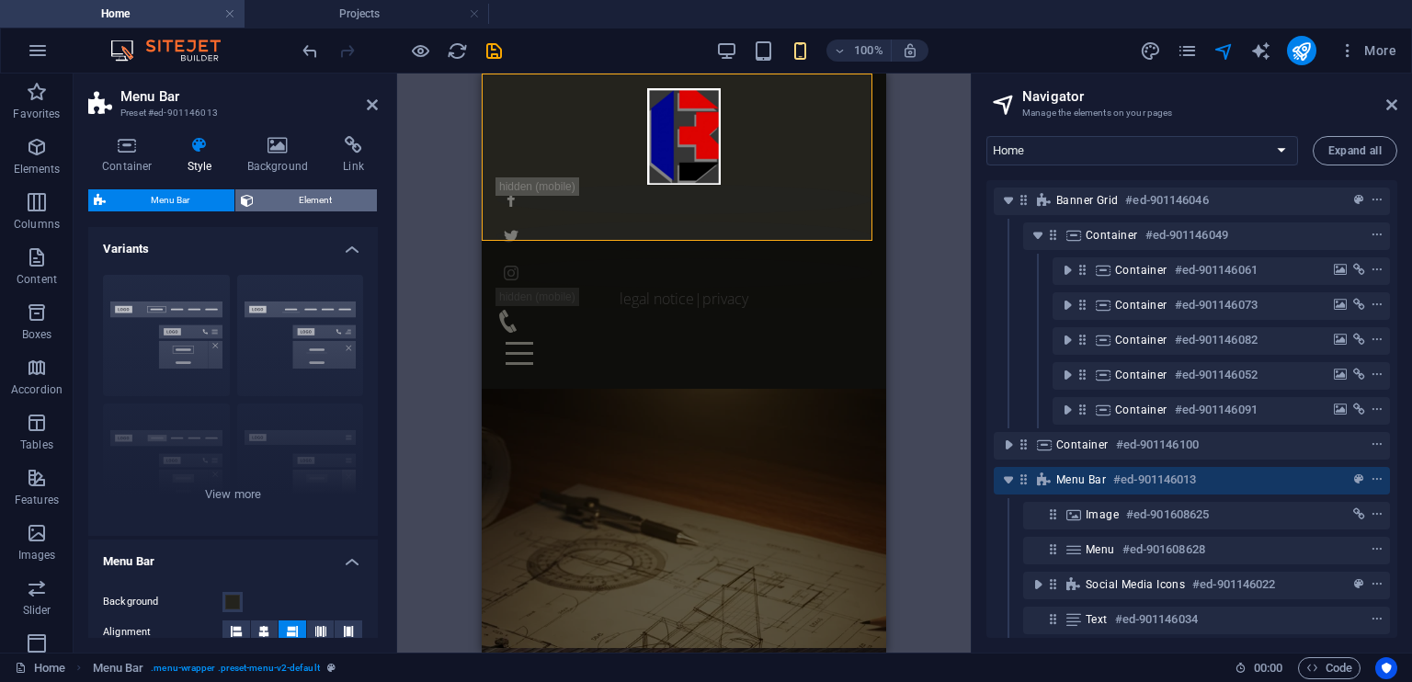
click at [305, 210] on span "Element" at bounding box center [315, 200] width 112 height 22
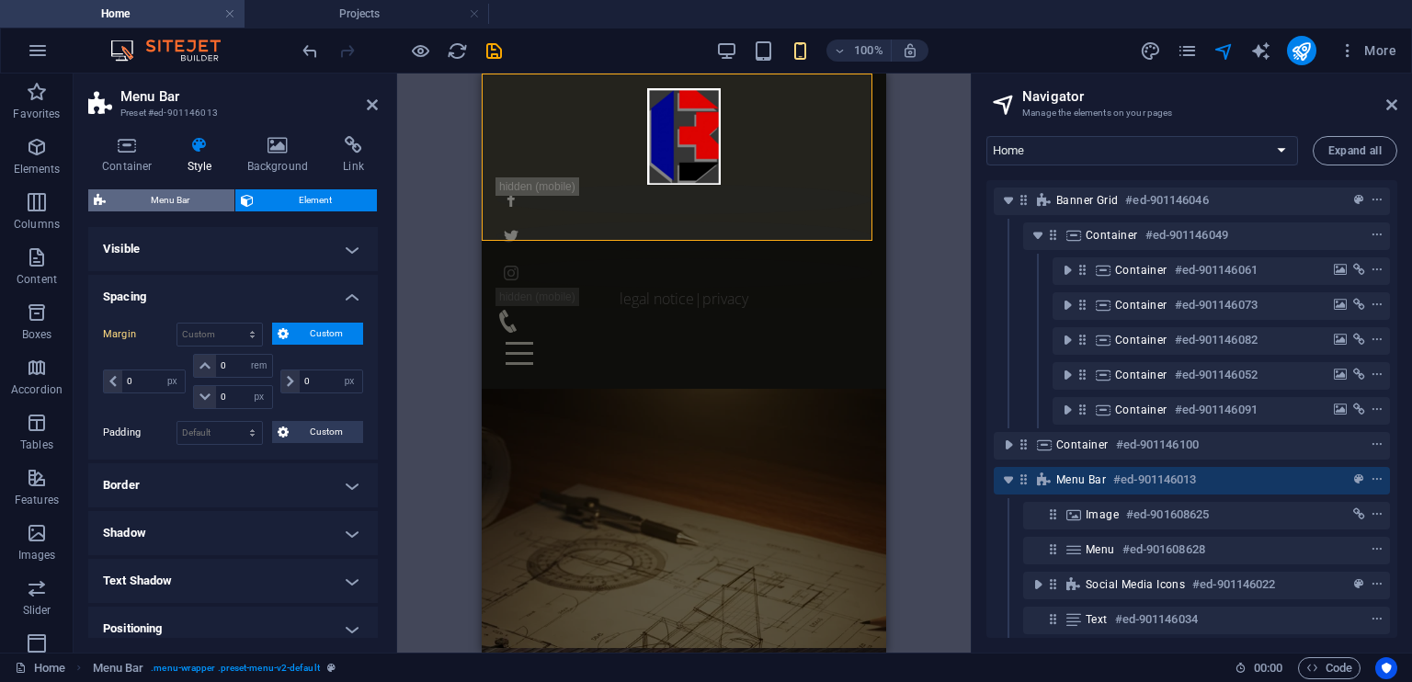
click at [162, 201] on span "Menu Bar" at bounding box center [170, 200] width 118 height 22
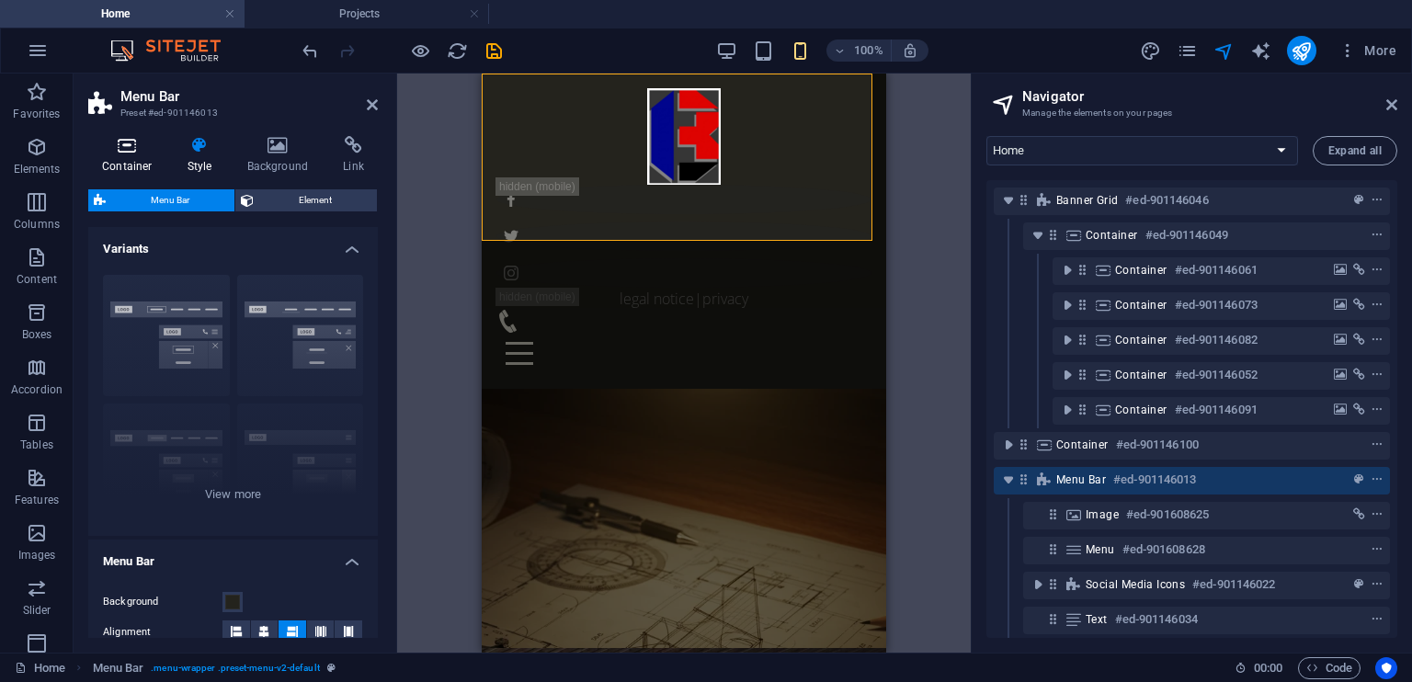
click at [126, 142] on icon at bounding box center [127, 145] width 78 height 18
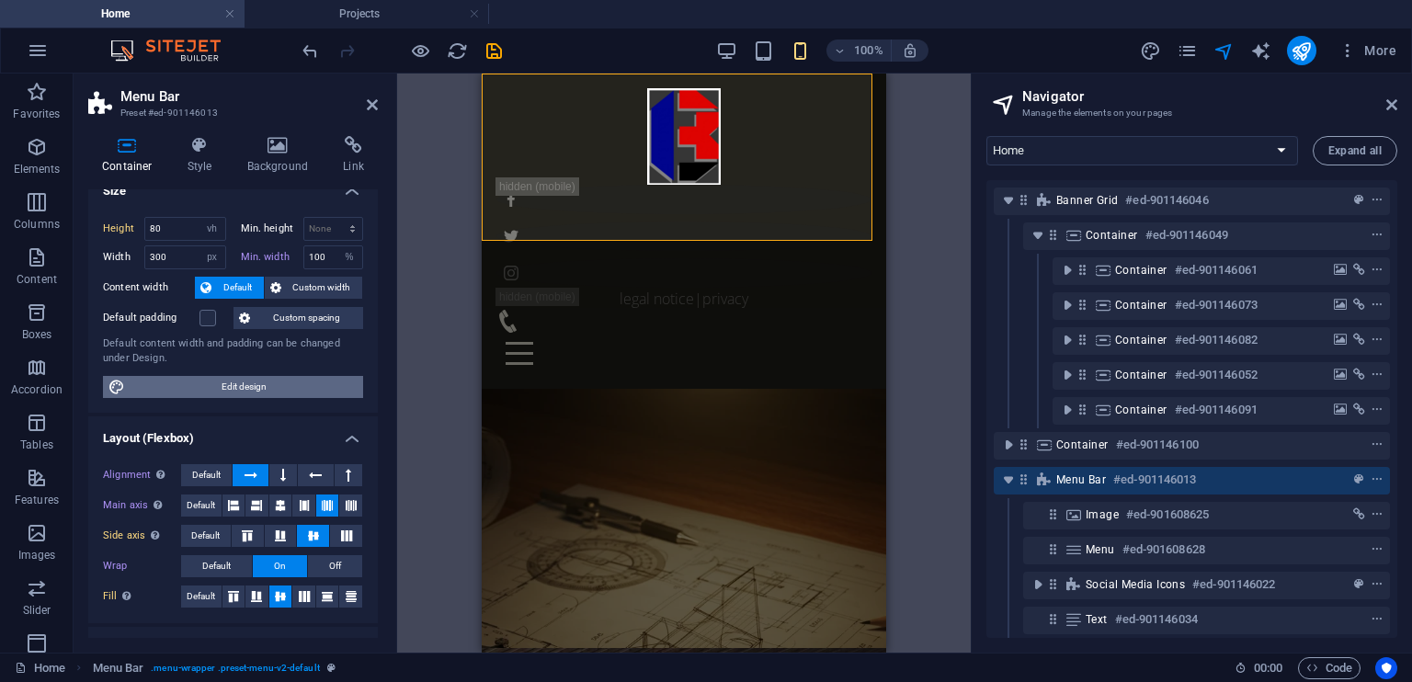
click at [249, 392] on span "Edit design" at bounding box center [244, 387] width 227 height 22
select select "rem"
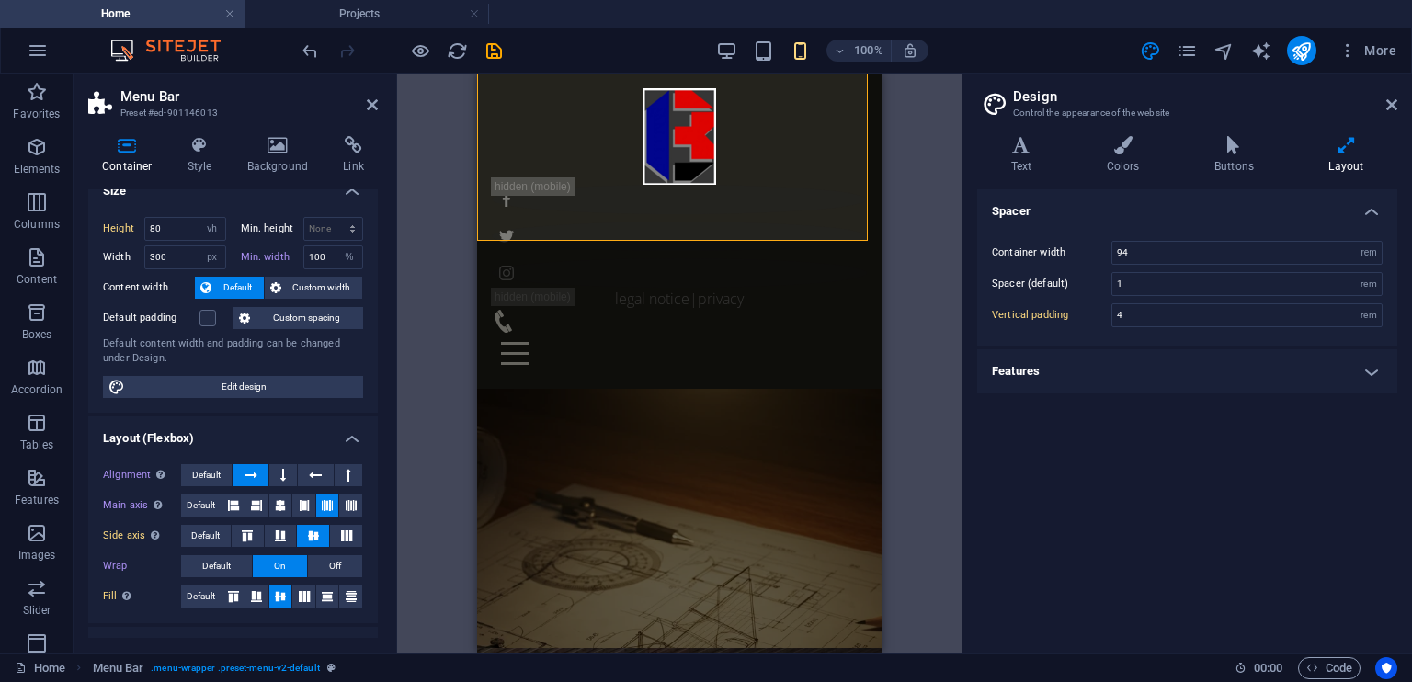
click at [1364, 368] on h4 "Features" at bounding box center [1187, 371] width 420 height 44
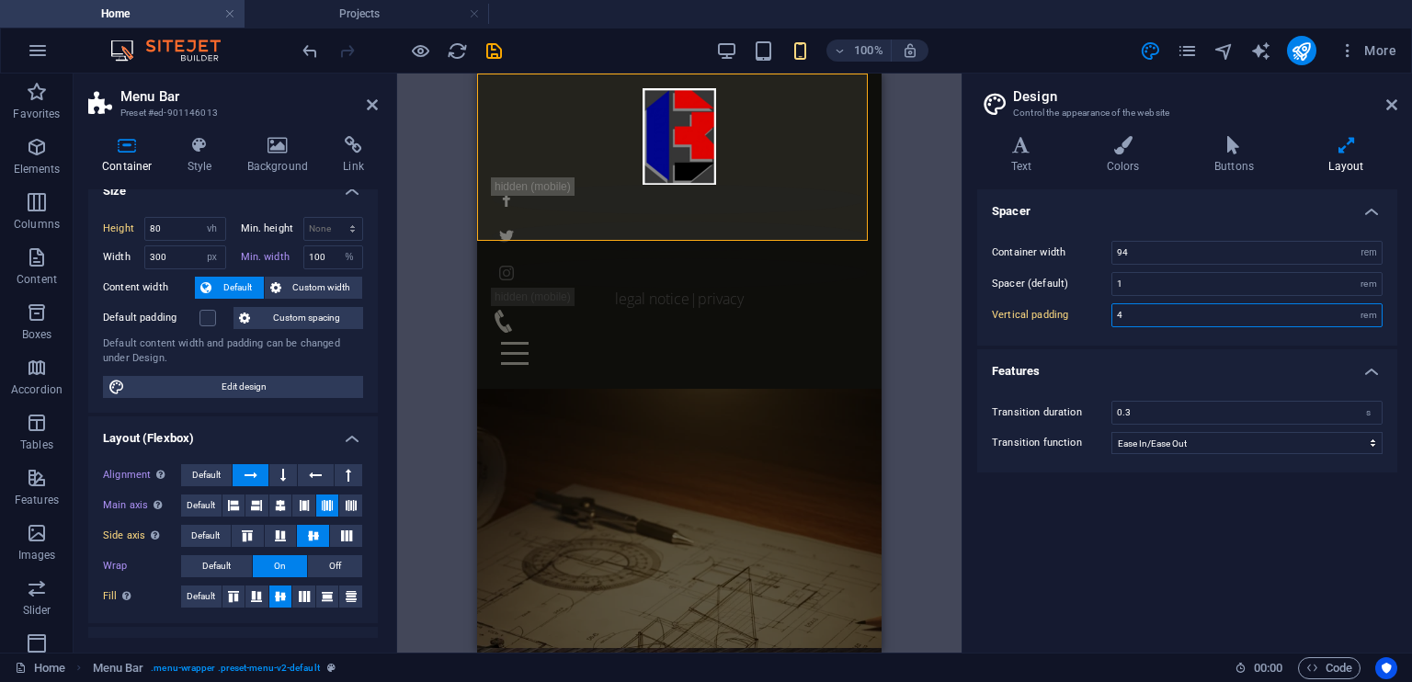
click at [1128, 314] on input "4" at bounding box center [1246, 315] width 269 height 22
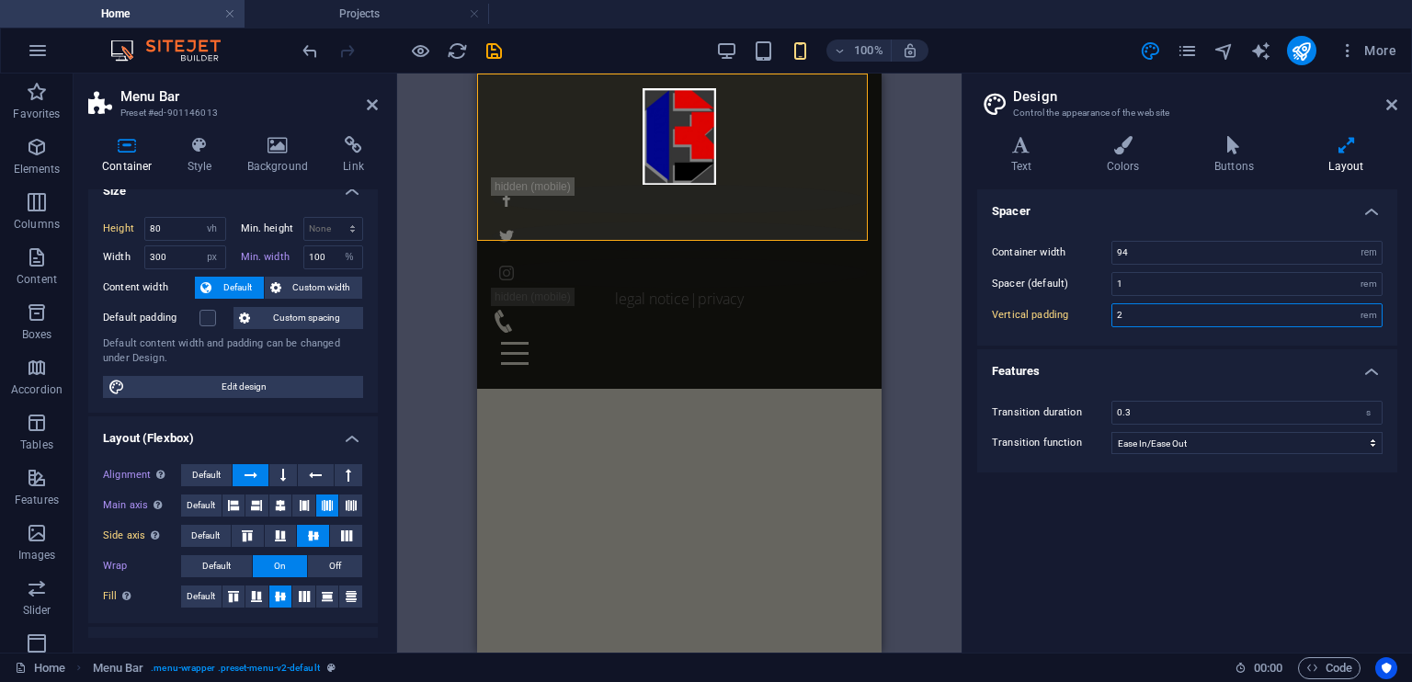
type input "2"
click at [923, 328] on div "Drag here to replace the existing content. Press “Ctrl” if you want to create a…" at bounding box center [679, 363] width 564 height 579
click at [1389, 106] on icon at bounding box center [1391, 104] width 11 height 15
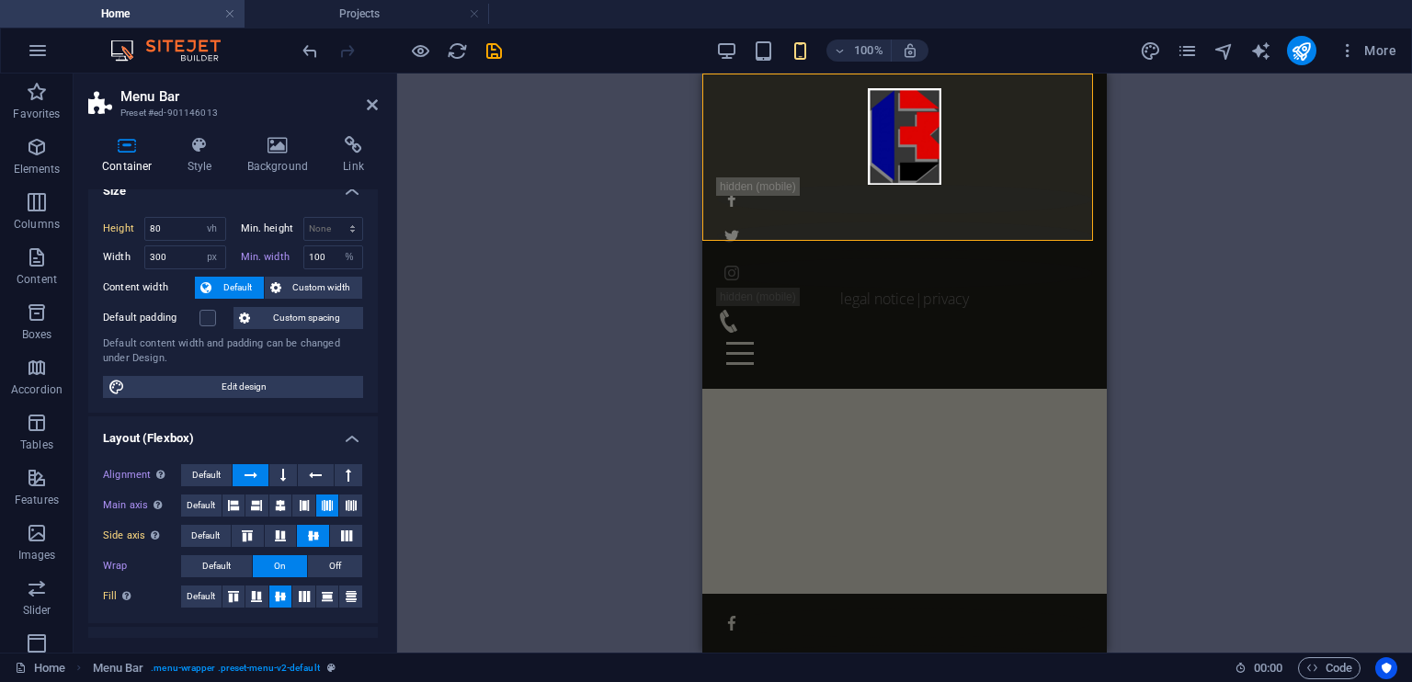
scroll to position [0, 0]
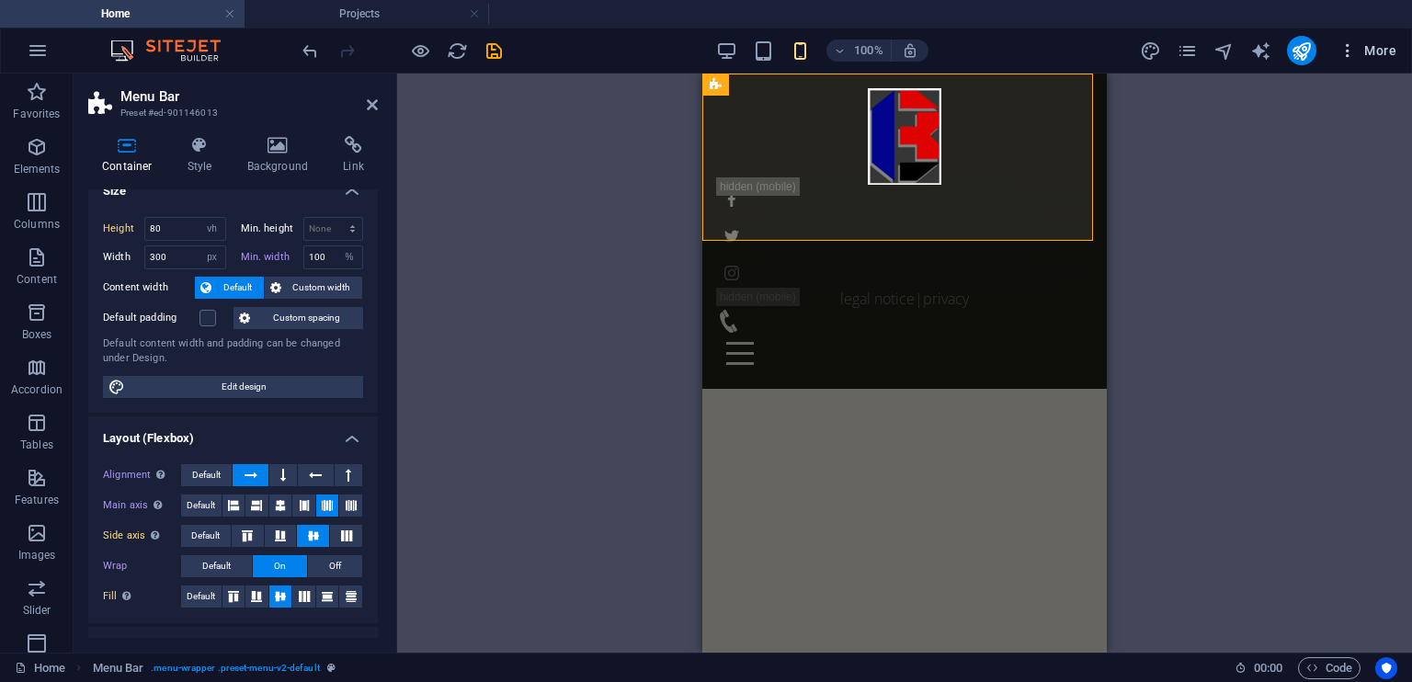
click at [1353, 50] on icon "button" at bounding box center [1347, 50] width 18 height 18
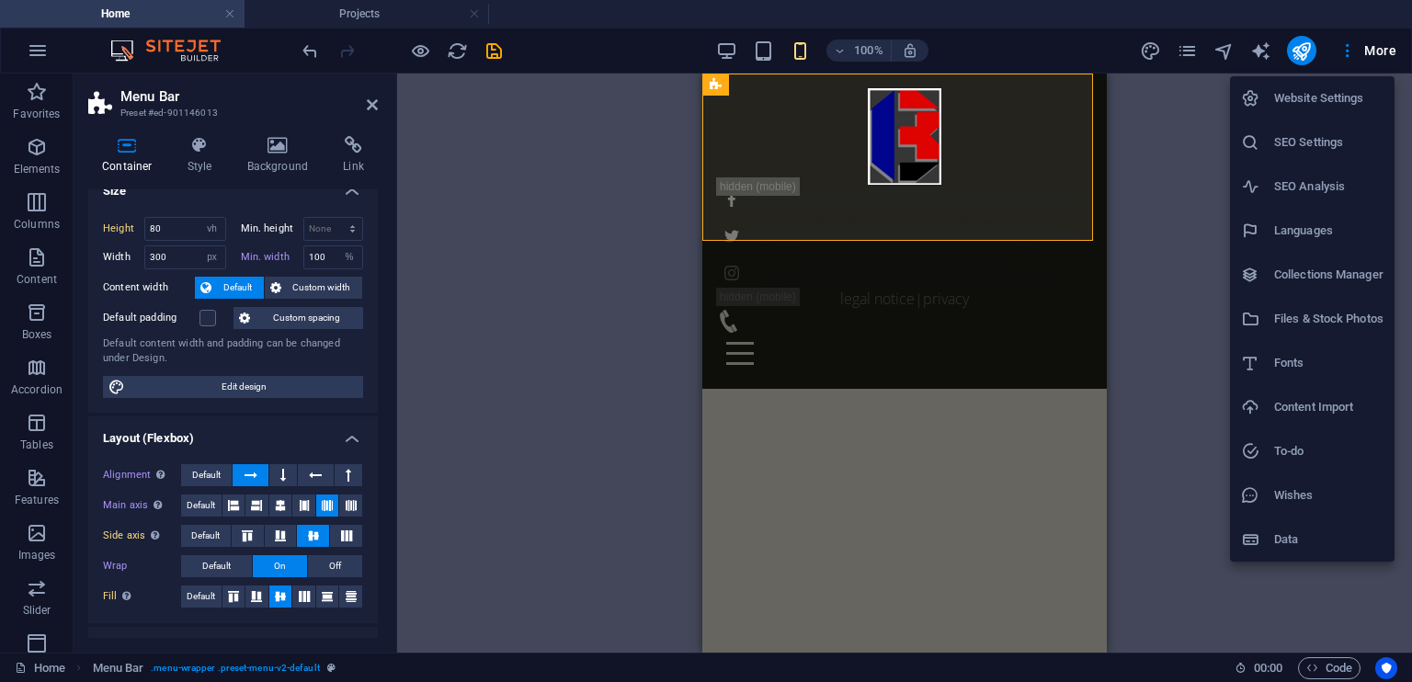
click at [1324, 91] on h6 "Website Settings" at bounding box center [1328, 98] width 109 height 22
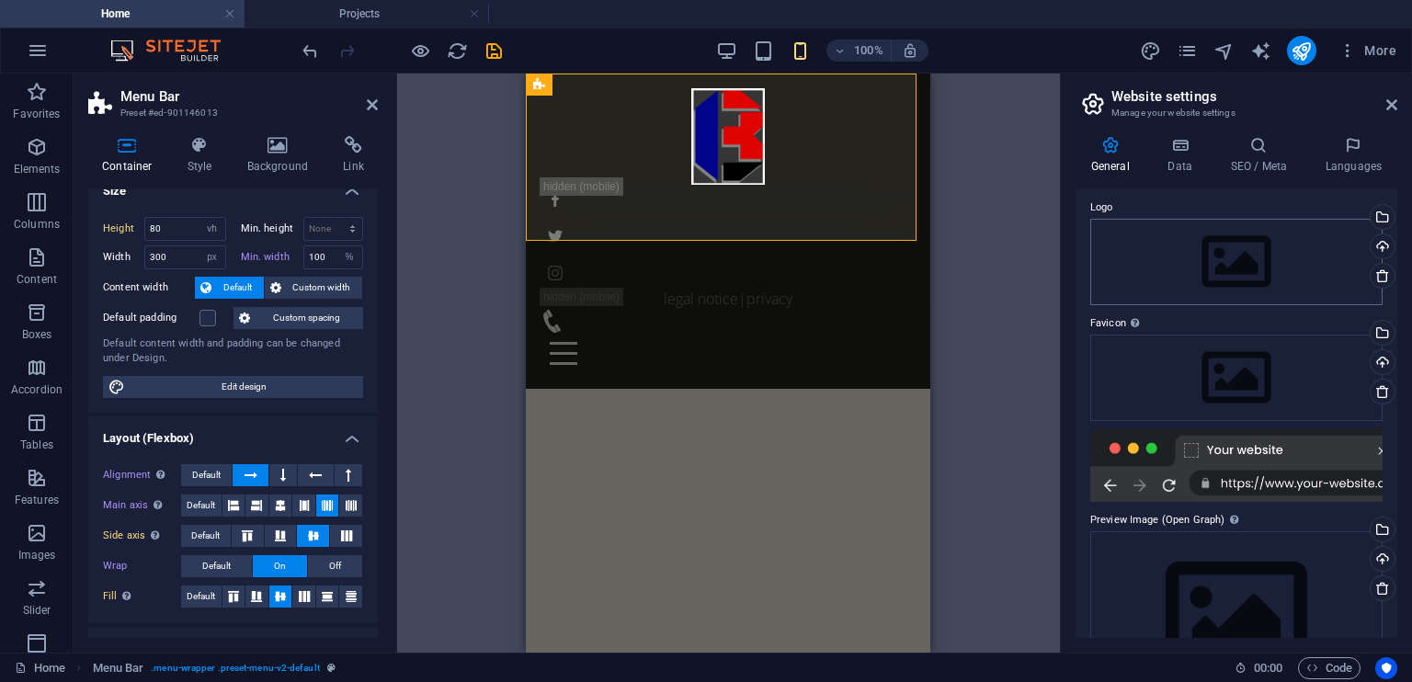
scroll to position [132, 0]
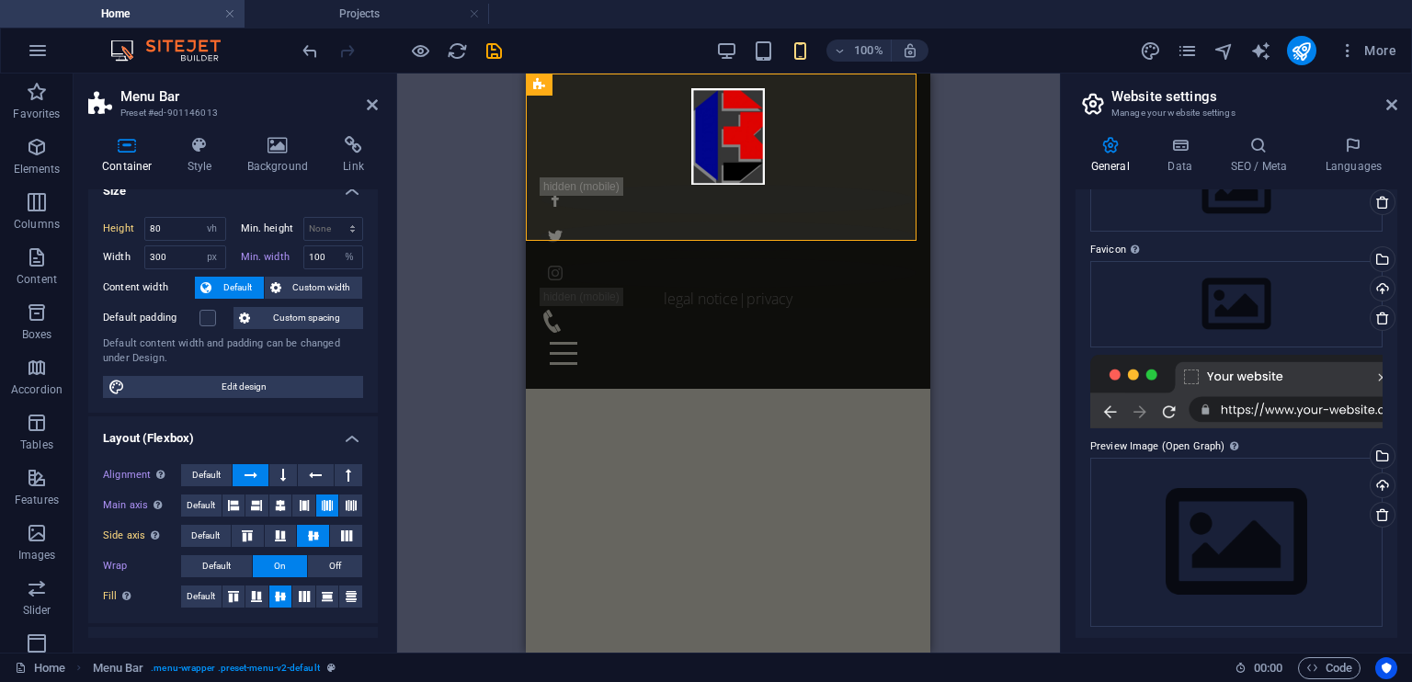
click at [1228, 409] on div at bounding box center [1236, 392] width 292 height 74
click at [1279, 413] on div at bounding box center [1236, 392] width 292 height 74
click at [1295, 411] on div at bounding box center [1236, 392] width 292 height 74
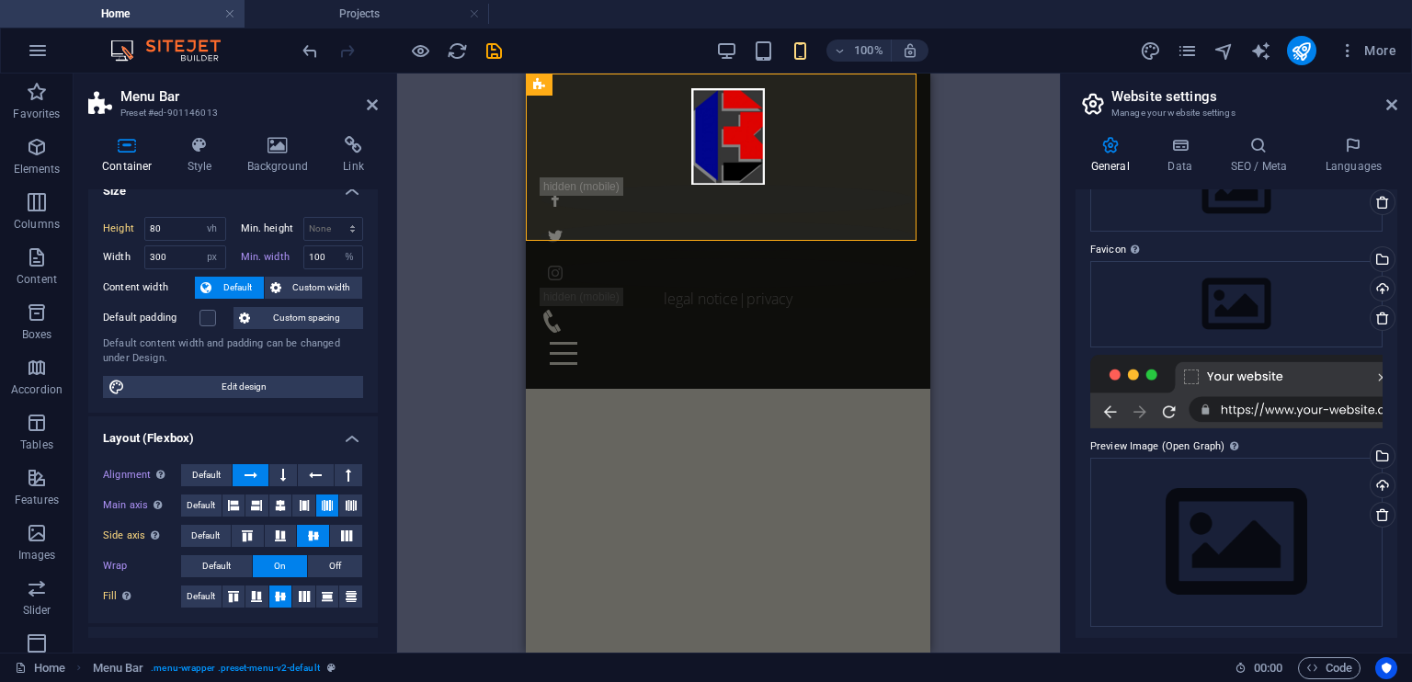
click at [1295, 411] on div at bounding box center [1236, 392] width 292 height 74
click at [1251, 411] on div at bounding box center [1236, 392] width 292 height 74
drag, startPoint x: 1220, startPoint y: 411, endPoint x: 1335, endPoint y: 411, distance: 114.9
click at [1335, 411] on div at bounding box center [1236, 392] width 292 height 74
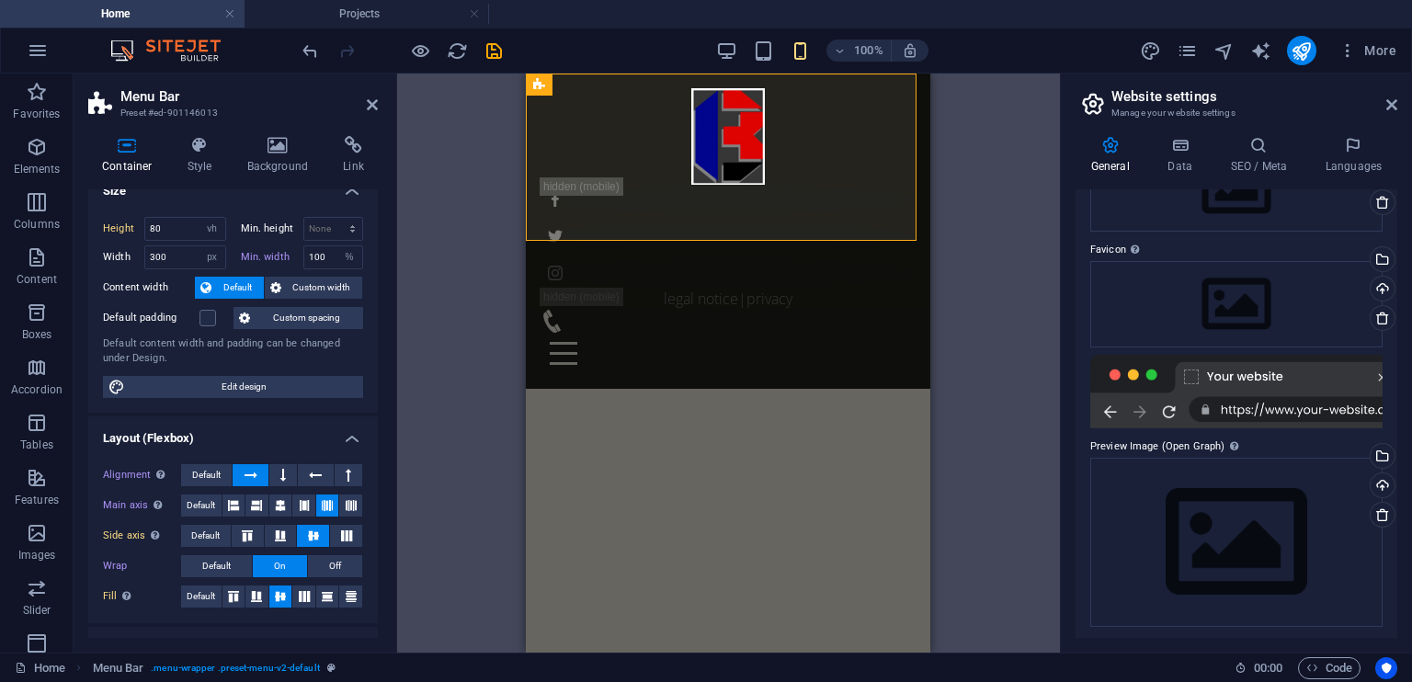
click at [1335, 411] on div at bounding box center [1236, 392] width 292 height 74
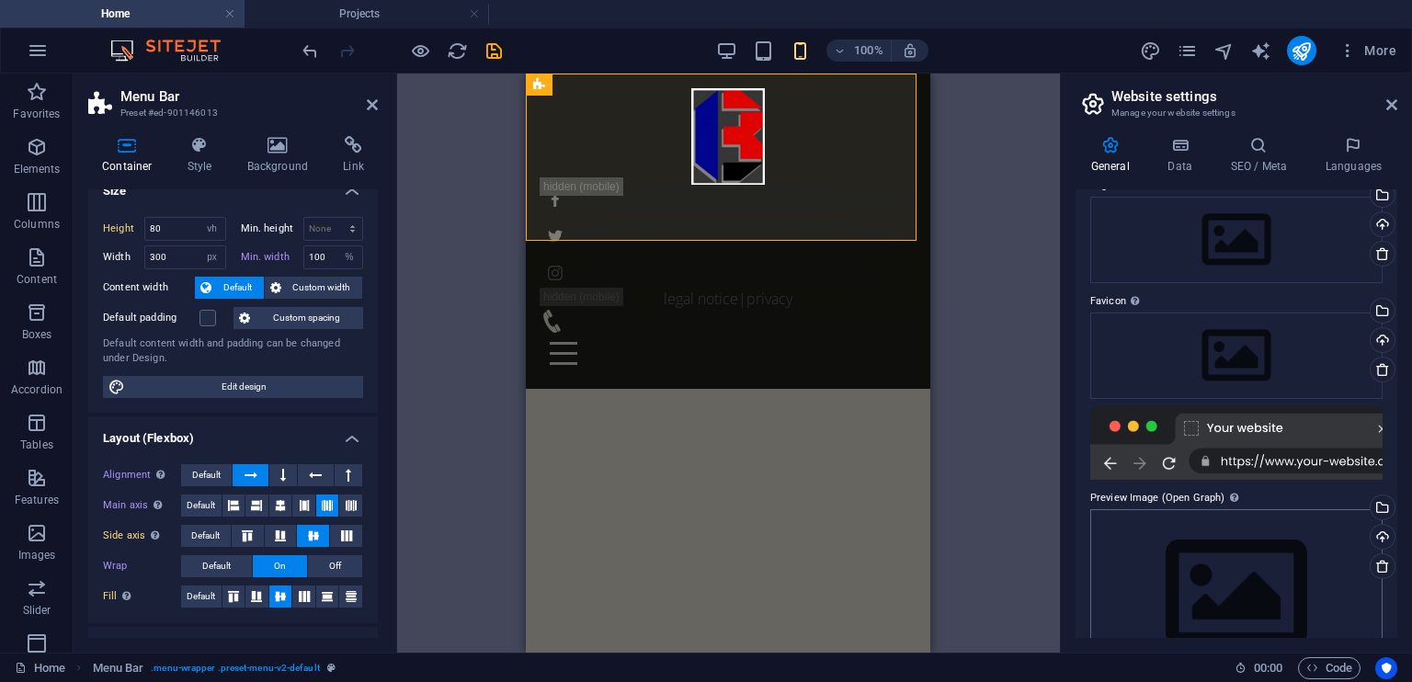
scroll to position [84, 0]
click at [1278, 459] on div at bounding box center [1236, 441] width 292 height 74
drag, startPoint x: 1278, startPoint y: 459, endPoint x: 1106, endPoint y: 461, distance: 171.9
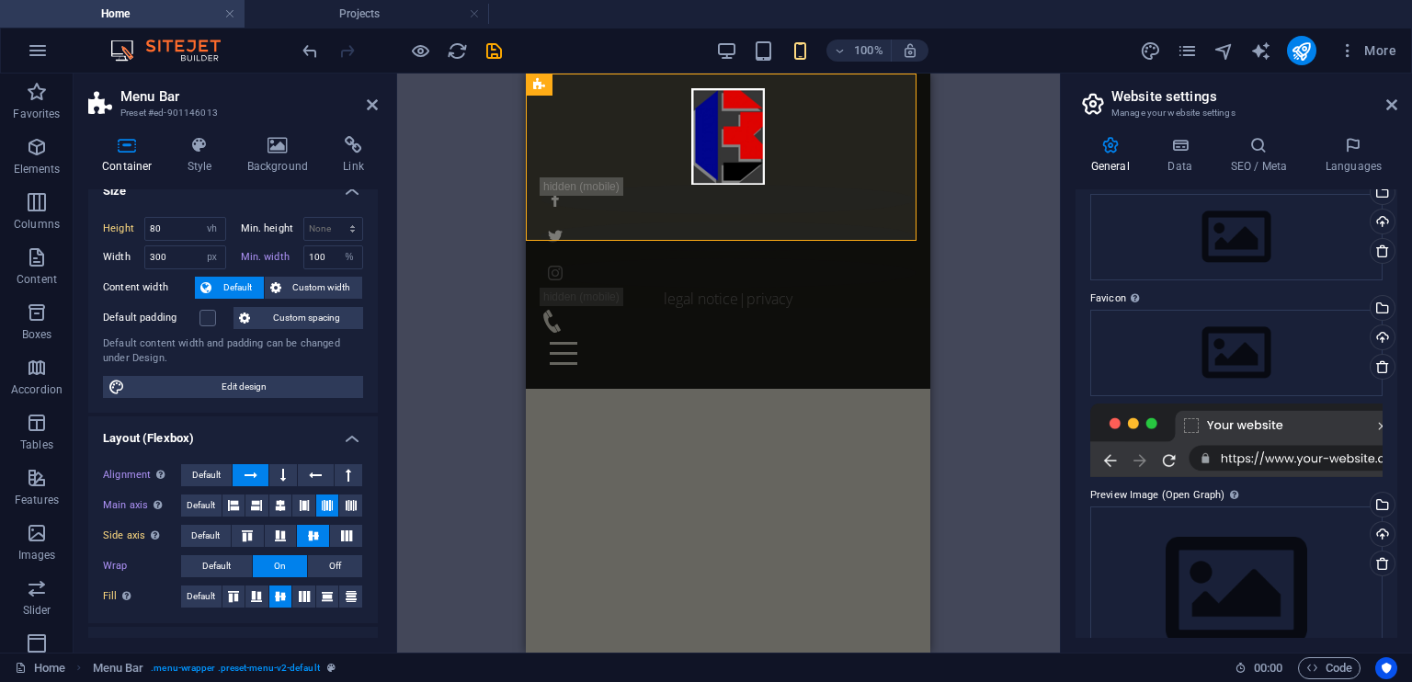
click at [1106, 461] on div at bounding box center [1236, 441] width 292 height 74
click at [1165, 458] on div at bounding box center [1236, 441] width 292 height 74
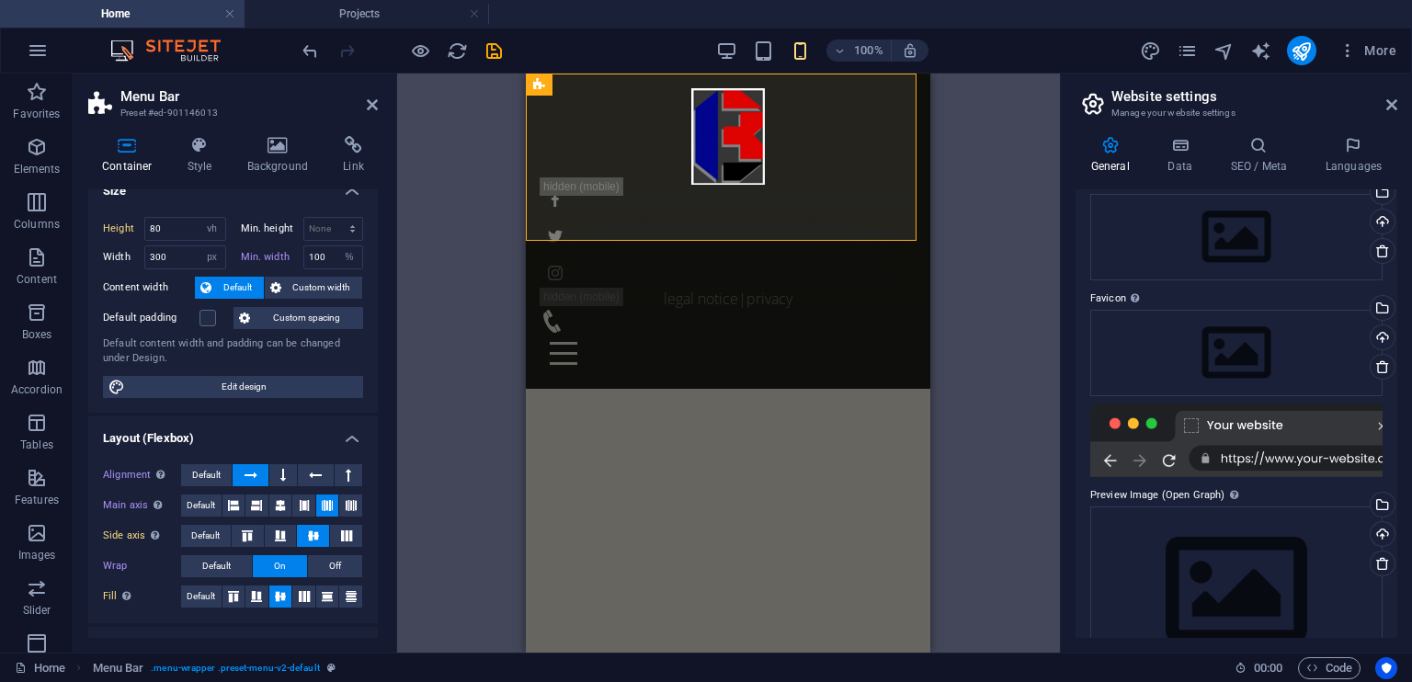
click at [1165, 458] on div at bounding box center [1236, 441] width 292 height 74
click at [1280, 456] on div at bounding box center [1236, 441] width 292 height 74
click at [1283, 465] on div at bounding box center [1236, 441] width 292 height 74
drag, startPoint x: 1283, startPoint y: 465, endPoint x: 1166, endPoint y: 552, distance: 145.8
click at [1166, 552] on div "Website name [DOMAIN_NAME] Logo Drag files here, click to choose files or selec…" at bounding box center [1236, 413] width 322 height 449
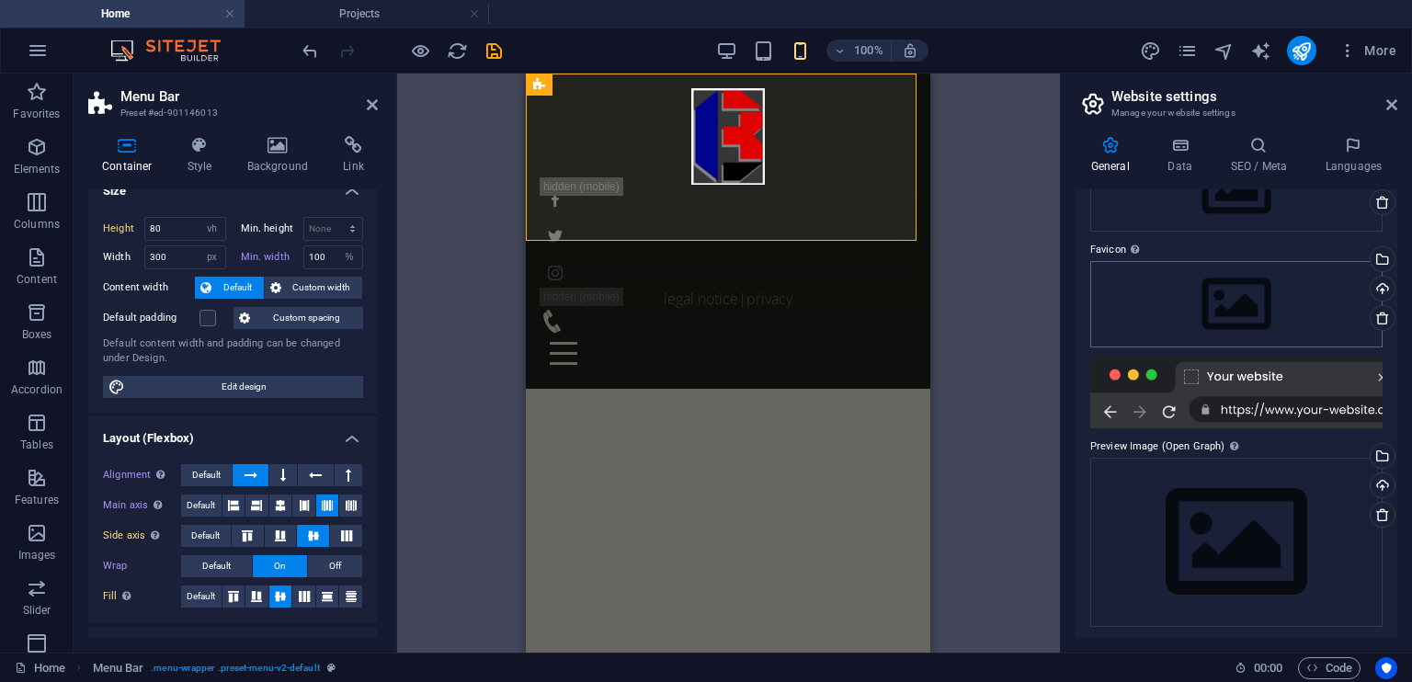
scroll to position [0, 0]
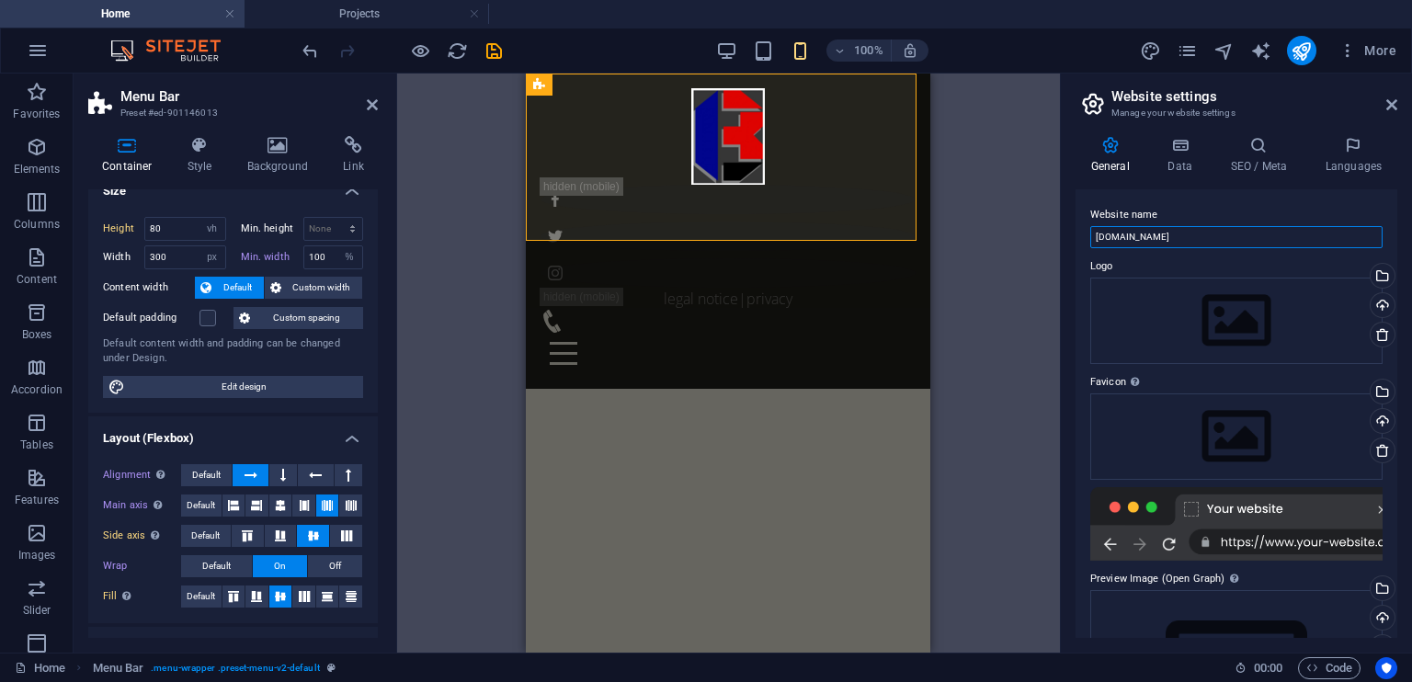
drag, startPoint x: 1180, startPoint y: 237, endPoint x: 1023, endPoint y: 253, distance: 158.0
click at [1023, 253] on div "Home Projects Favorites Elements Columns Content Boxes Accordion Tables Feature…" at bounding box center [706, 363] width 1412 height 579
click at [1390, 103] on icon at bounding box center [1391, 104] width 11 height 15
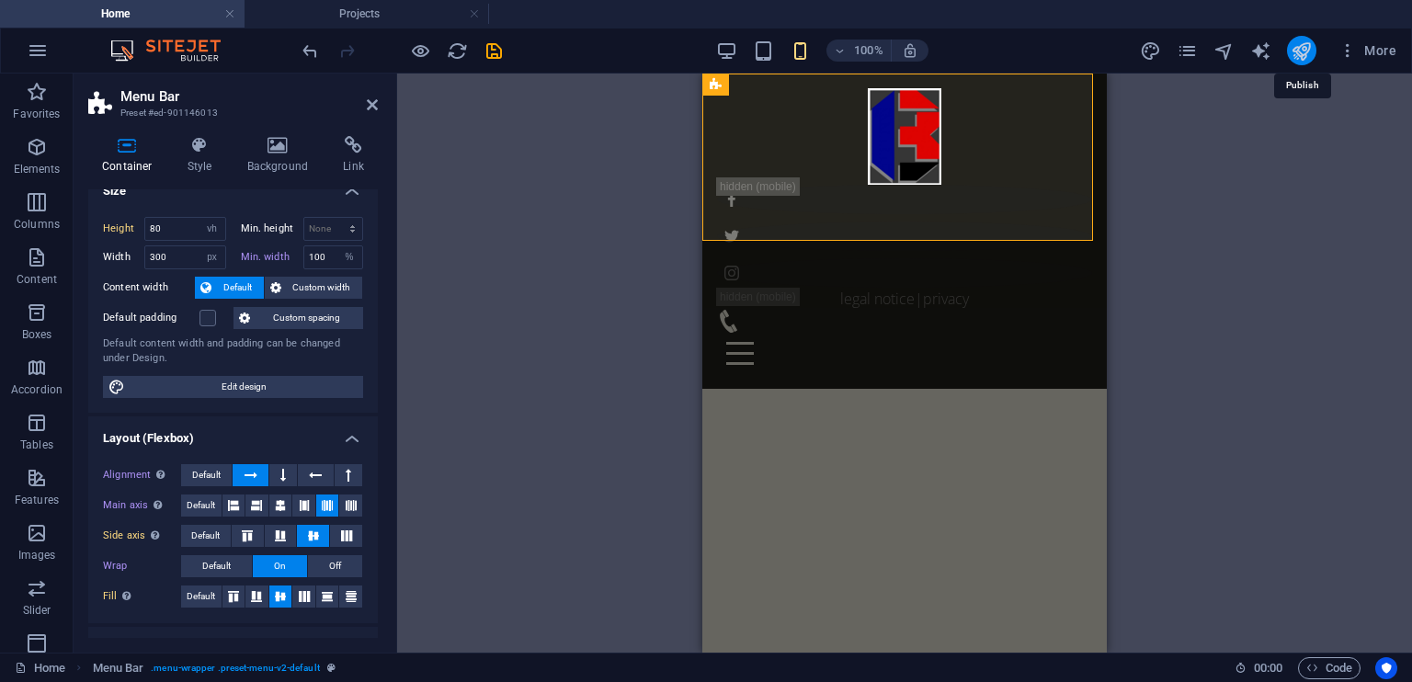
click at [1299, 53] on icon "publish" at bounding box center [1301, 50] width 21 height 21
